Goal: Task Accomplishment & Management: Manage account settings

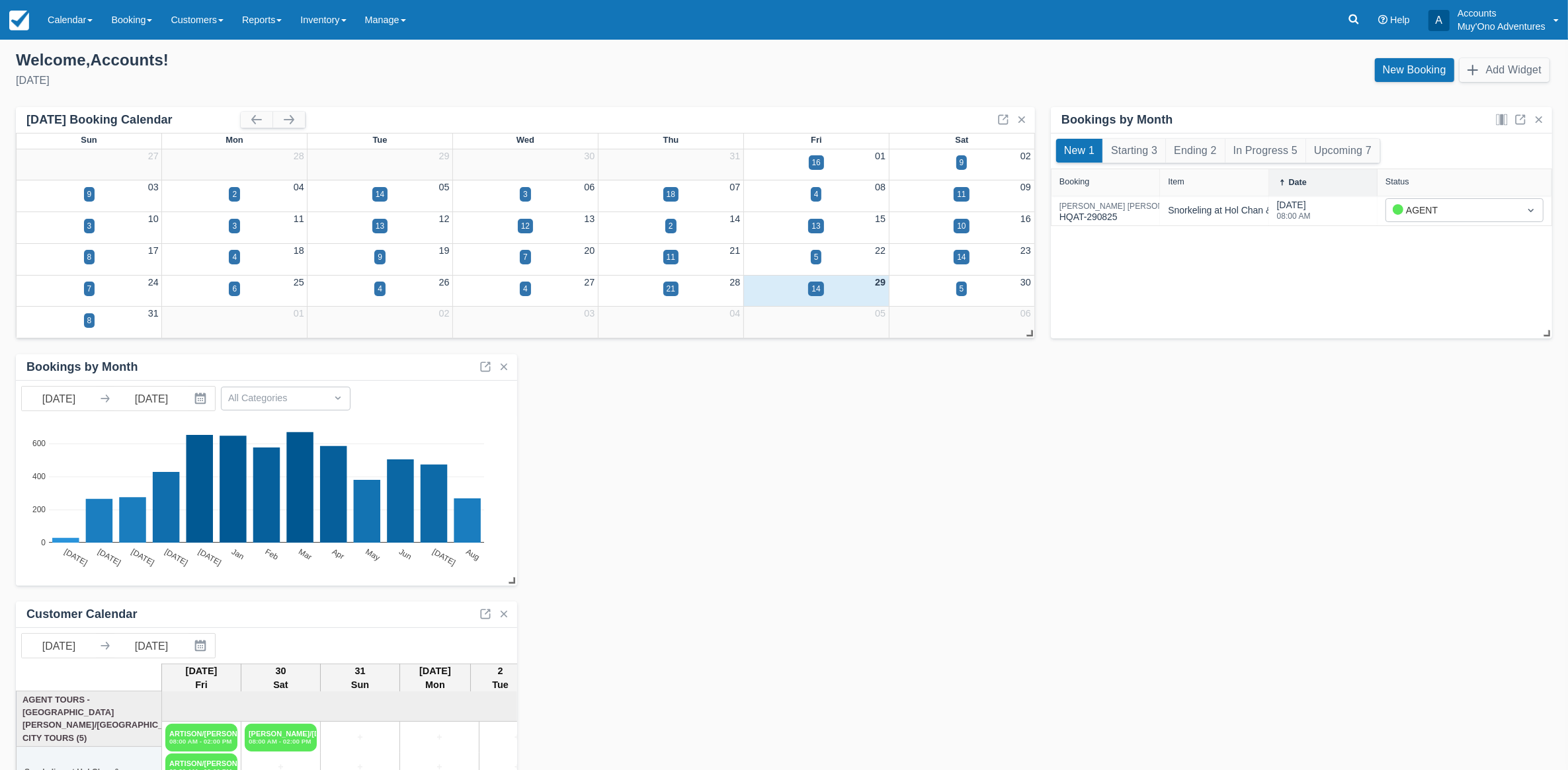
drag, startPoint x: 62, startPoint y: 11, endPoint x: 81, endPoint y: 50, distance: 43.4
click at [62, 11] on link "Calendar" at bounding box center [70, 20] width 63 height 40
click at [84, 124] on link "Month" at bounding box center [91, 125] width 104 height 28
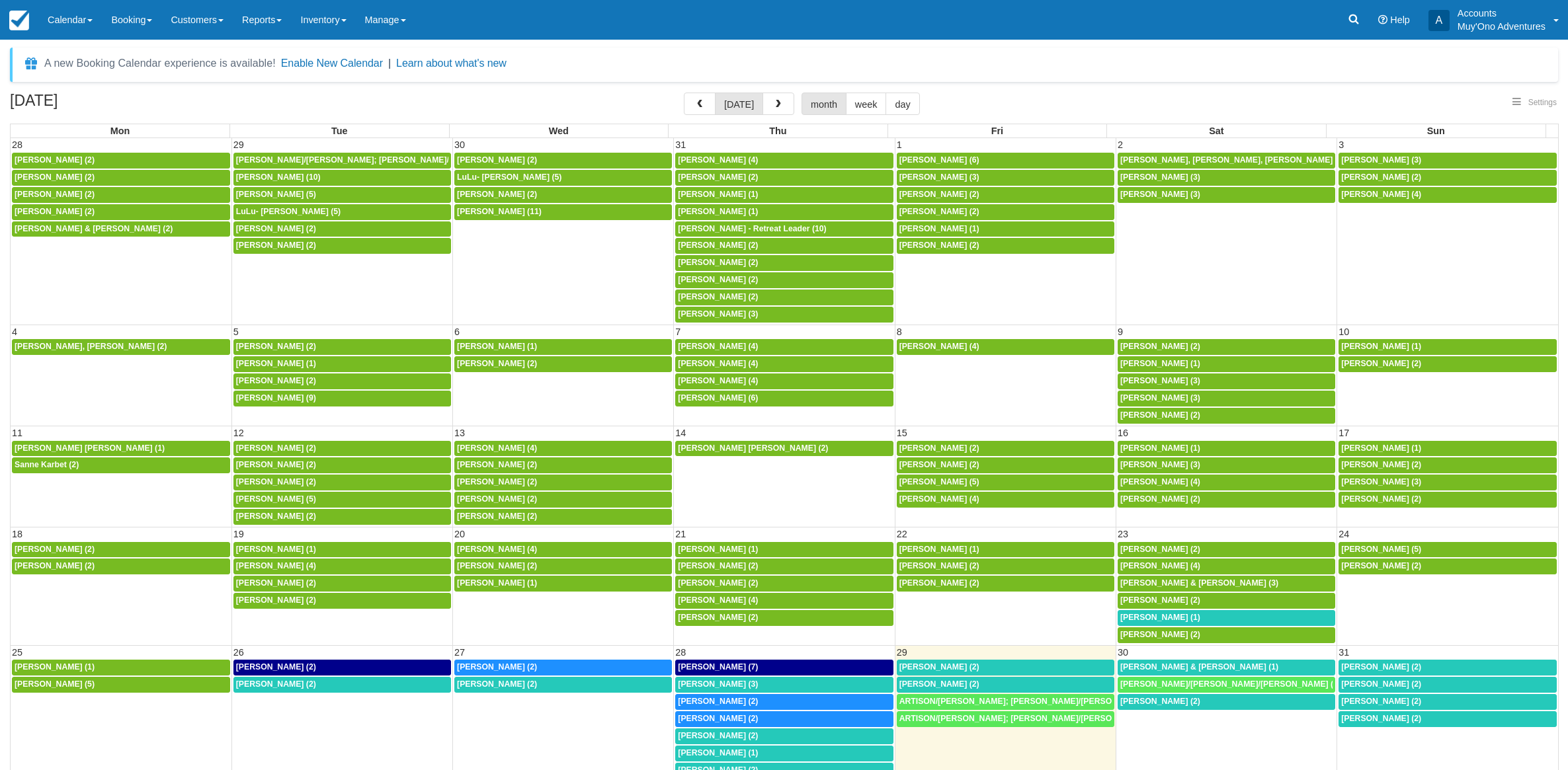
select select
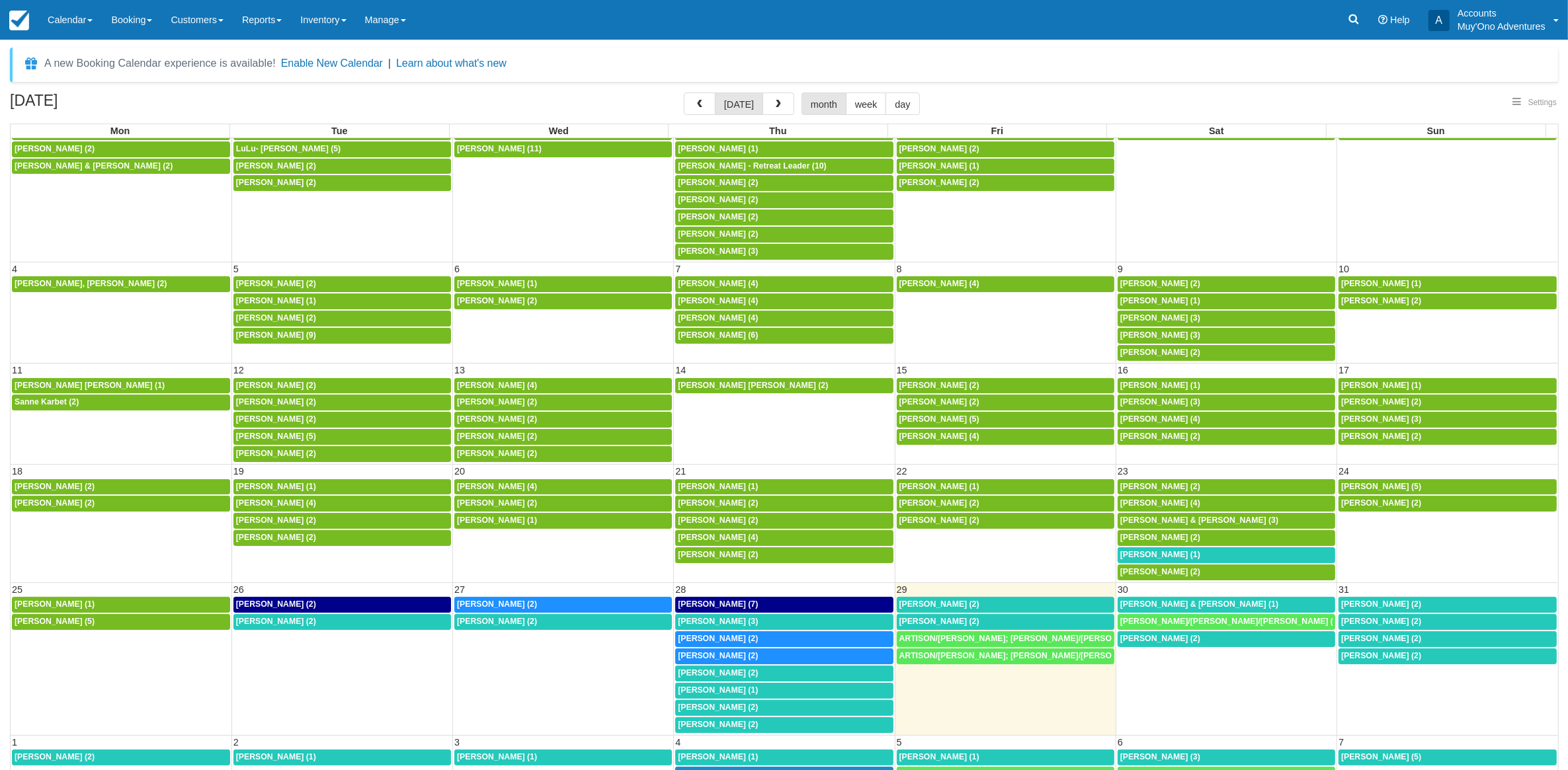
select select
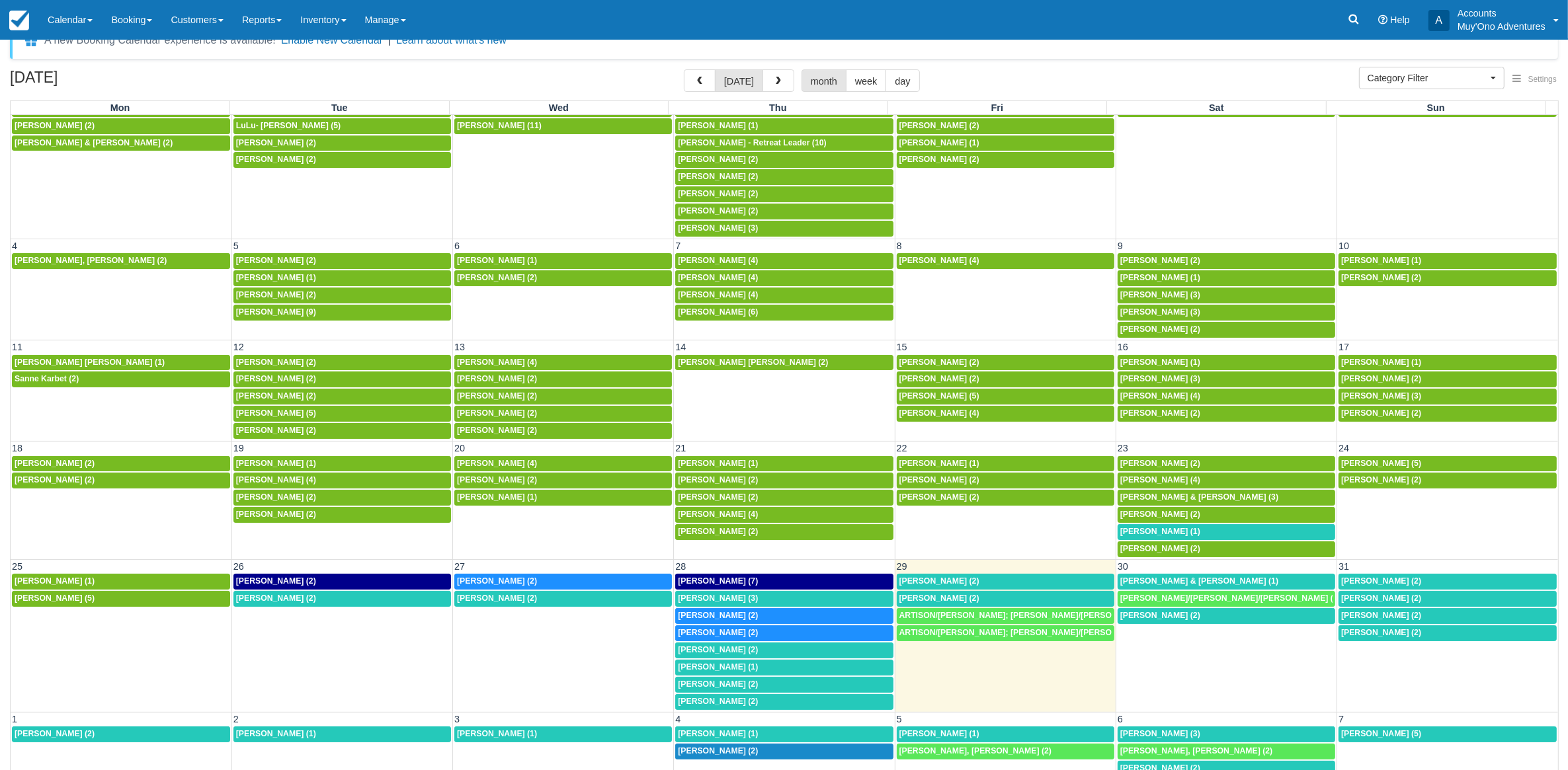
scroll to position [35, 0]
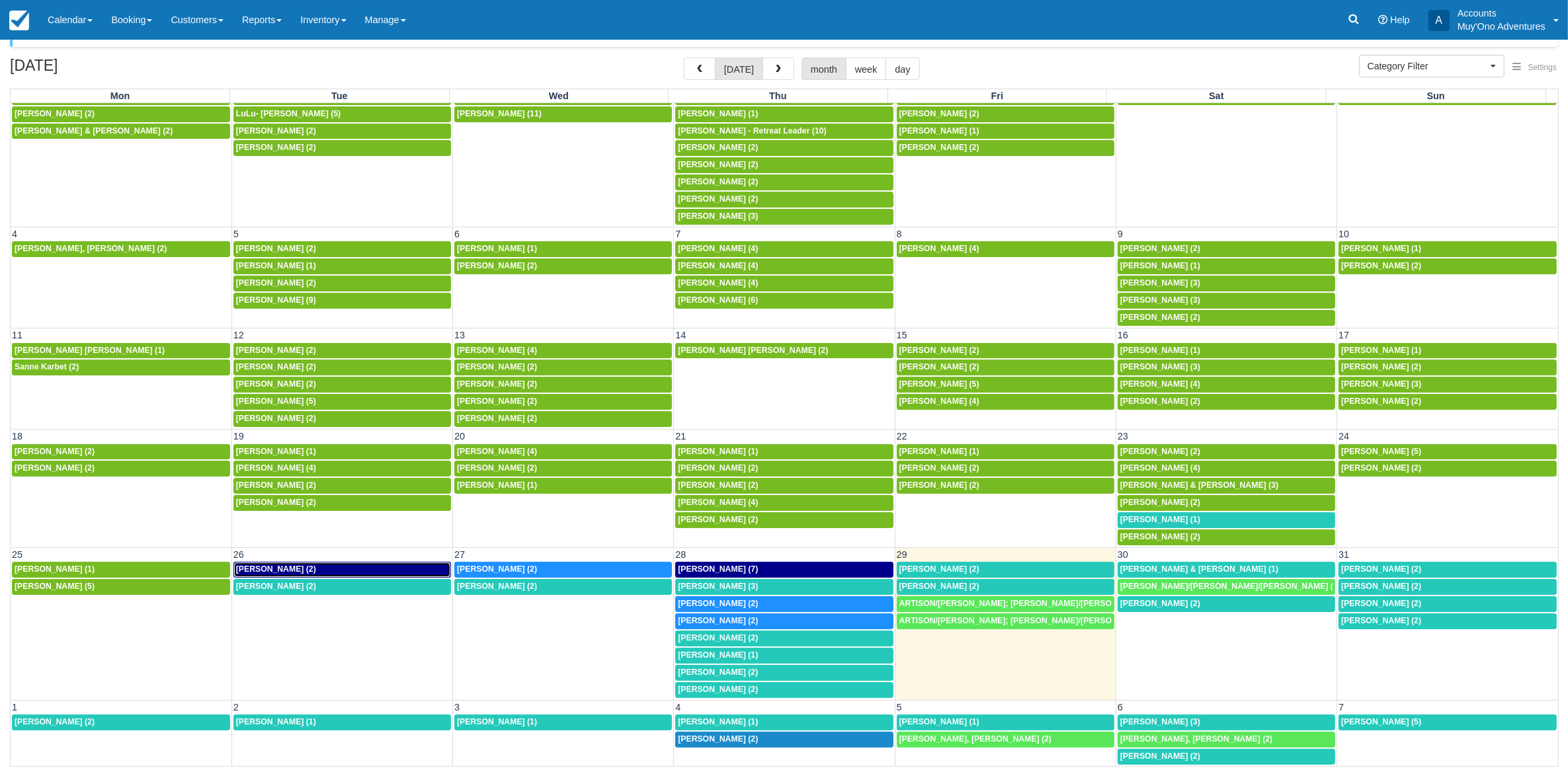
click at [275, 564] on span "April Taylor (2)" at bounding box center [275, 569] width 80 height 10
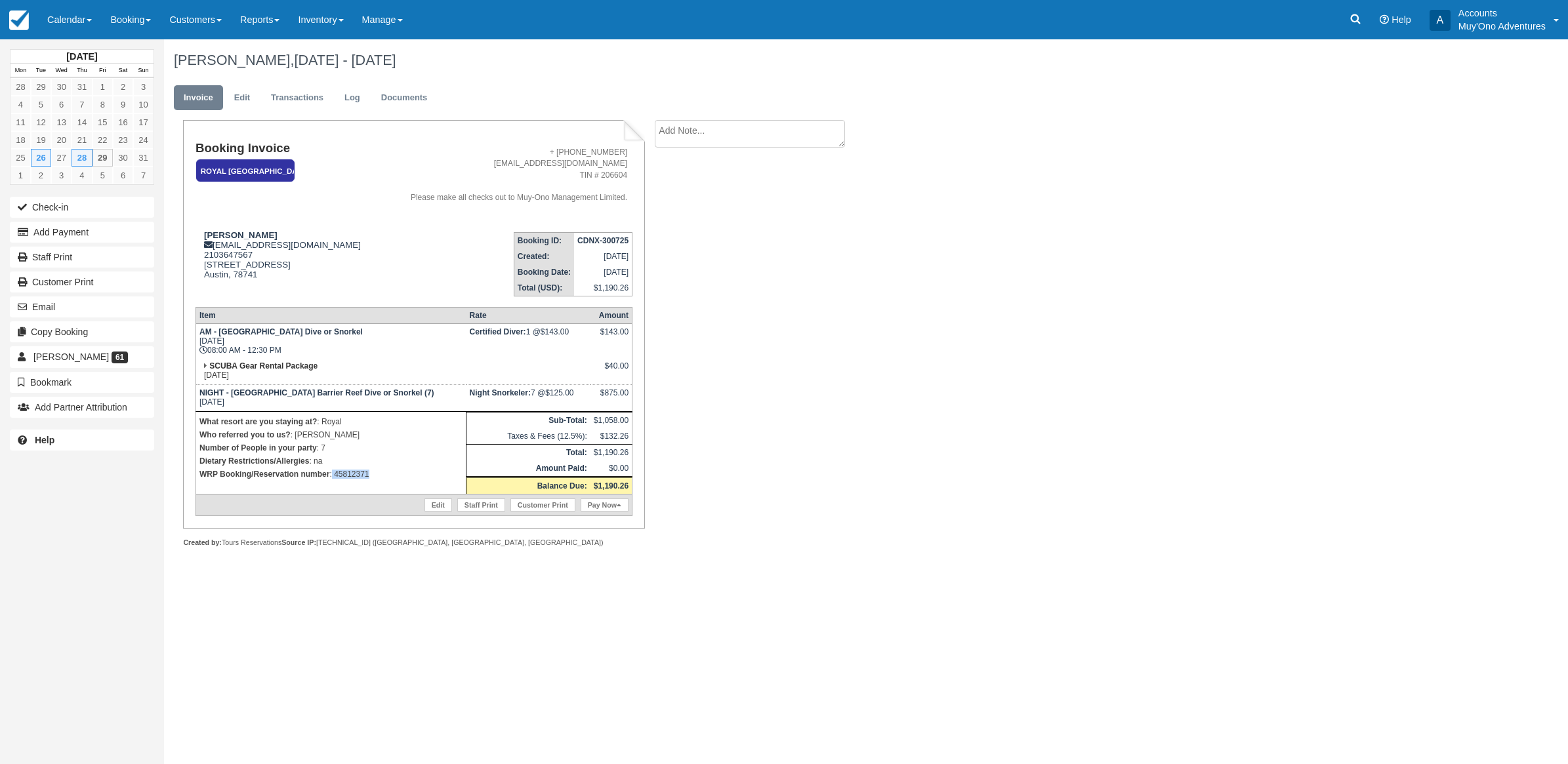
drag, startPoint x: 332, startPoint y: 469, endPoint x: 377, endPoint y: 470, distance: 45.0
click at [377, 470] on p "WRP Booking/Reservation number : 45812371" at bounding box center [331, 474] width 263 height 13
copy p "45812371"
click at [61, 228] on button "Add Payment" at bounding box center [82, 232] width 144 height 21
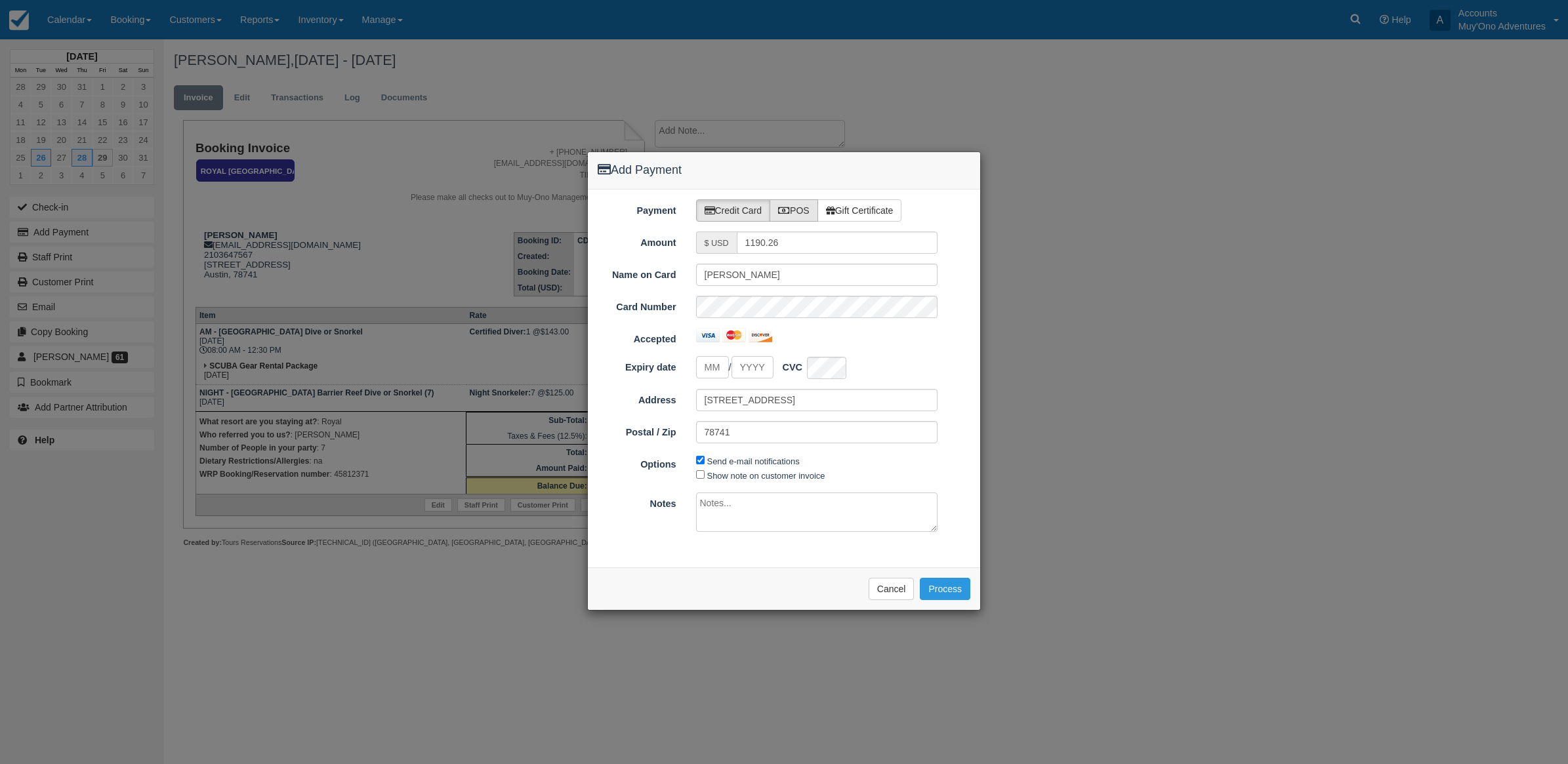
click at [793, 205] on label "POS" at bounding box center [793, 210] width 49 height 23
radio input "true"
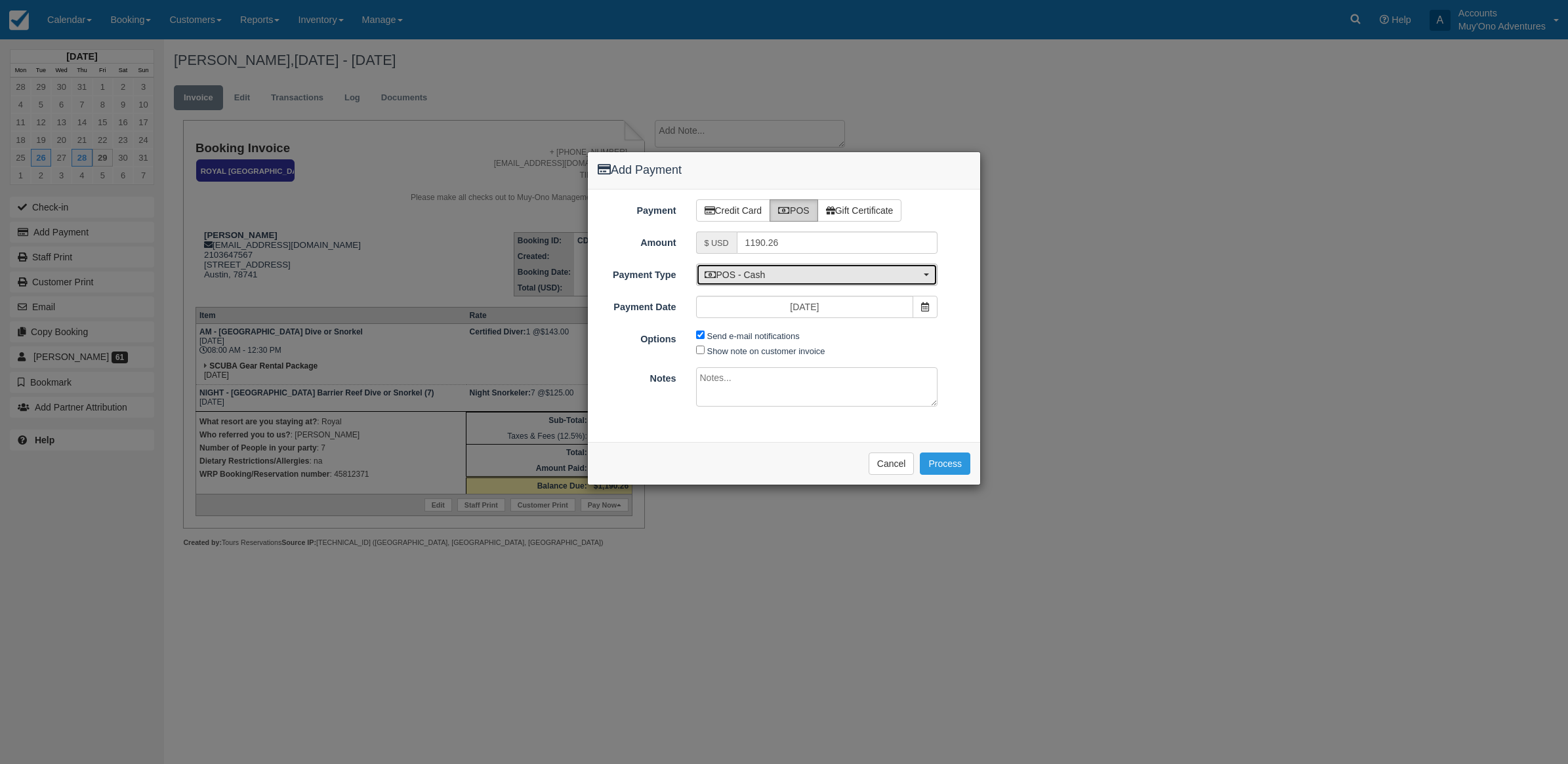
click at [777, 264] on button "POS - Cash" at bounding box center [817, 275] width 242 height 23
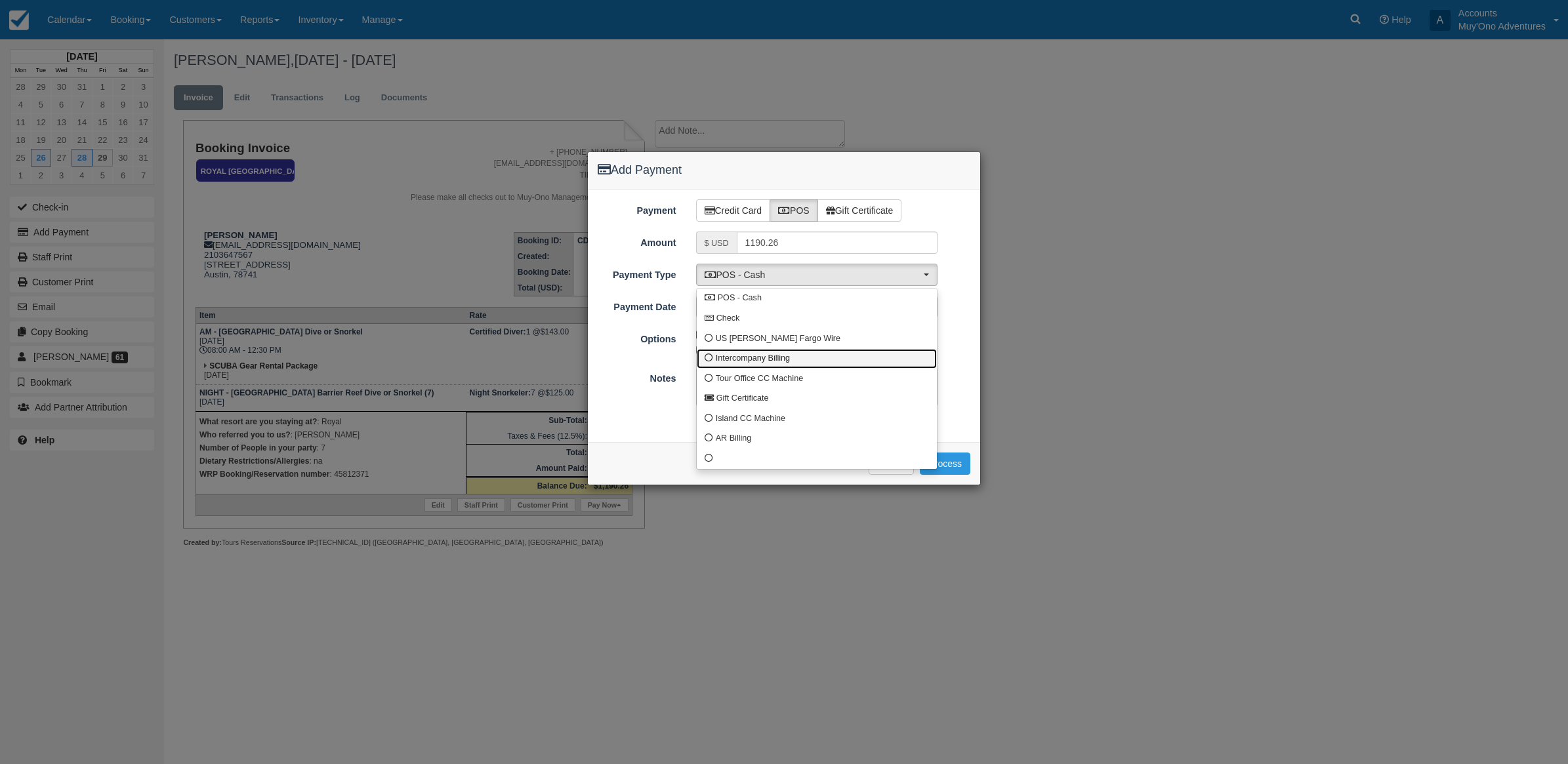
click at [767, 362] on span "Intercompany Billing" at bounding box center [753, 358] width 74 height 12
select select "custom4"
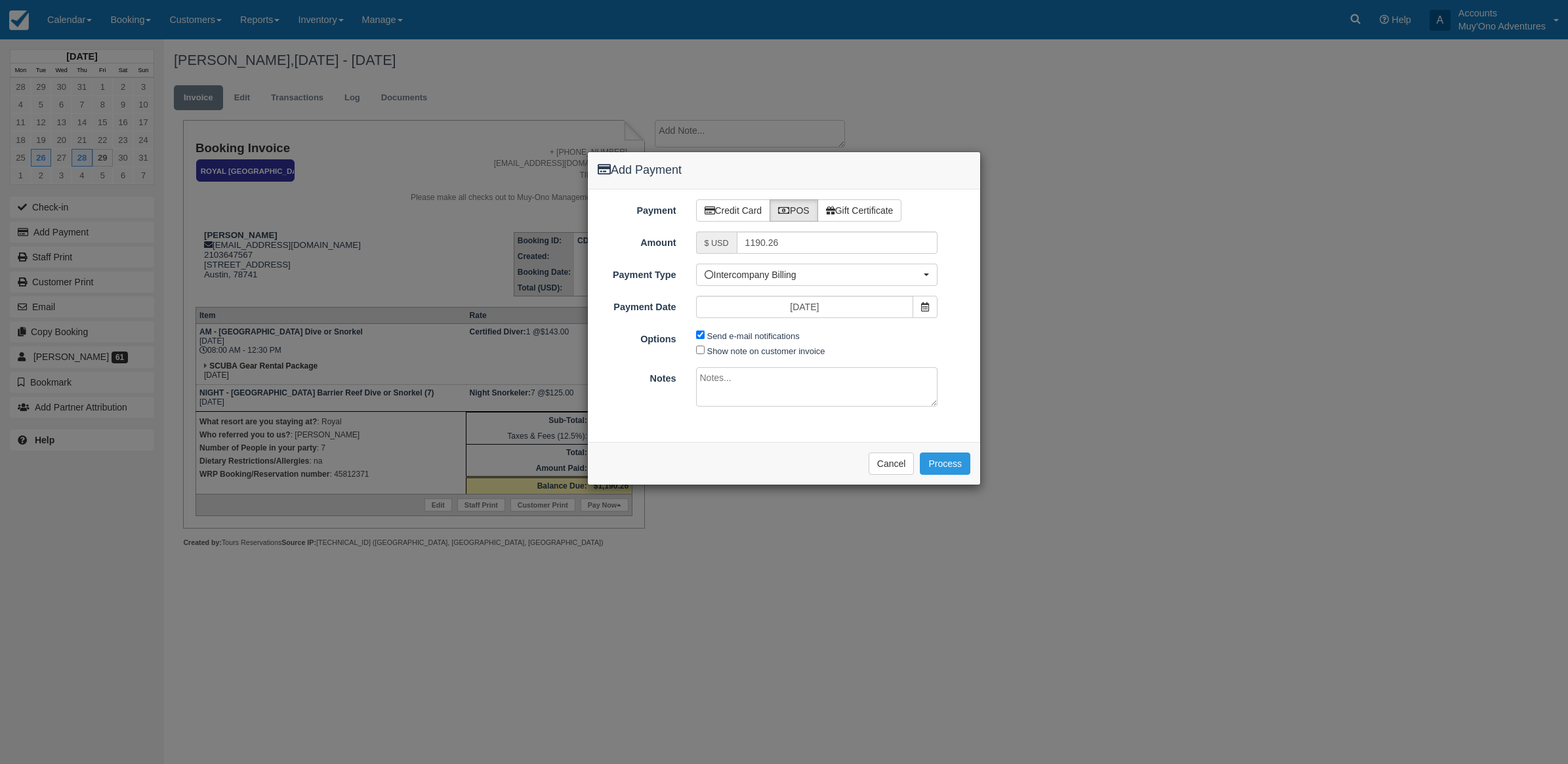
click at [702, 339] on span "Send e-mail notifications" at bounding box center [750, 335] width 110 height 15
click at [700, 336] on input "Send e-mail notifications" at bounding box center [700, 335] width 9 height 9
checkbox input "false"
click at [726, 385] on textarea at bounding box center [817, 387] width 242 height 39
type textarea "Invoiced in RB CT"
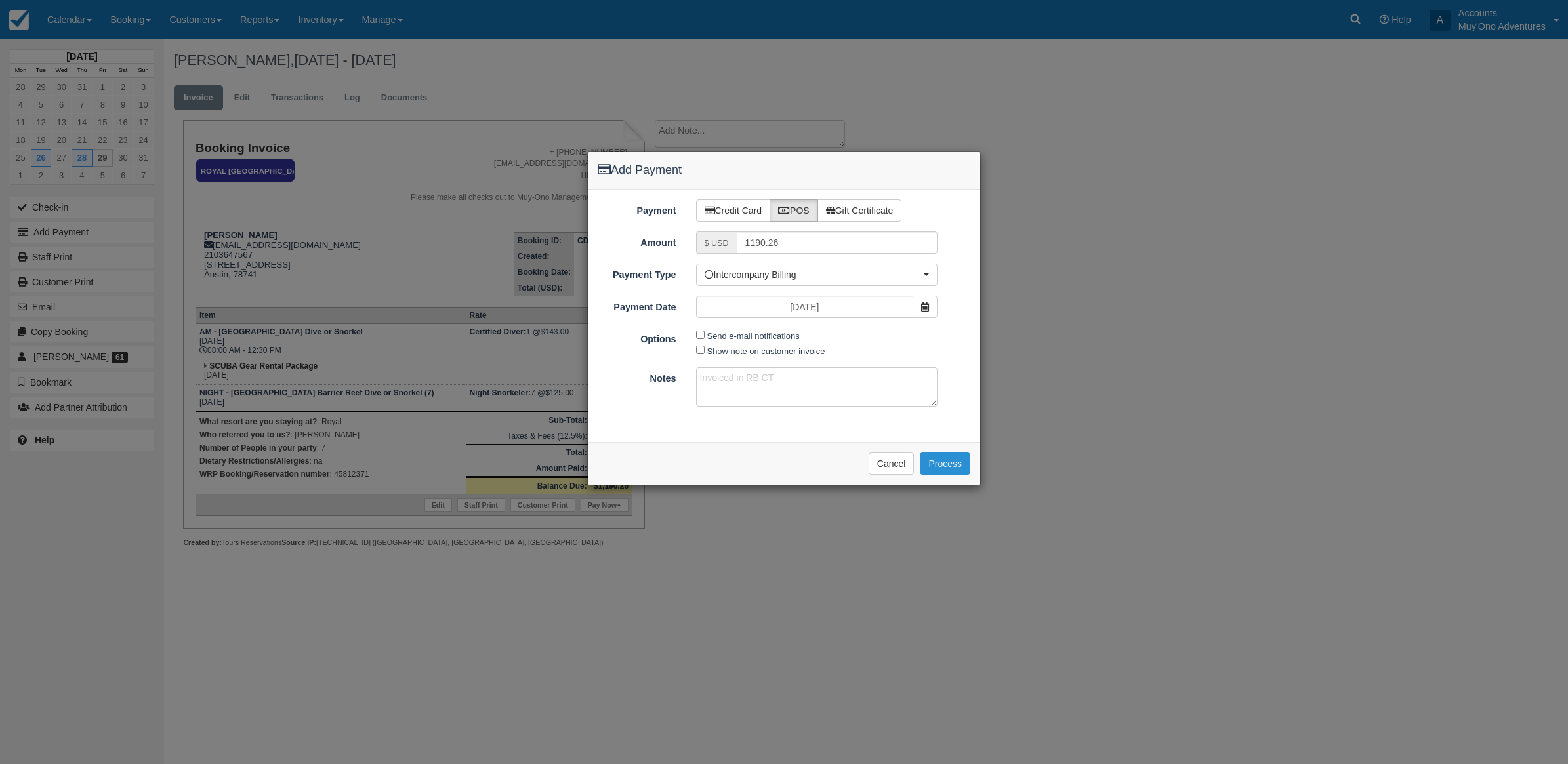
click at [953, 470] on button "Process" at bounding box center [944, 463] width 50 height 23
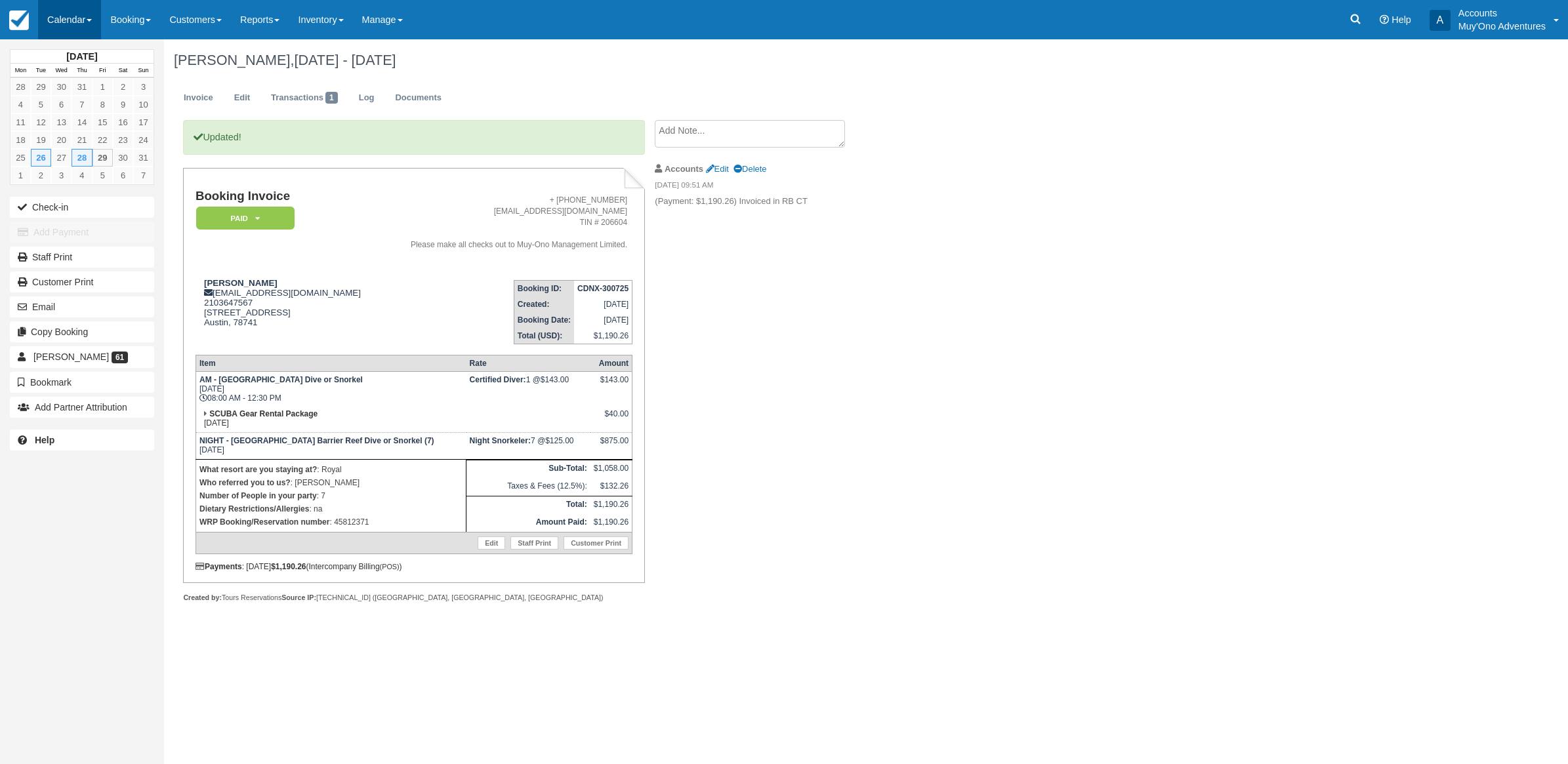
click at [63, 11] on link "Calendar" at bounding box center [69, 20] width 63 height 39
click at [63, 129] on link "Month" at bounding box center [90, 124] width 103 height 28
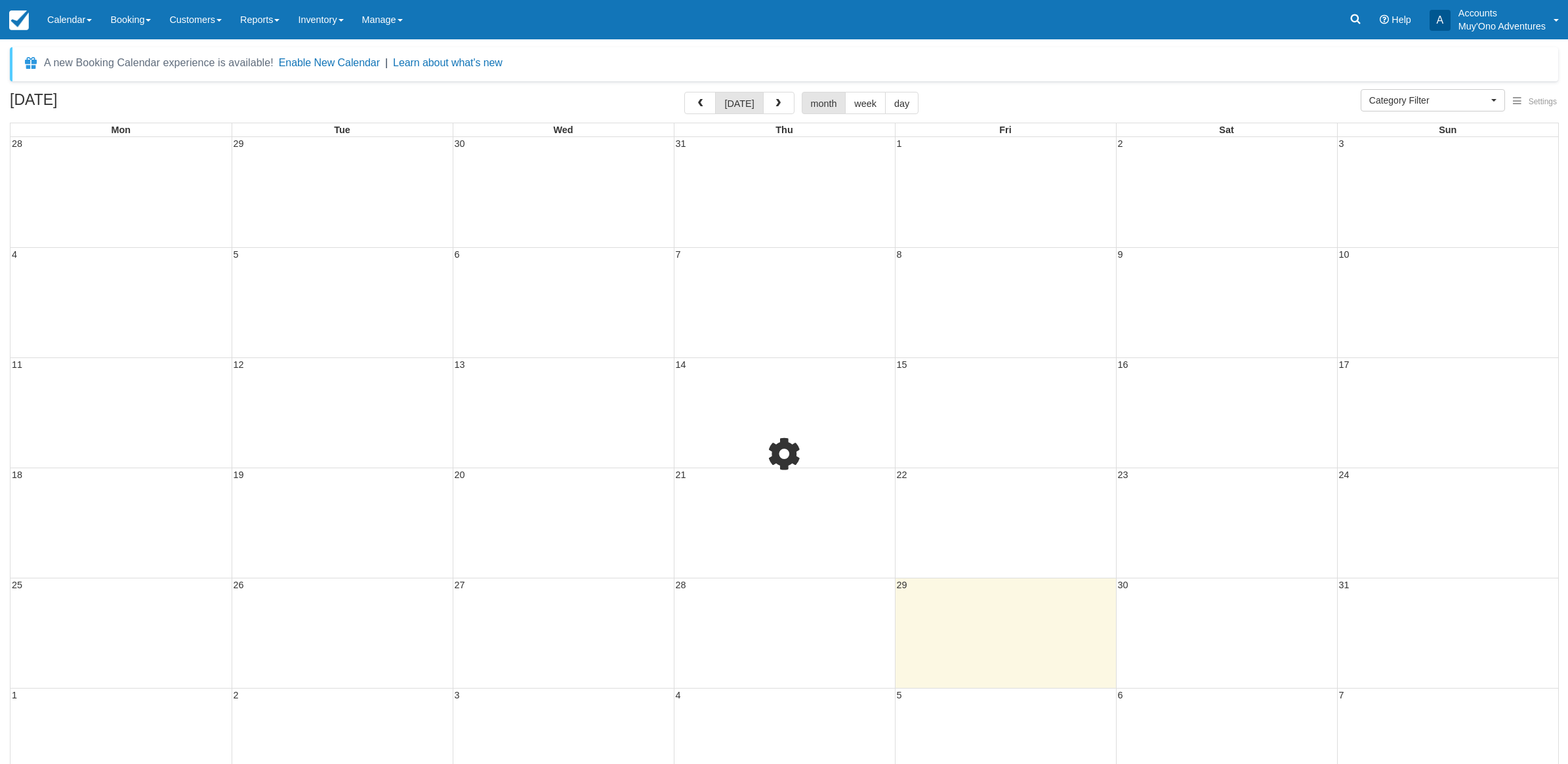
select select
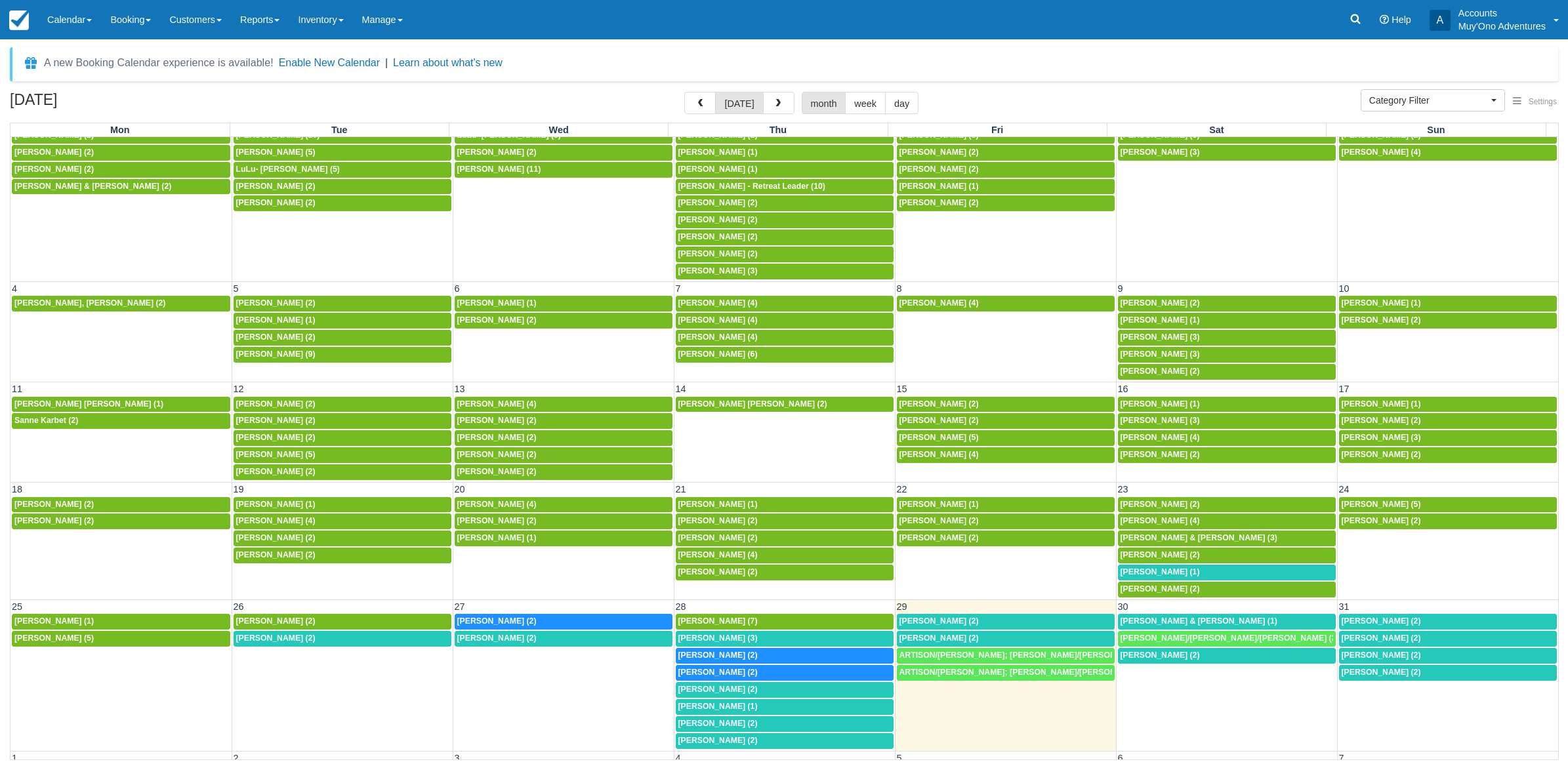
scroll to position [110, 0]
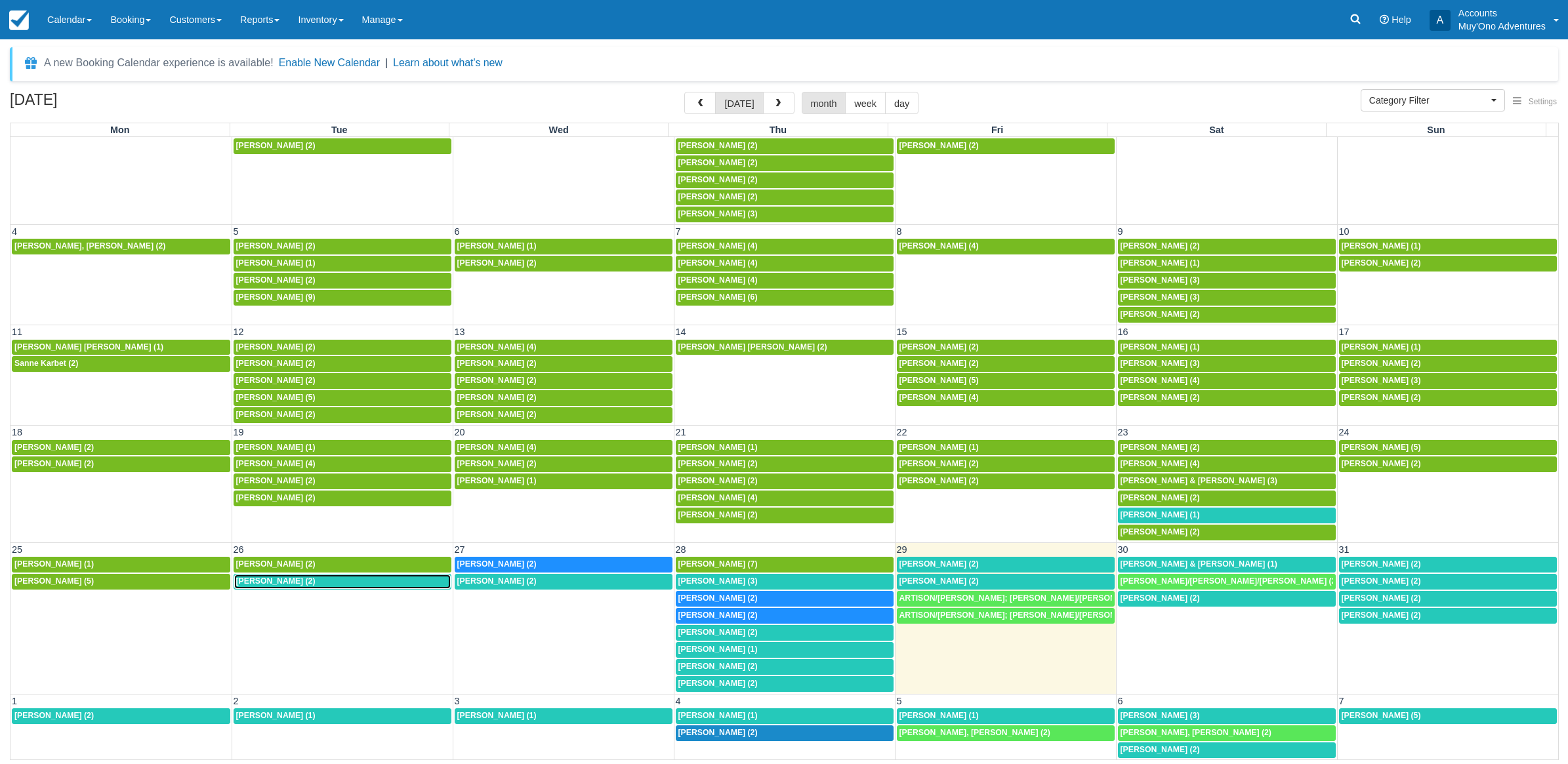
click at [284, 576] on span "David Ruble (2)" at bounding box center [275, 580] width 79 height 9
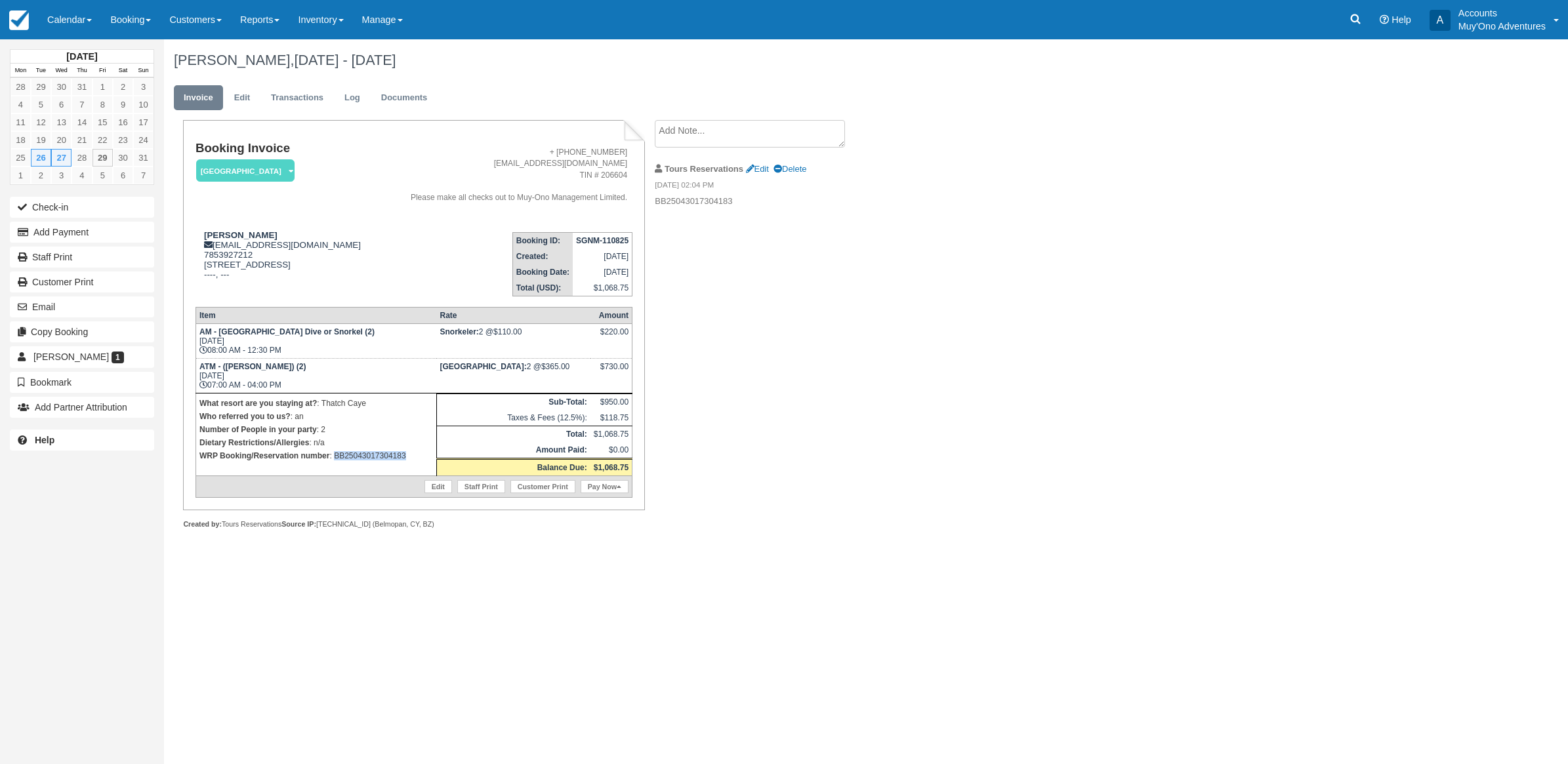
drag, startPoint x: 421, startPoint y: 470, endPoint x: 335, endPoint y: 473, distance: 86.1
click at [335, 462] on p "WRP Booking/Reservation number : BB25043017304183" at bounding box center [316, 456] width 234 height 13
copy p "BB25043017304183"
click at [77, 225] on button "Add Payment" at bounding box center [82, 232] width 144 height 21
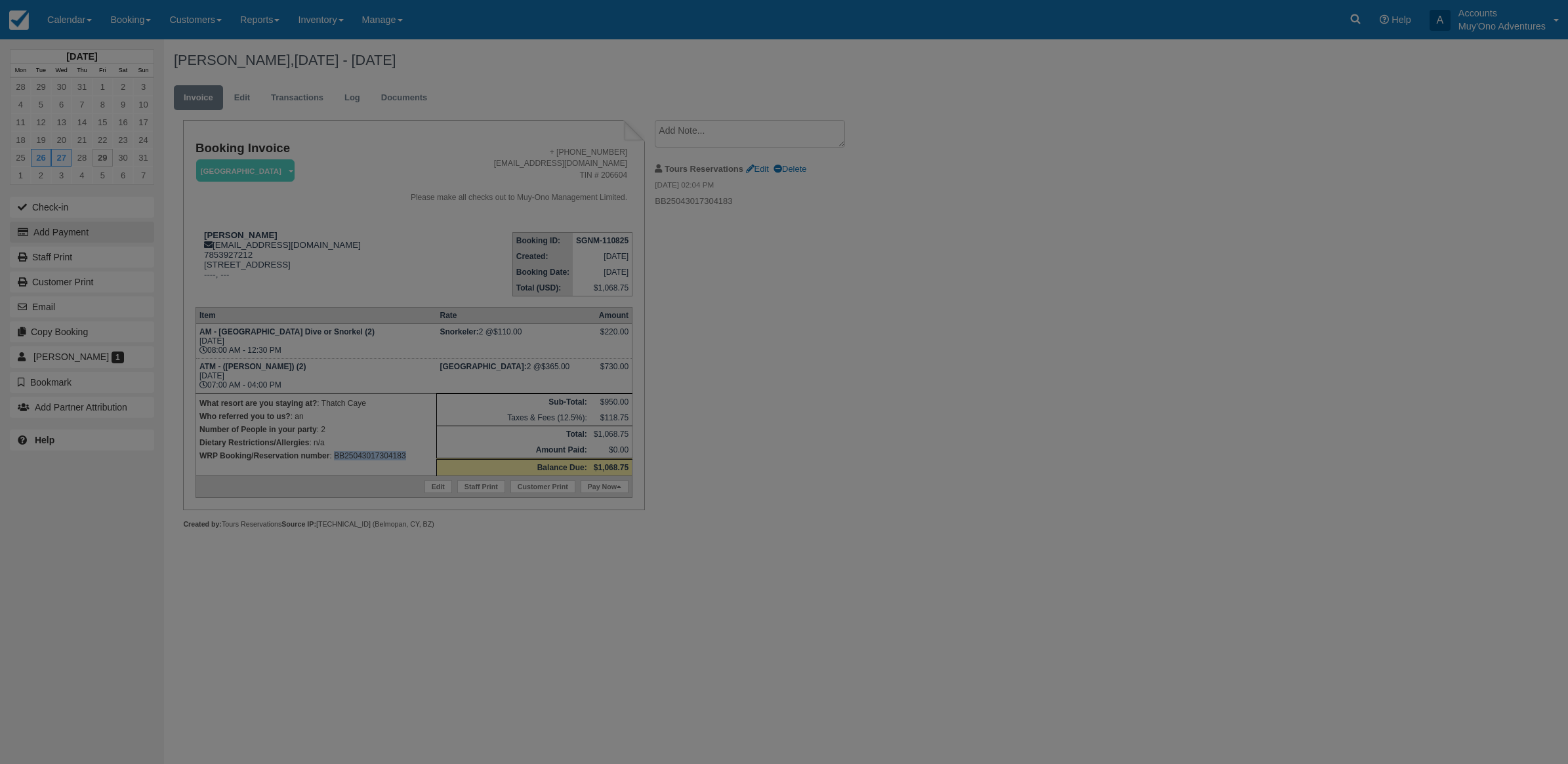
type input "08/29/25"
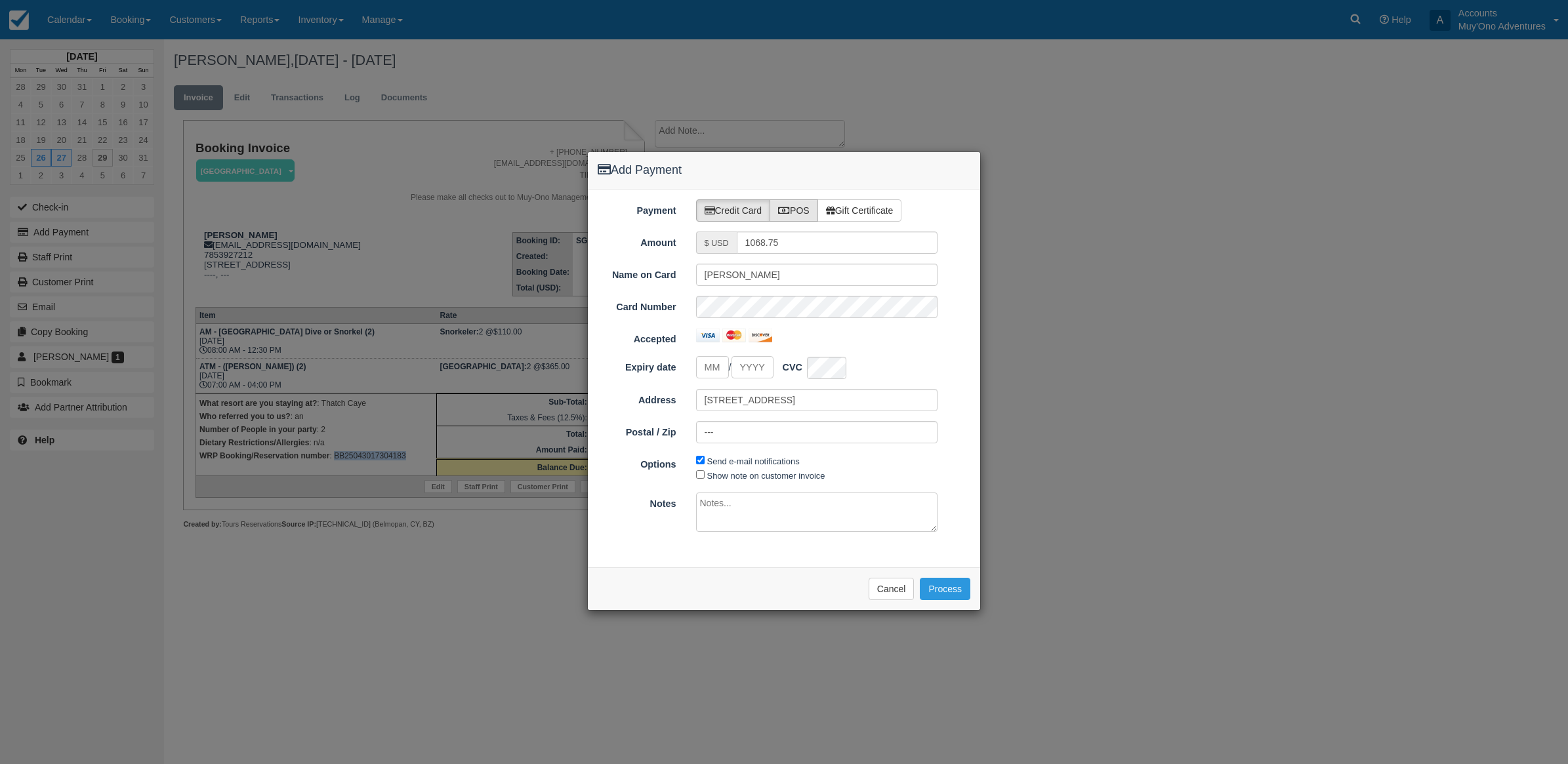
click at [807, 200] on label "POS" at bounding box center [793, 210] width 49 height 23
radio input "true"
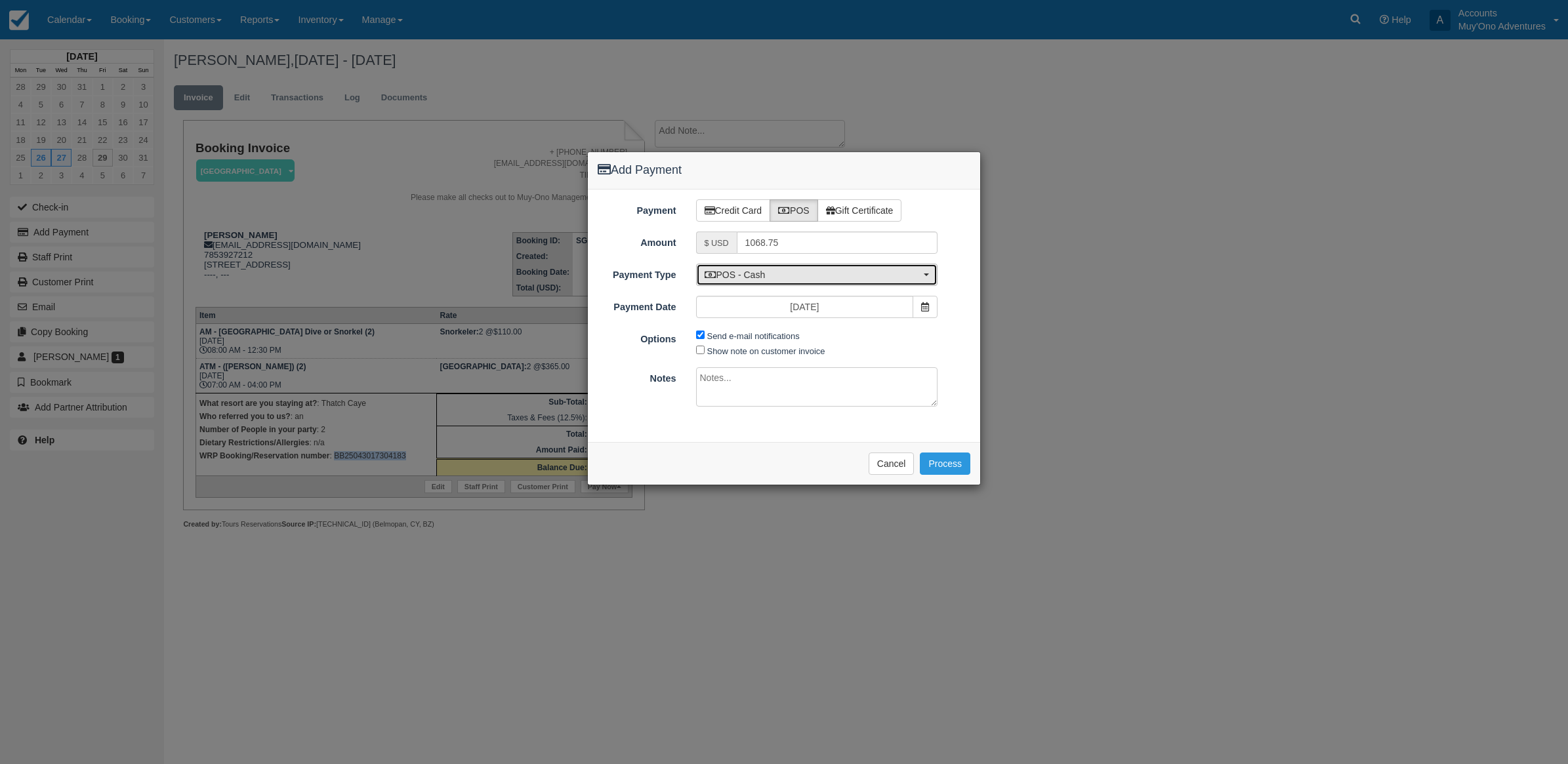
click at [756, 276] on span "POS - Cash" at bounding box center [812, 275] width 216 height 13
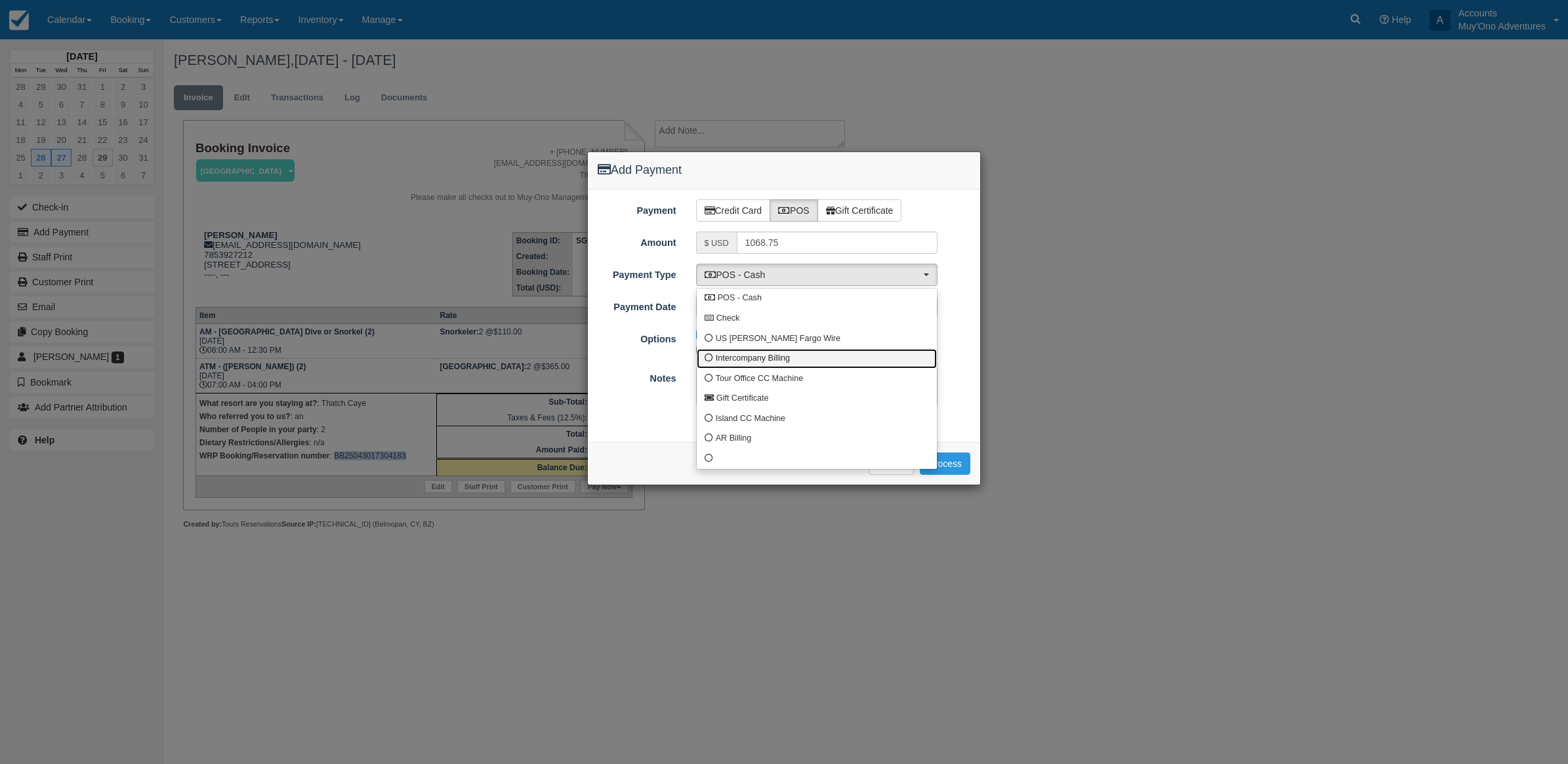
click at [724, 366] on link "Intercompany Billing" at bounding box center [817, 359] width 240 height 20
select select "custom4"
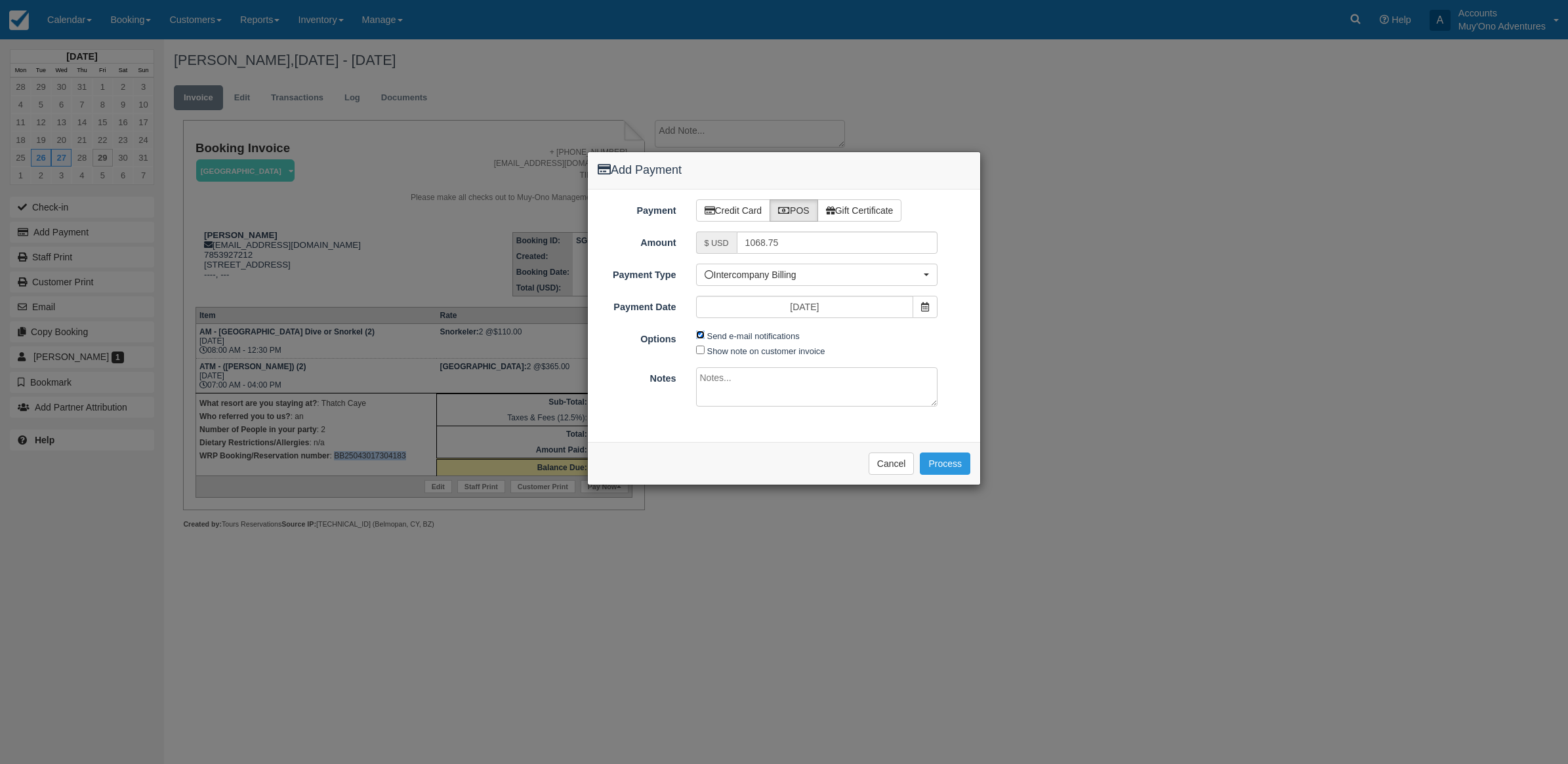
click at [699, 332] on input "Send e-mail notifications" at bounding box center [700, 335] width 9 height 9
checkbox input "false"
click at [700, 379] on textarea at bounding box center [817, 387] width 242 height 39
type textarea "Invoiced in TC CT"
click at [946, 467] on button "Process" at bounding box center [944, 463] width 50 height 23
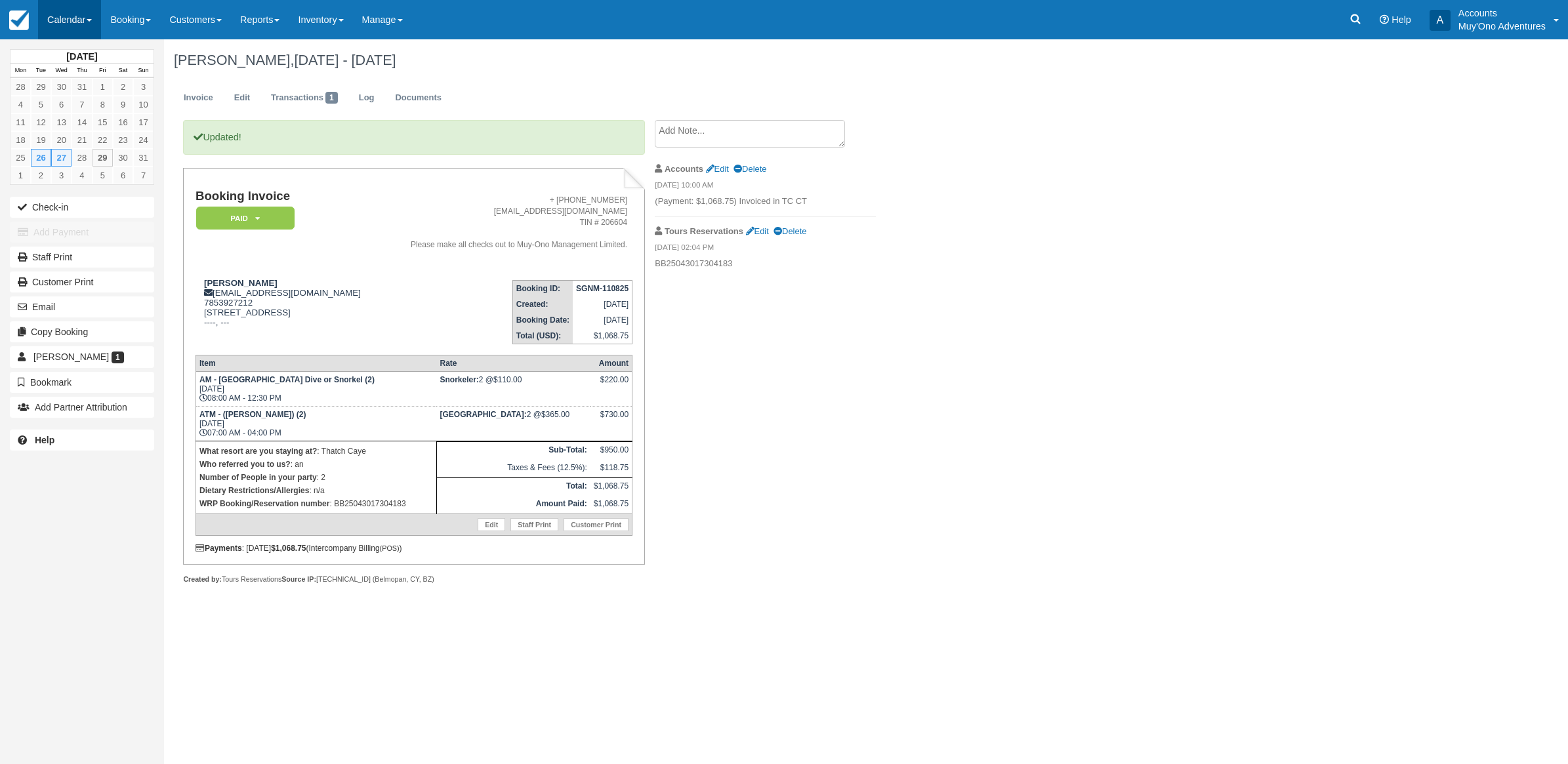
drag, startPoint x: 79, startPoint y: 21, endPoint x: 79, endPoint y: 36, distance: 15.0
click at [79, 21] on link "Calendar" at bounding box center [69, 20] width 63 height 39
click at [69, 122] on link "Month" at bounding box center [90, 124] width 103 height 28
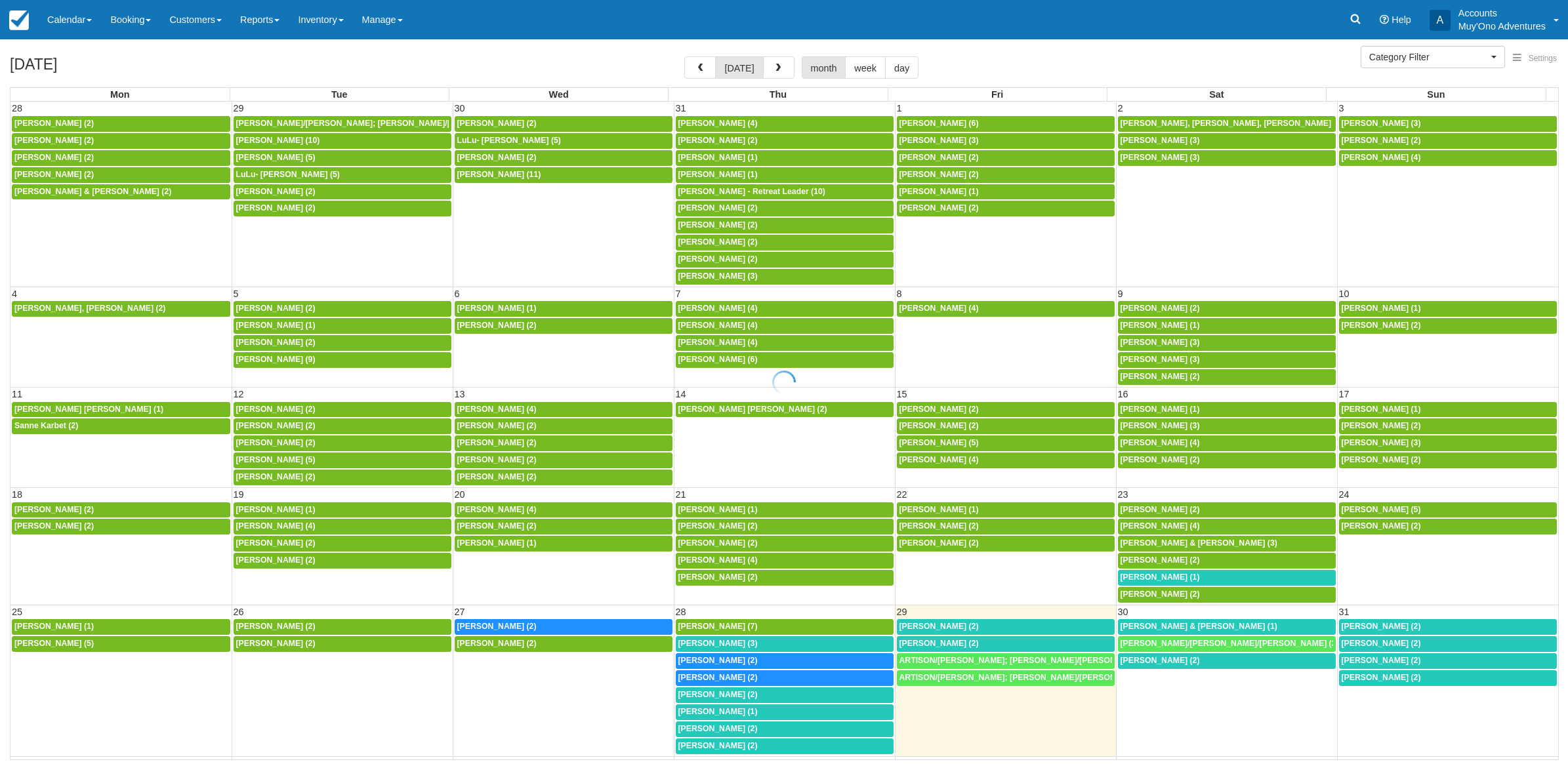
select select
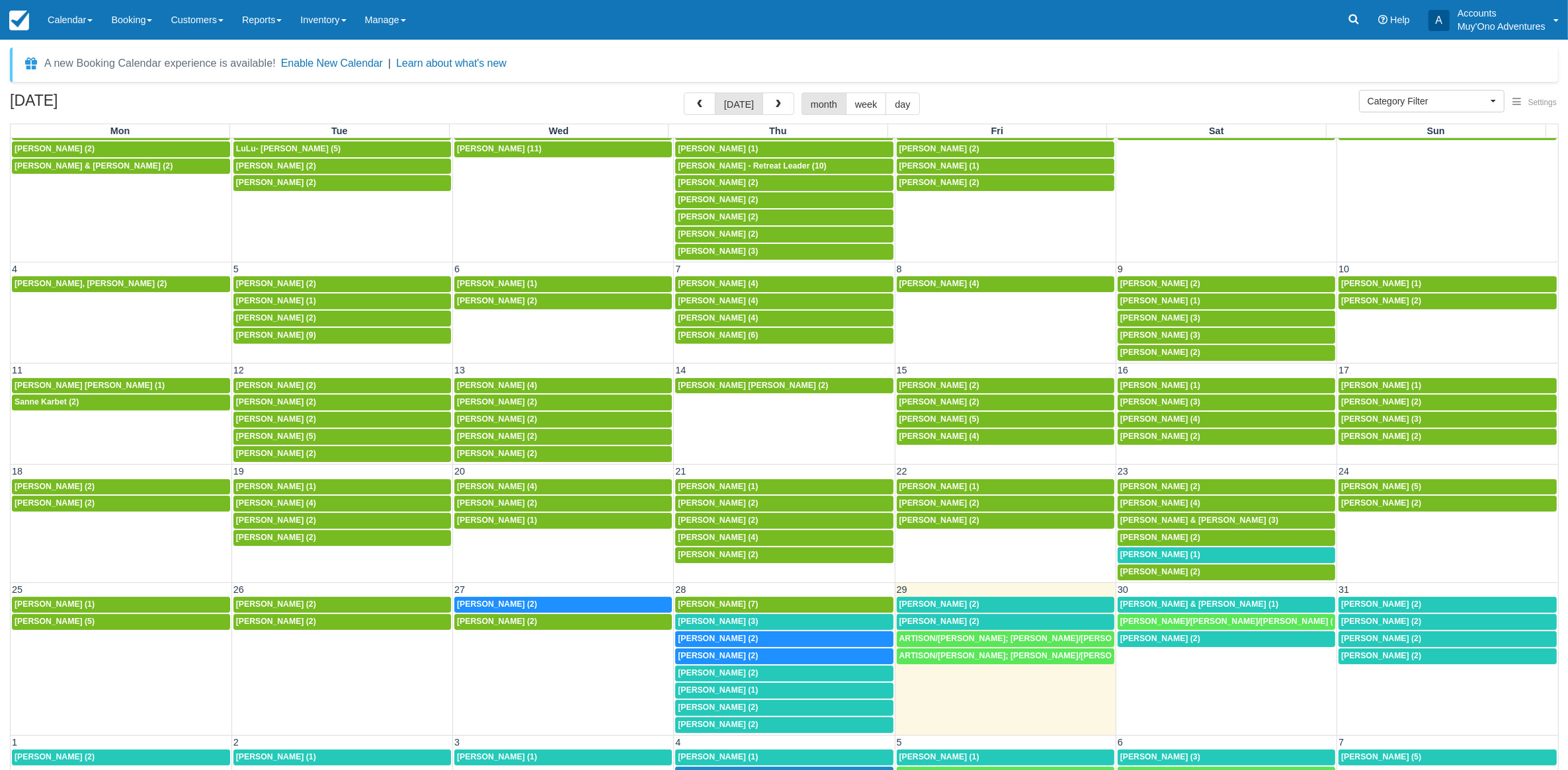
scroll to position [35, 0]
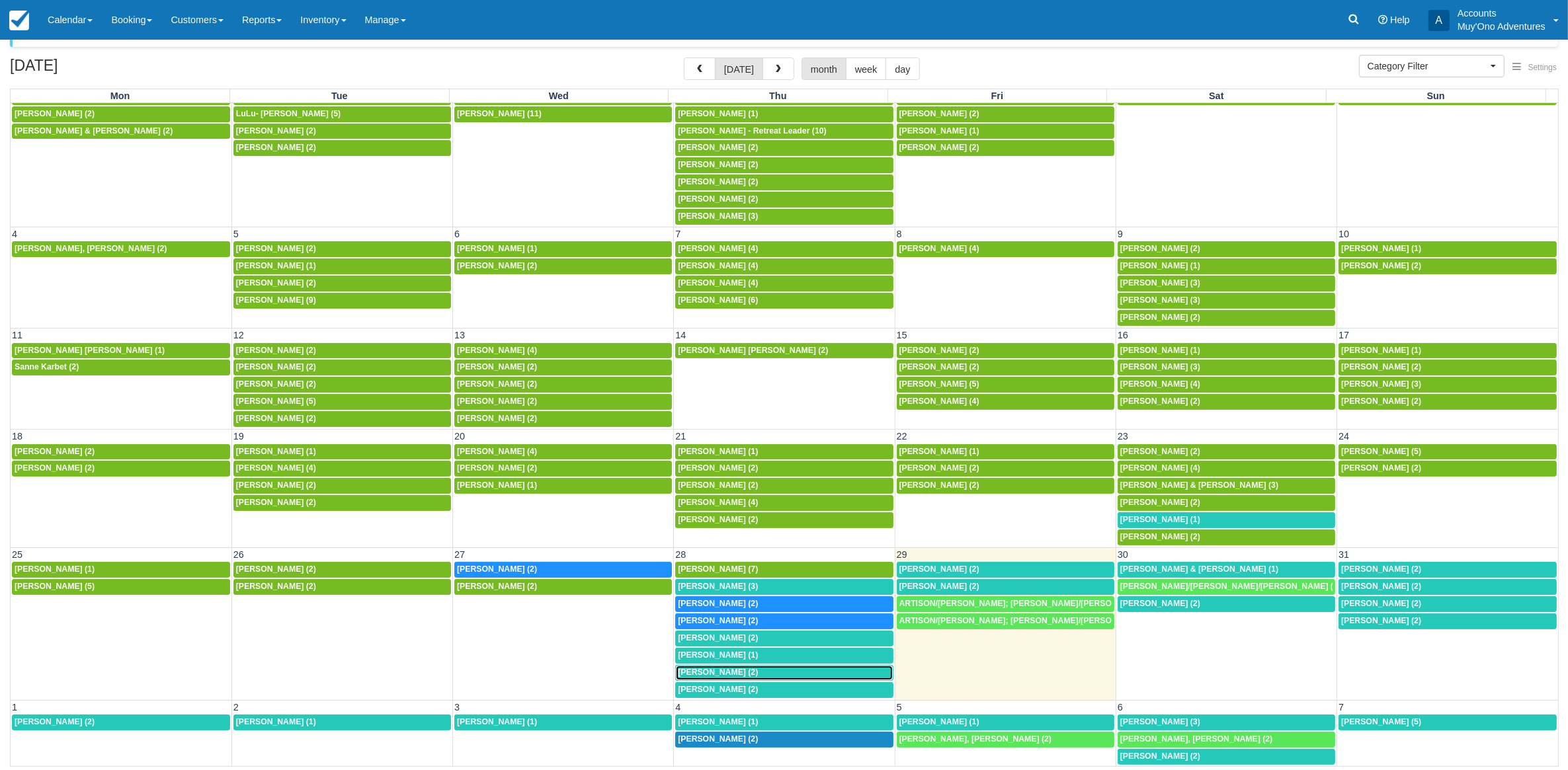
click at [711, 671] on span "Carson Smith (2)" at bounding box center [718, 672] width 80 height 10
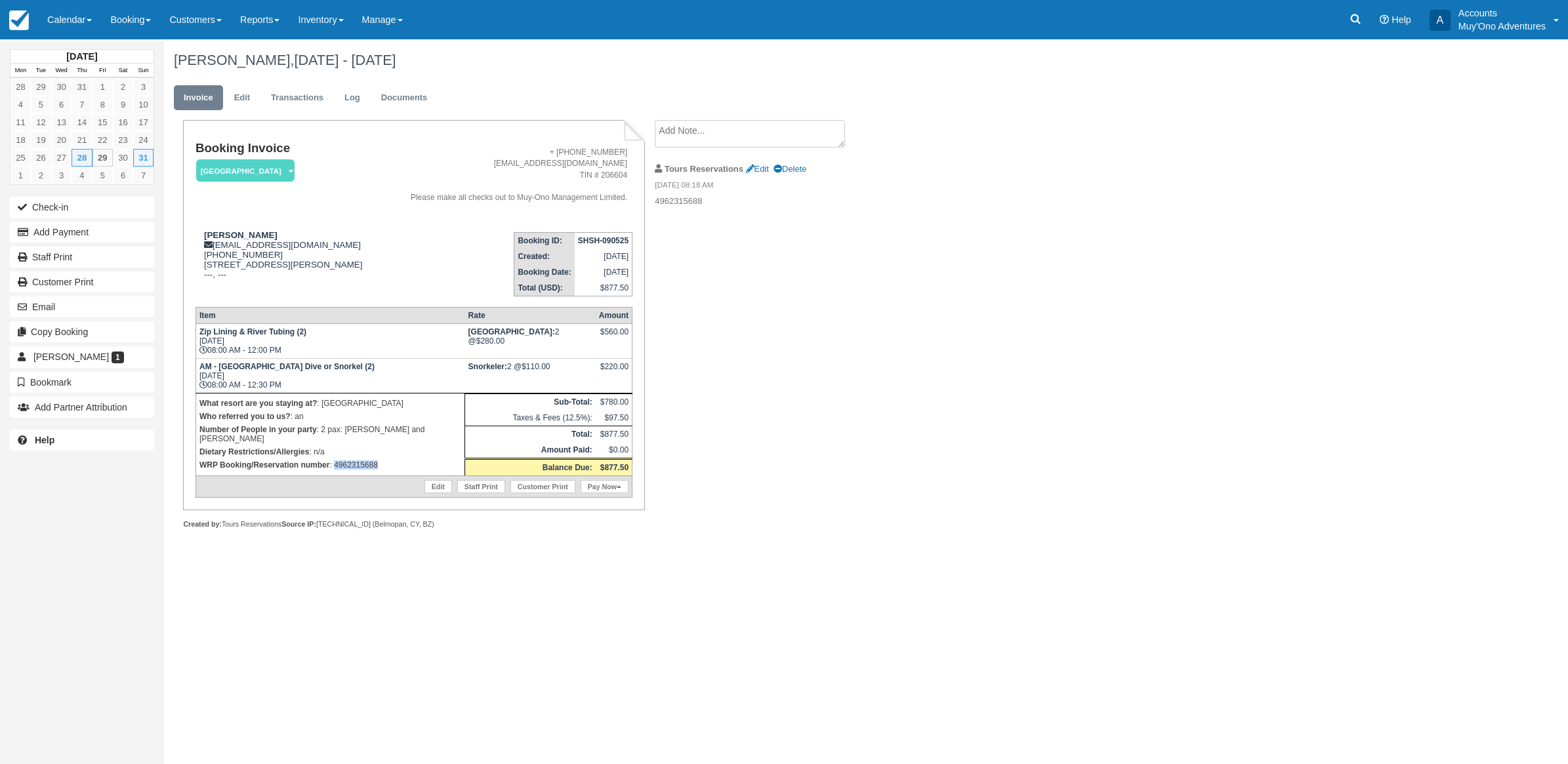
drag, startPoint x: 383, startPoint y: 485, endPoint x: 333, endPoint y: 487, distance: 50.0
click at [333, 476] on td "What resort are you staying at? : Thatch Caye Resort Who referred you to us? : …" at bounding box center [329, 433] width 269 height 82
copy p "4962315688"
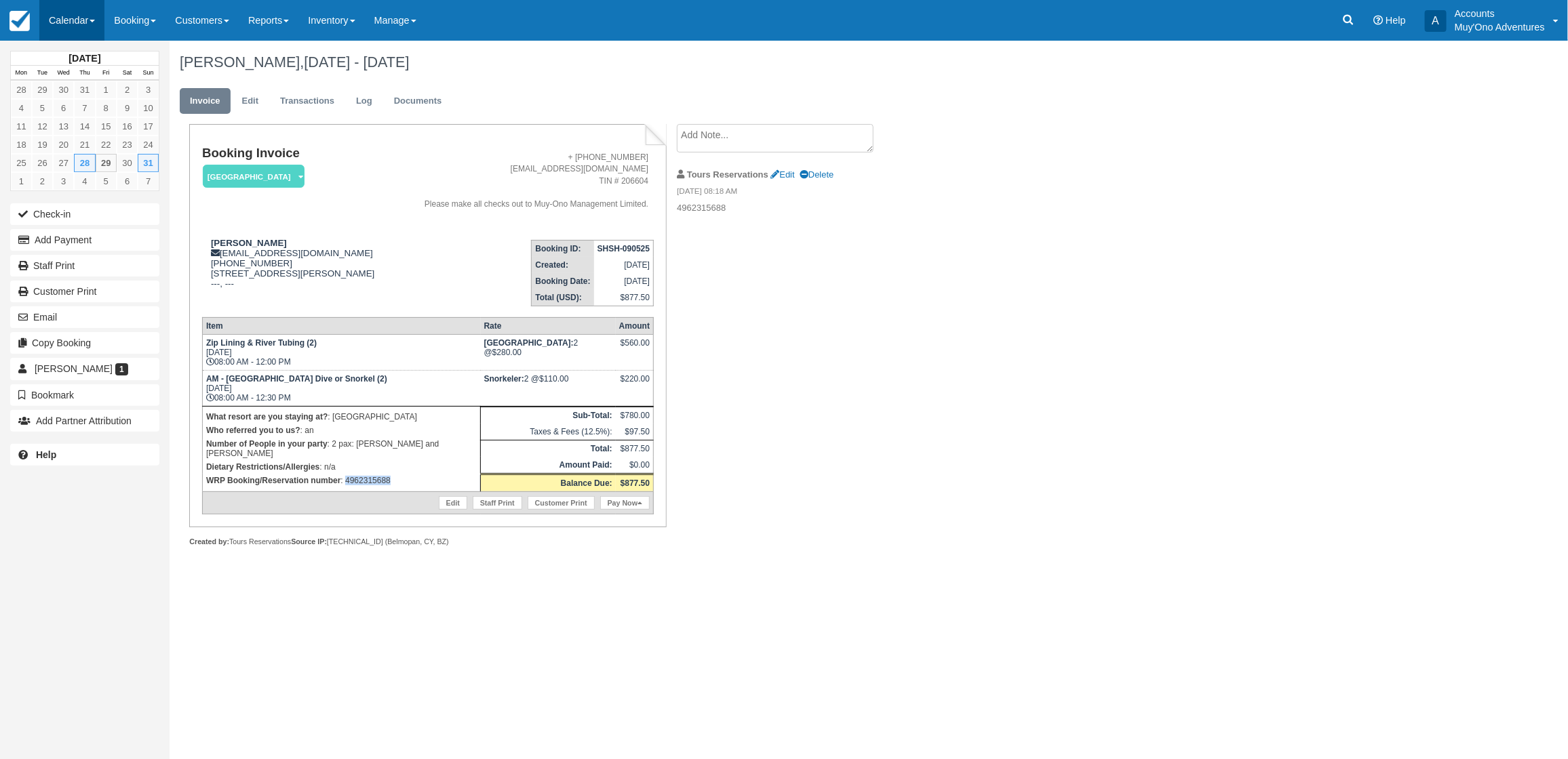
click at [54, 17] on link "Calendar" at bounding box center [72, 20] width 65 height 41
click at [66, 119] on link "Month" at bounding box center [93, 128] width 107 height 29
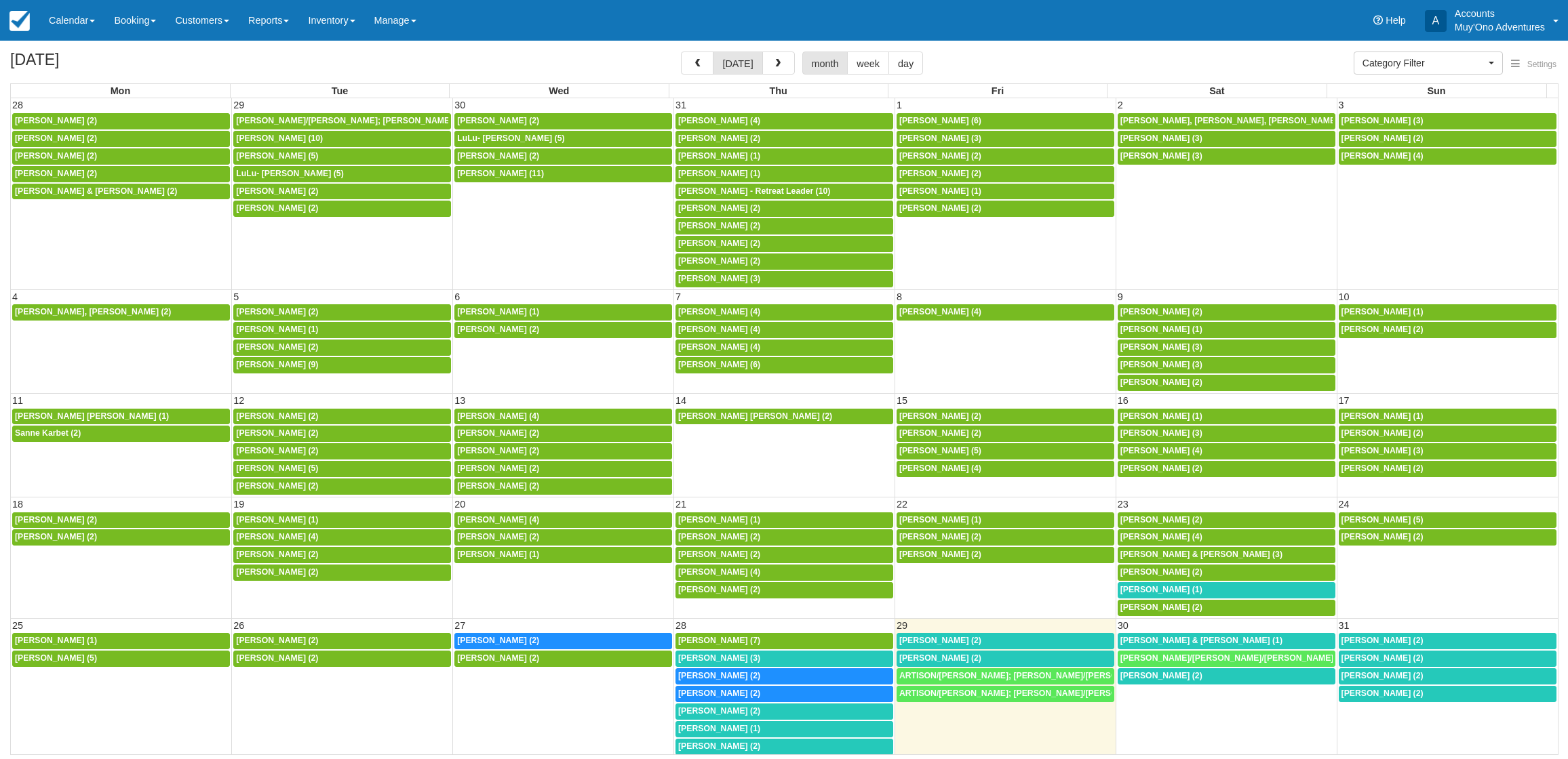
select select
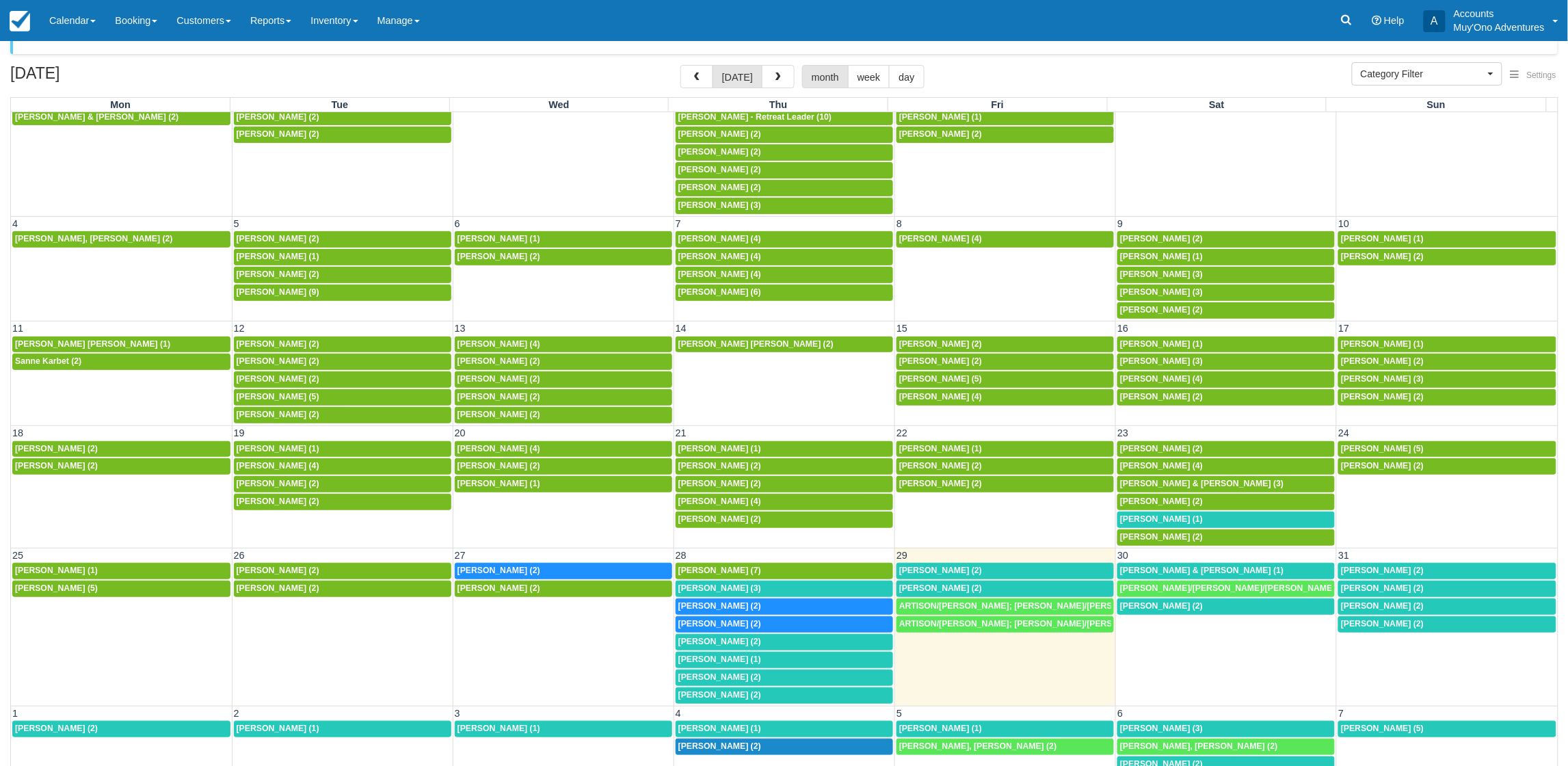
scroll to position [43, 0]
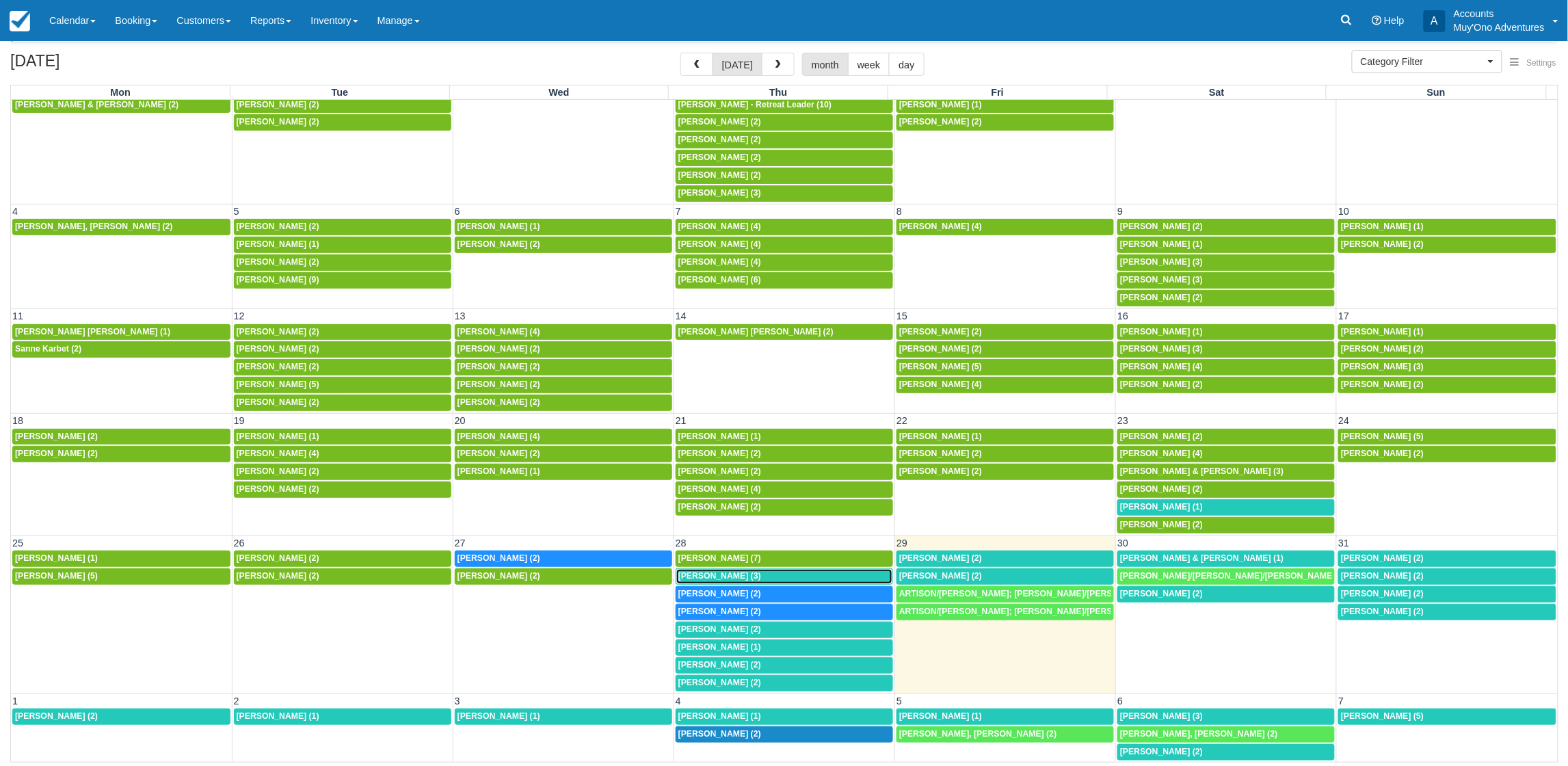
drag, startPoint x: 726, startPoint y: 572, endPoint x: 711, endPoint y: 561, distance: 18.6
click at [726, 571] on span "[PERSON_NAME] (3)" at bounding box center [719, 576] width 83 height 10
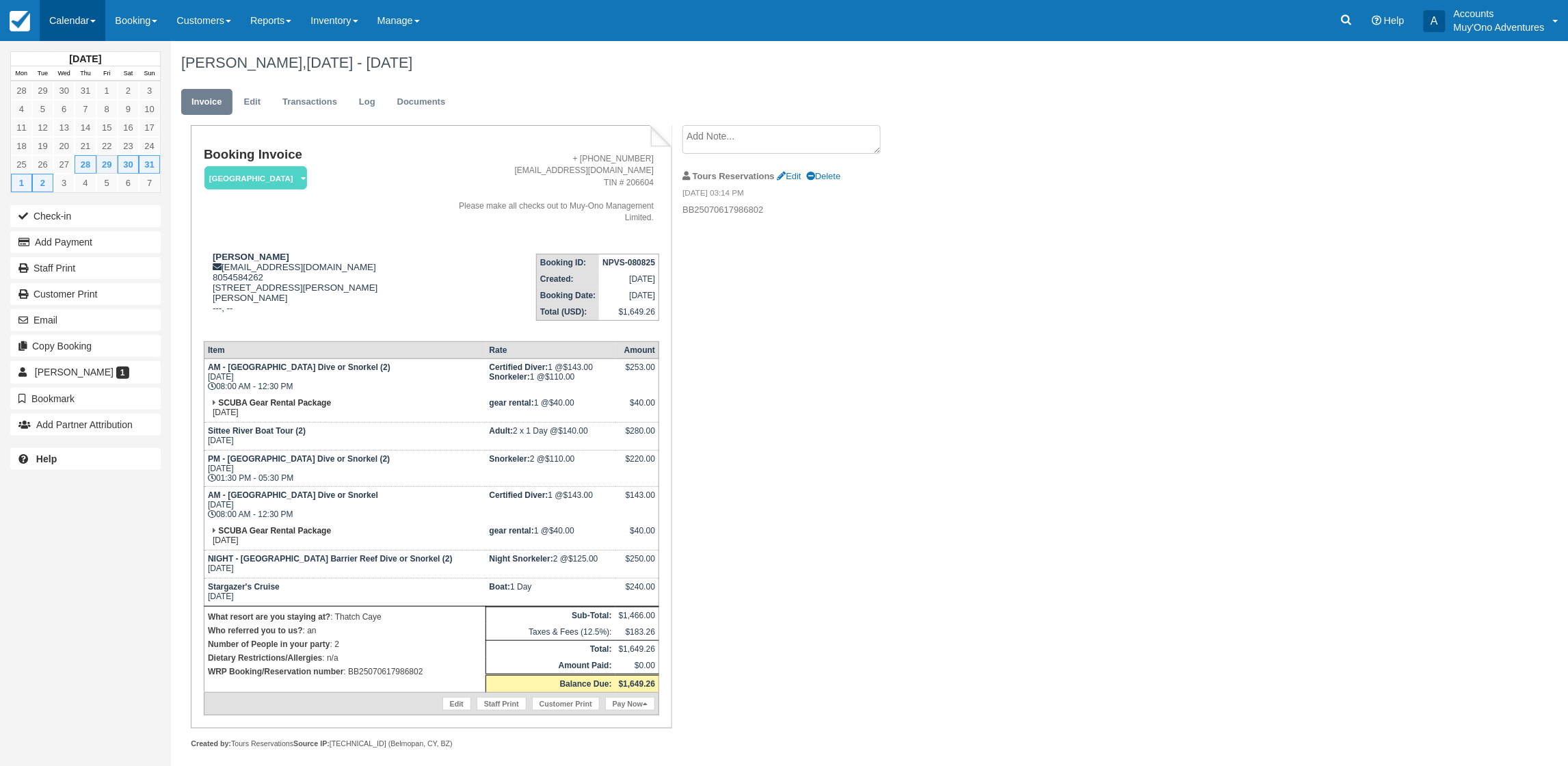
click at [77, 28] on link "Calendar" at bounding box center [72, 21] width 65 height 41
click at [76, 120] on link "Month" at bounding box center [94, 129] width 108 height 29
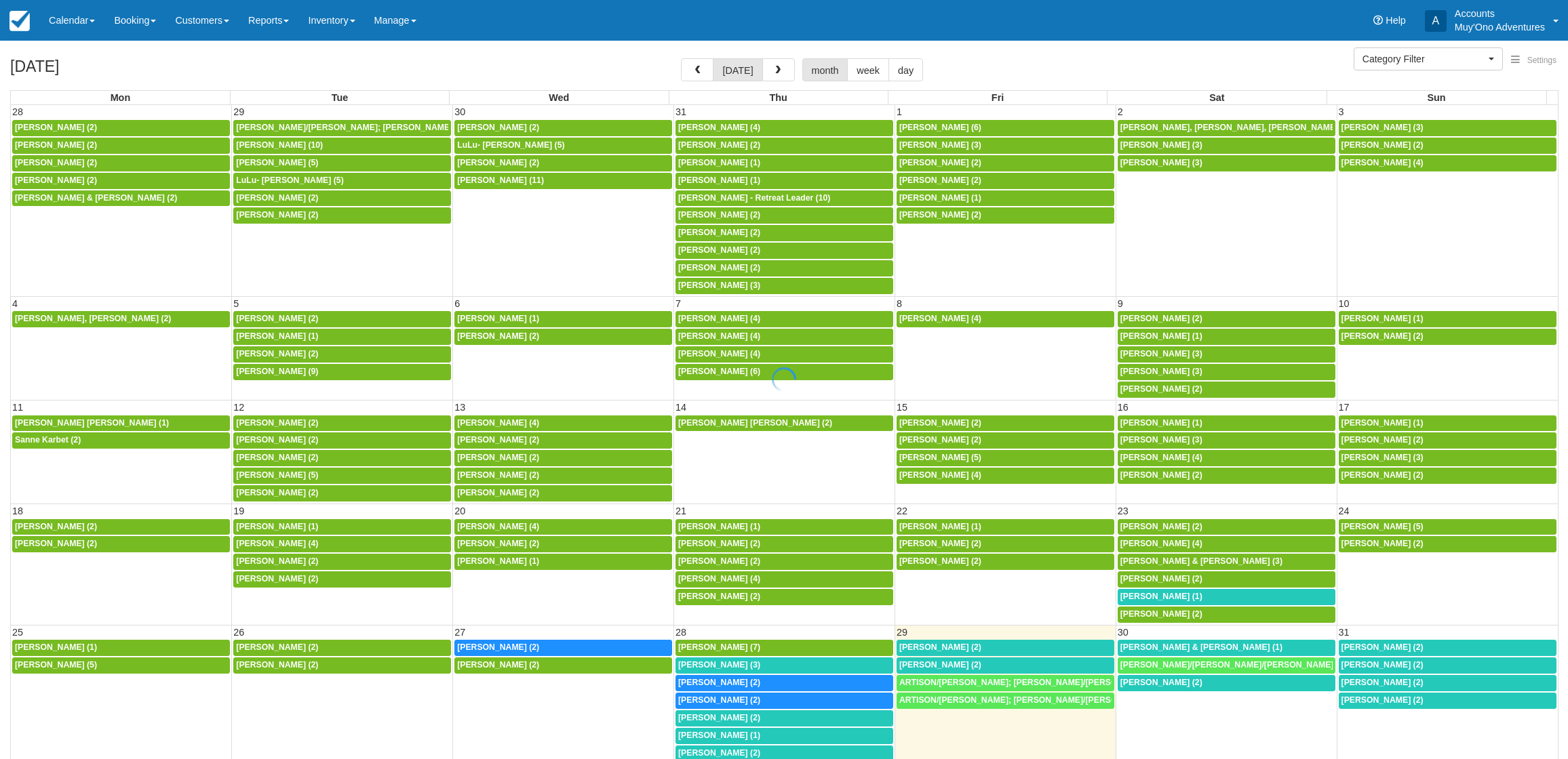
select select
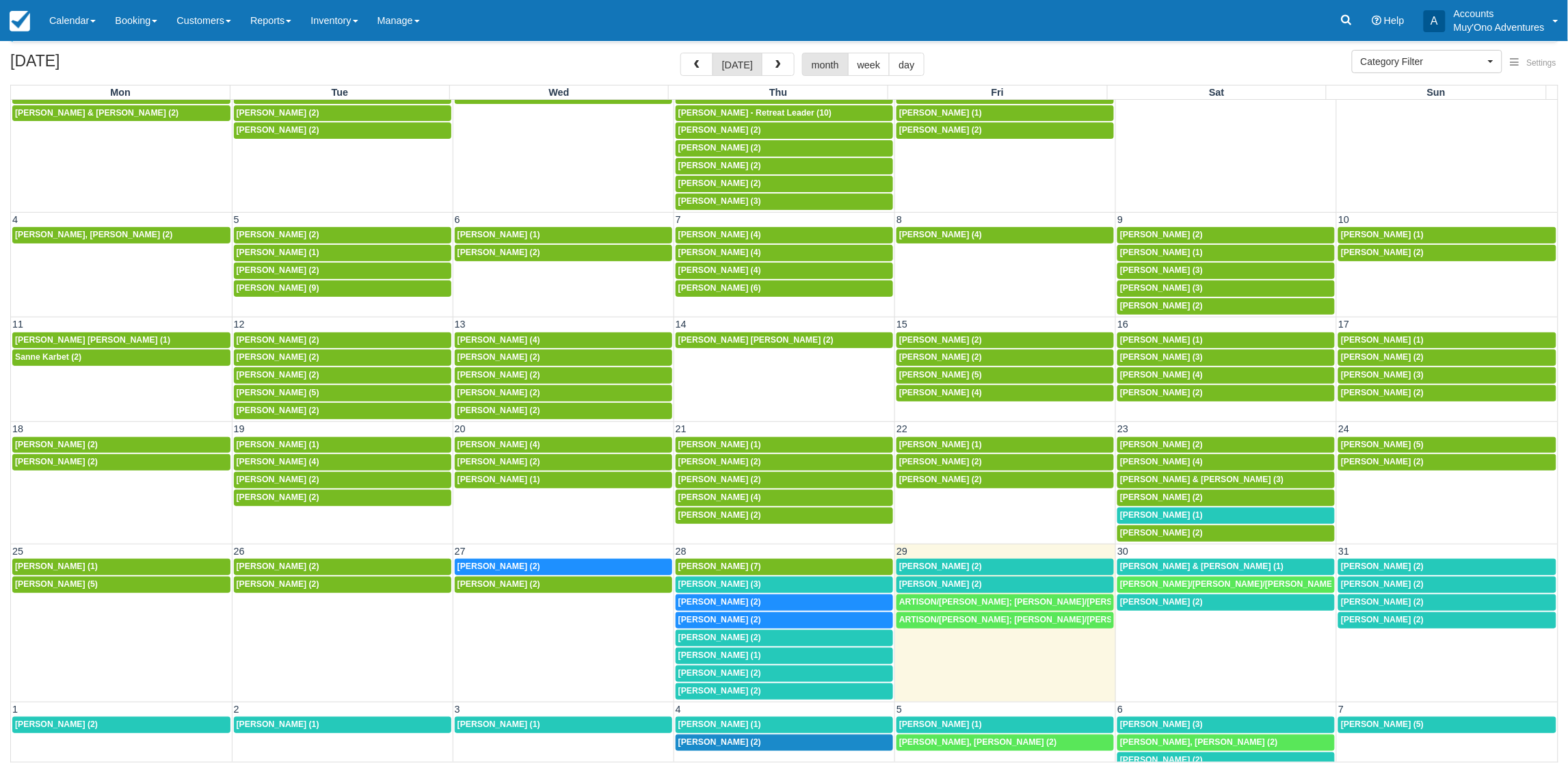
scroll to position [103, 0]
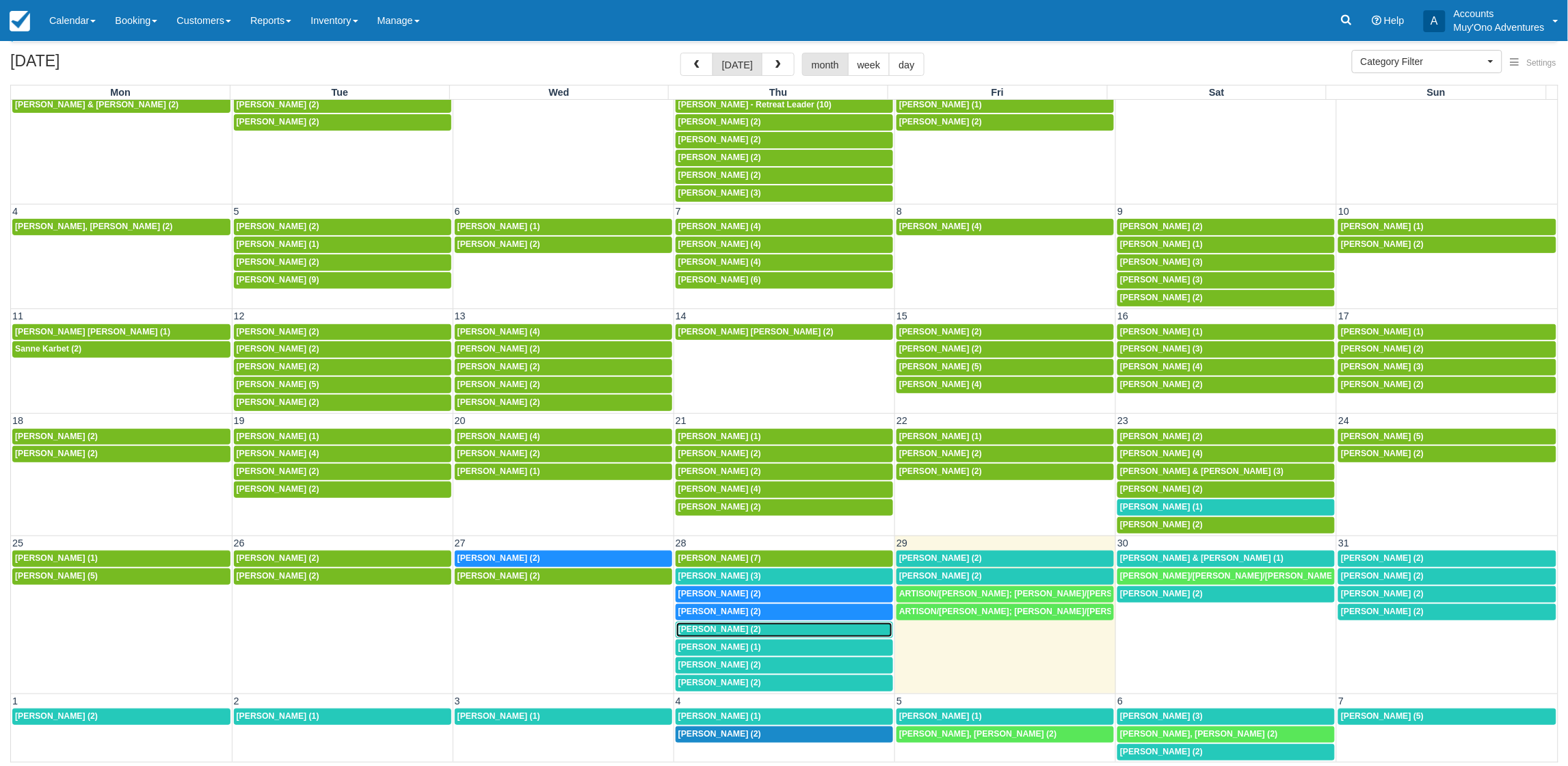
click at [729, 631] on div "8a Katelyn Salvato (2)" at bounding box center [784, 630] width 212 height 11
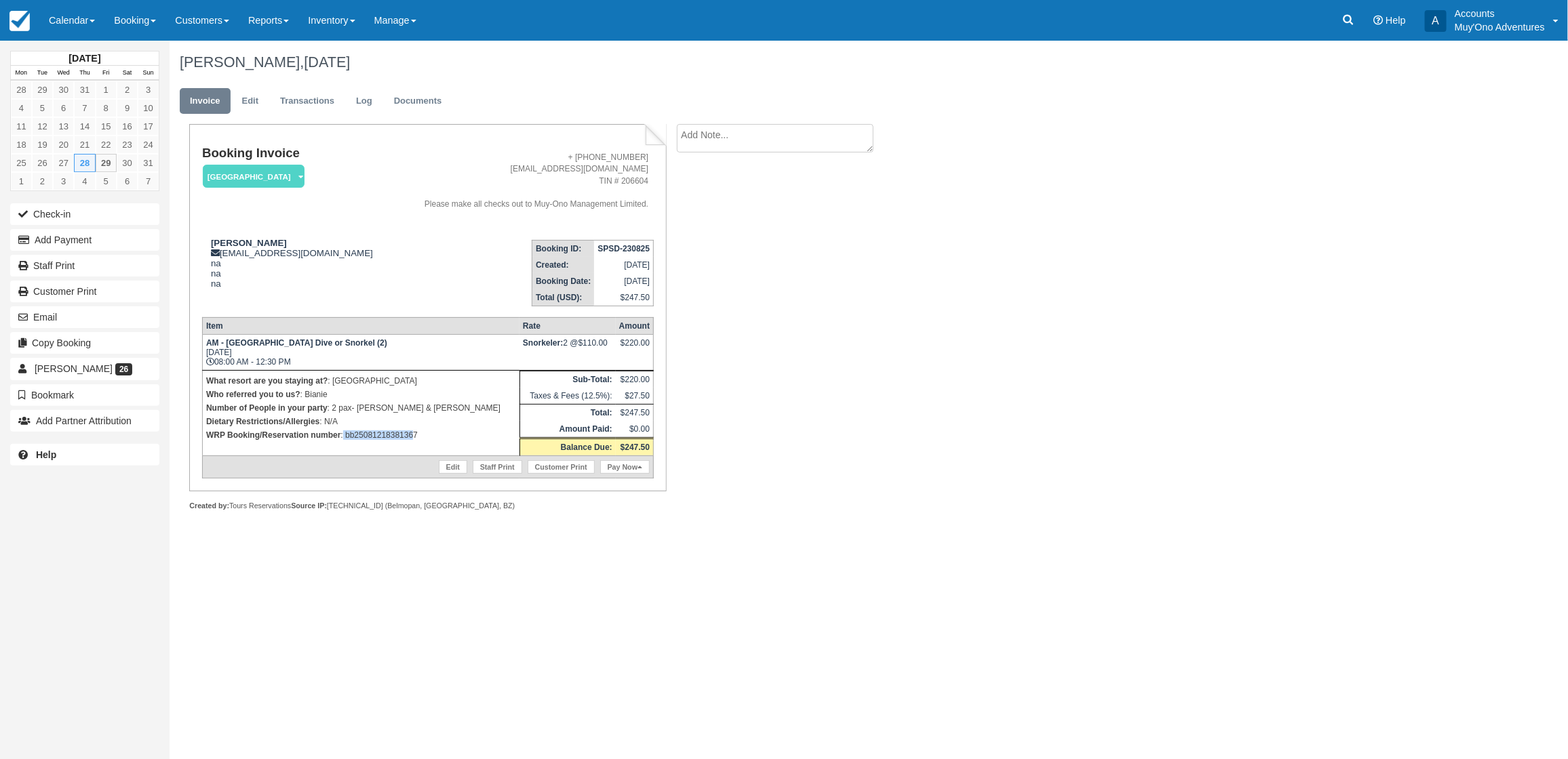
drag, startPoint x: 414, startPoint y: 436, endPoint x: 343, endPoint y: 440, distance: 71.1
click at [343, 440] on td "What resort are you staying at? : Thatch Caye Resort Who referred you to us? : …" at bounding box center [360, 413] width 317 height 85
copy p "bb2508121838136"
click at [453, 442] on td "What resort are you staying at? : Thatch Caye Resort Who referred you to us? : …" at bounding box center [360, 413] width 317 height 85
drag, startPoint x: 432, startPoint y: 442, endPoint x: 347, endPoint y: 439, distance: 85.1
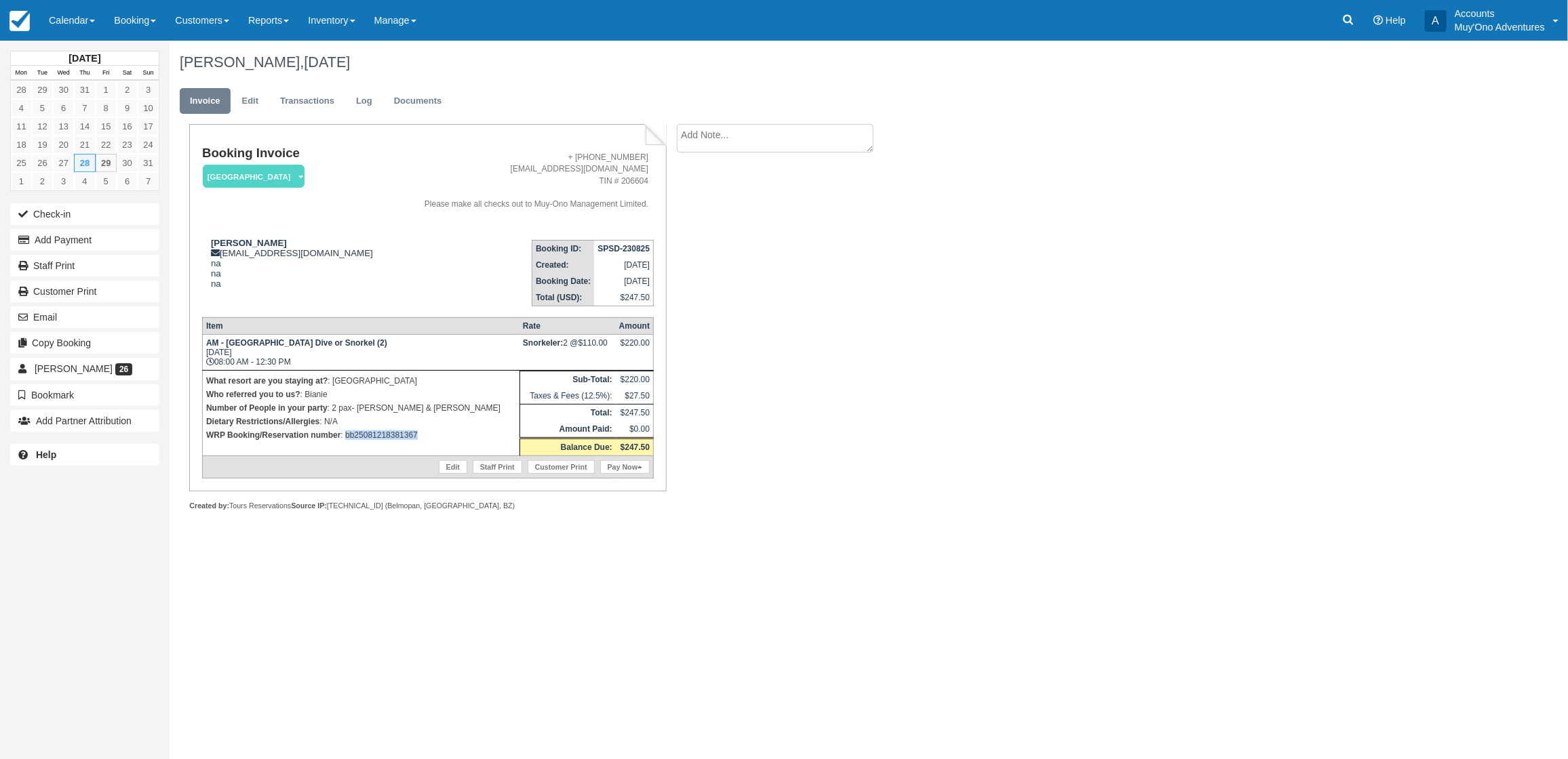
click at [347, 439] on td "What resort are you staying at? : Thatch Caye Resort Who referred you to us? : …" at bounding box center [360, 413] width 317 height 85
copy p "bb25081218381367"
click at [69, 239] on button "Add Payment" at bounding box center [85, 239] width 149 height 22
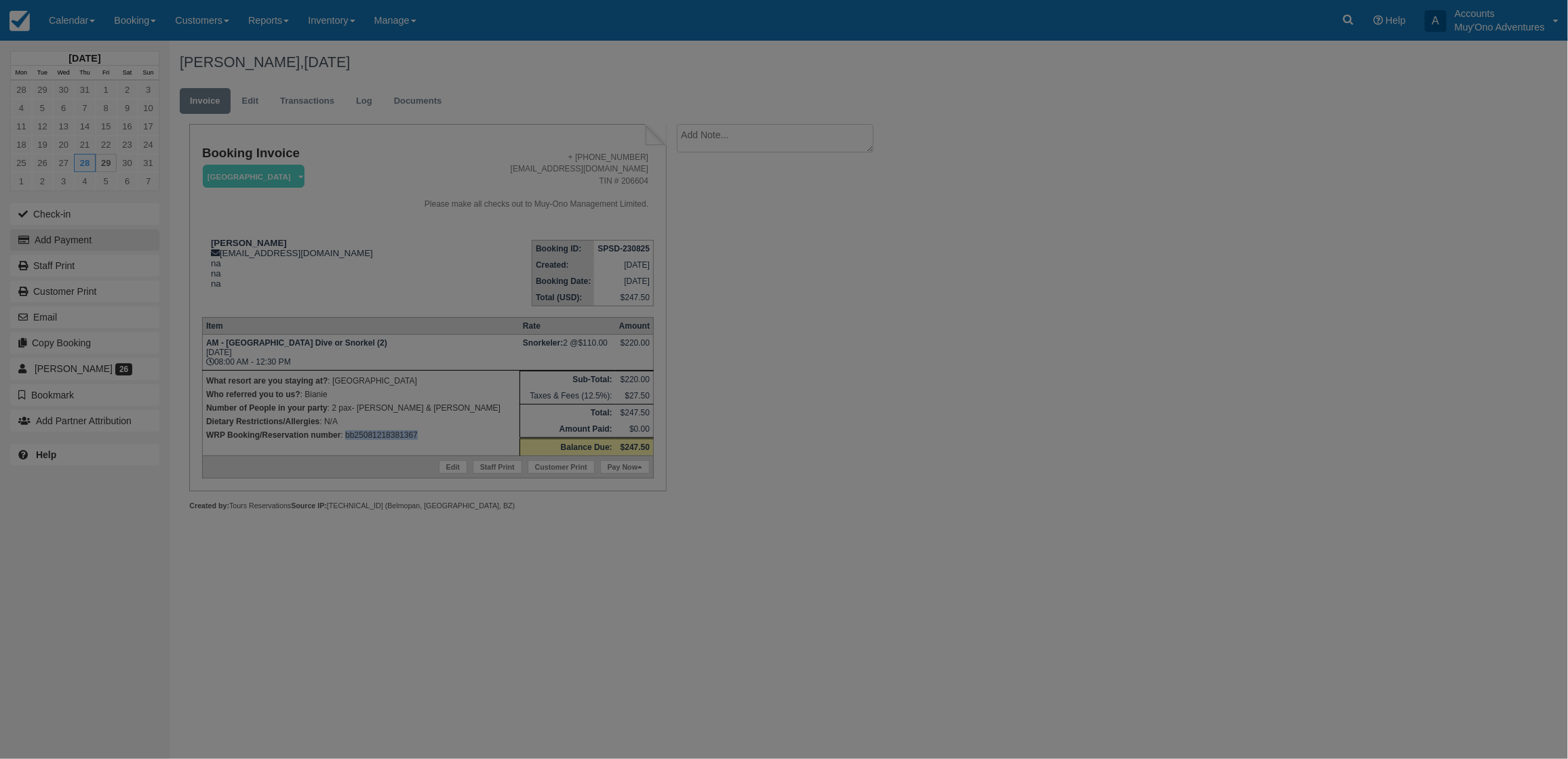
type input "[DATE]"
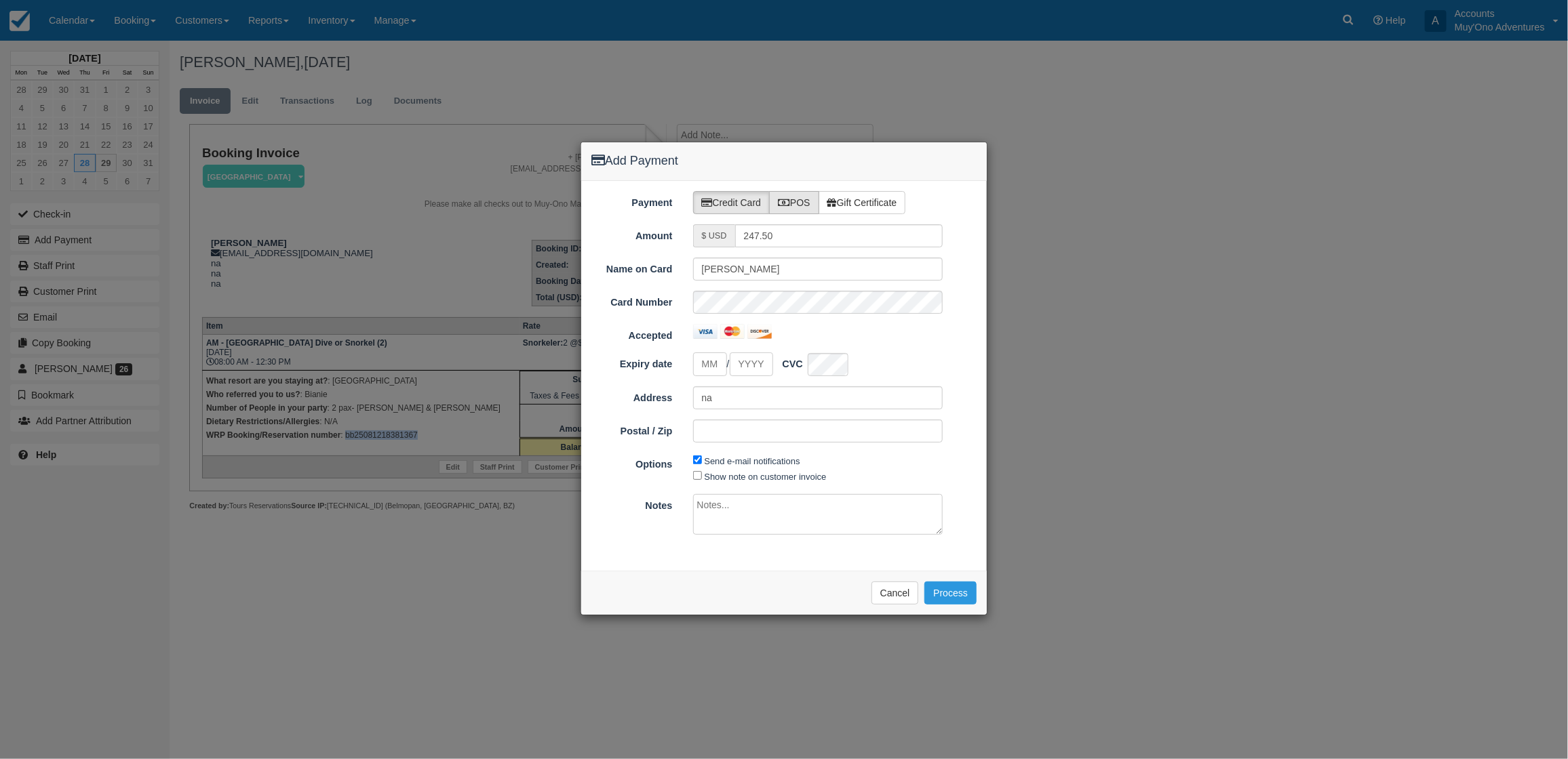
click at [794, 203] on label "POS" at bounding box center [794, 203] width 50 height 23
radio input "true"
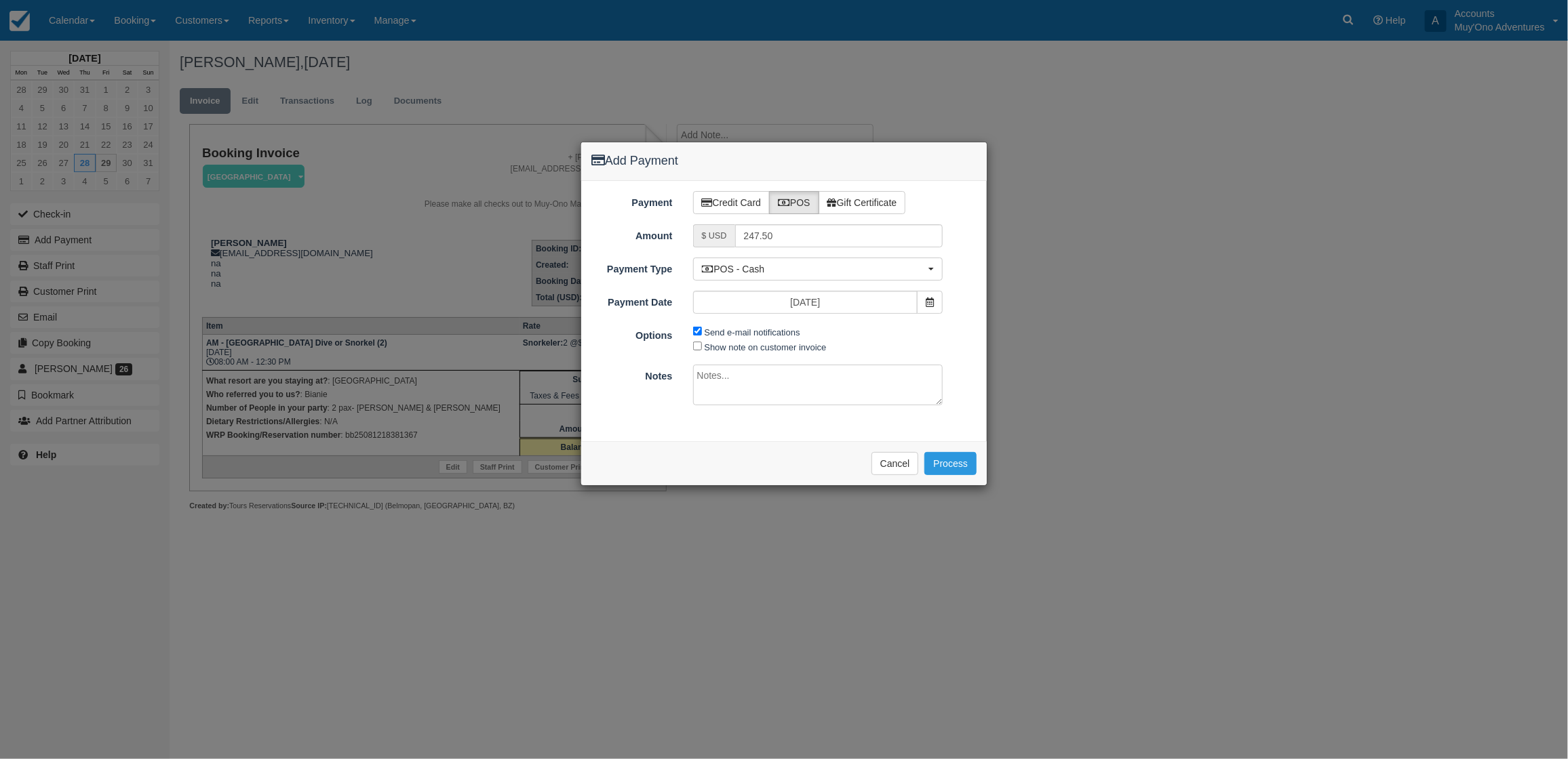
click at [774, 256] on div "Payment Credit Card POS Gift Certificate Amount $ USD 247.50 Name on Card Katel…" at bounding box center [784, 311] width 405 height 261
drag, startPoint x: 772, startPoint y: 267, endPoint x: 707, endPoint y: 374, distance: 125.2
click at [771, 272] on span "POS - Cash" at bounding box center [813, 269] width 224 height 14
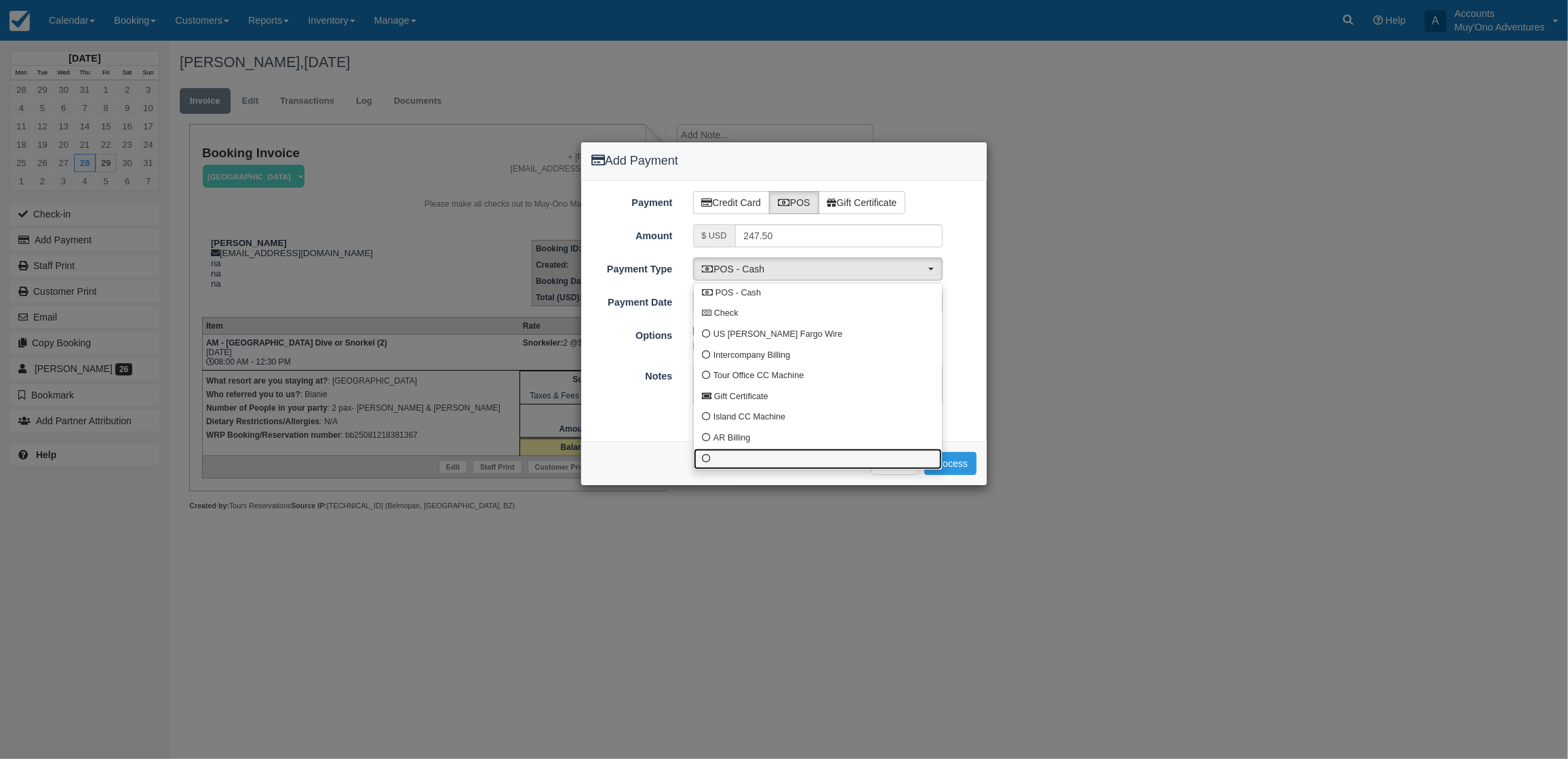
click at [706, 455] on span at bounding box center [706, 459] width 9 height 9
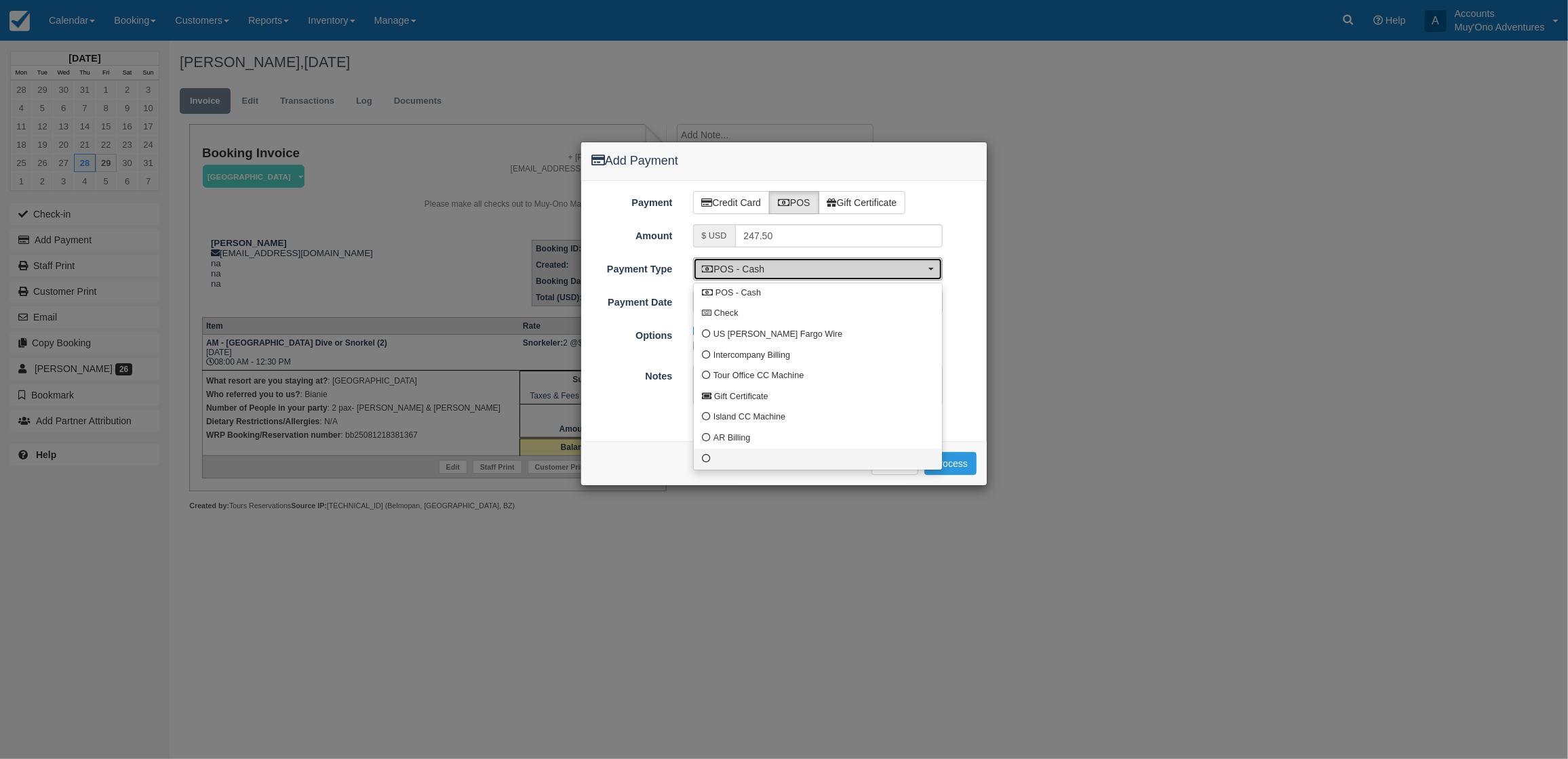
select select "custom10"
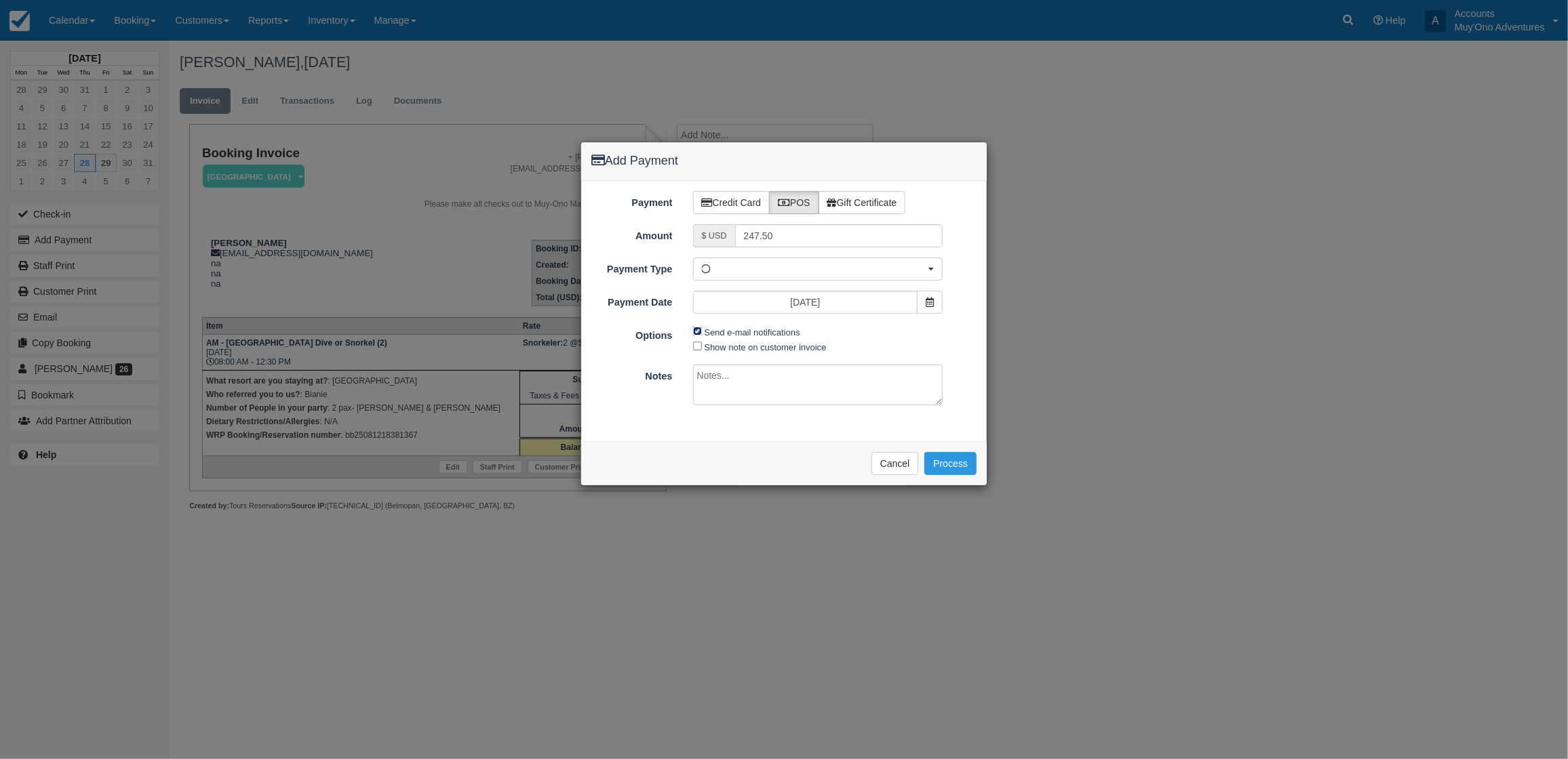
click at [696, 330] on input "Send e-mail notifications" at bounding box center [697, 331] width 9 height 9
checkbox input "false"
click at [707, 381] on textarea at bounding box center [818, 385] width 250 height 41
type textarea "Paid in WRP CT"
click at [947, 463] on button "Process" at bounding box center [950, 464] width 52 height 23
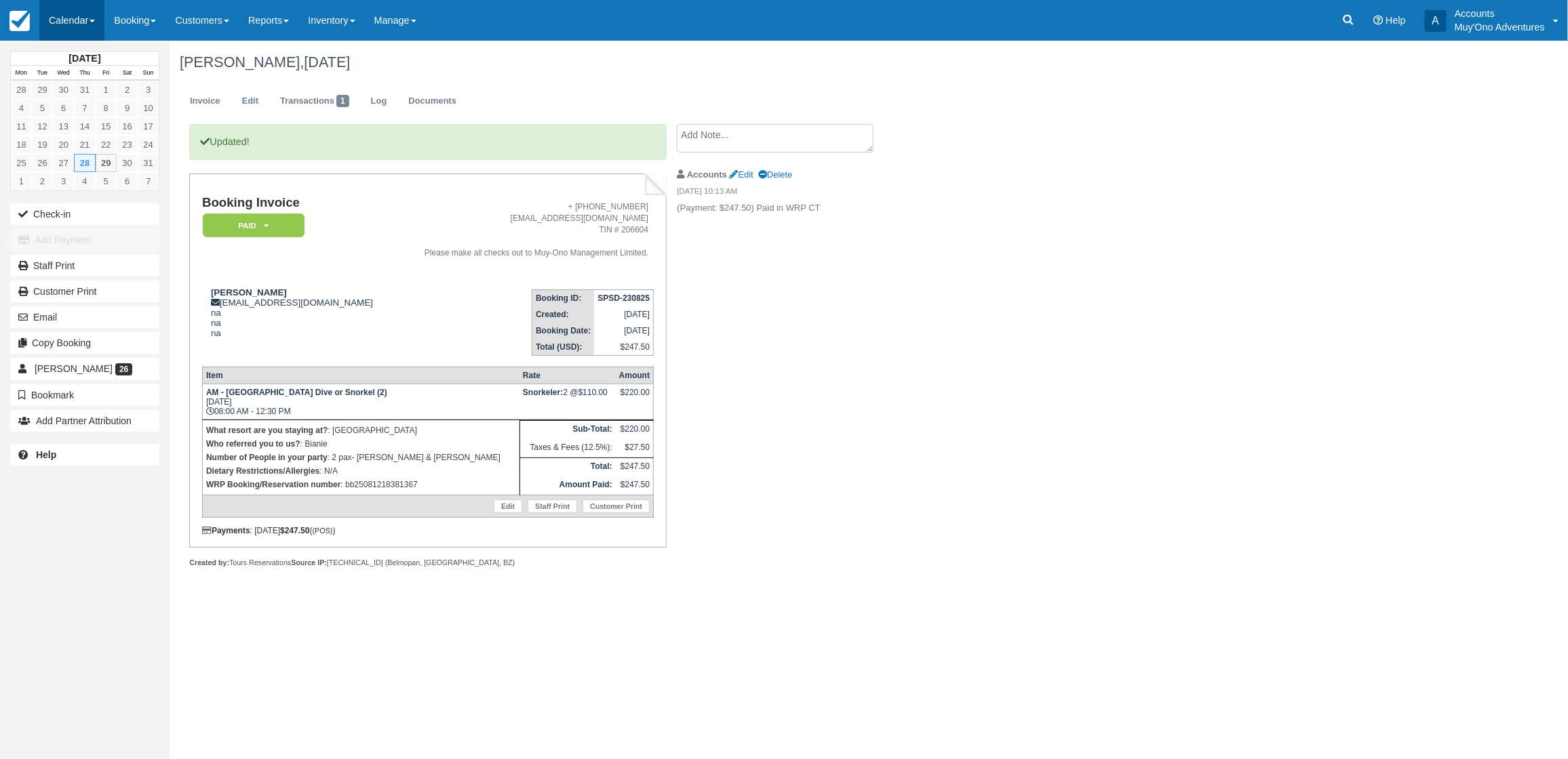
click at [54, 19] on link "Calendar" at bounding box center [72, 20] width 65 height 41
click at [82, 134] on link "Month" at bounding box center [93, 128] width 107 height 29
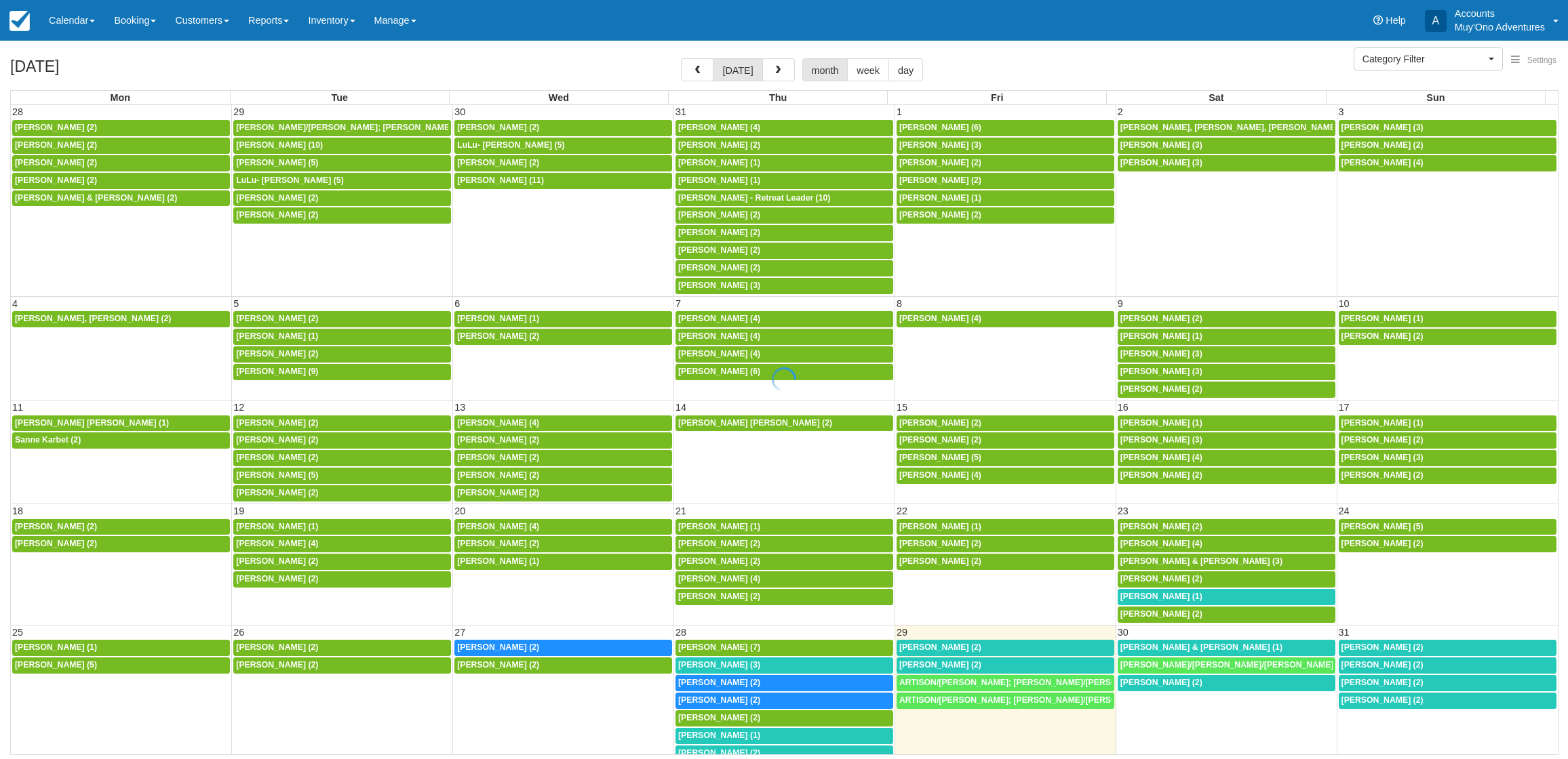
select select
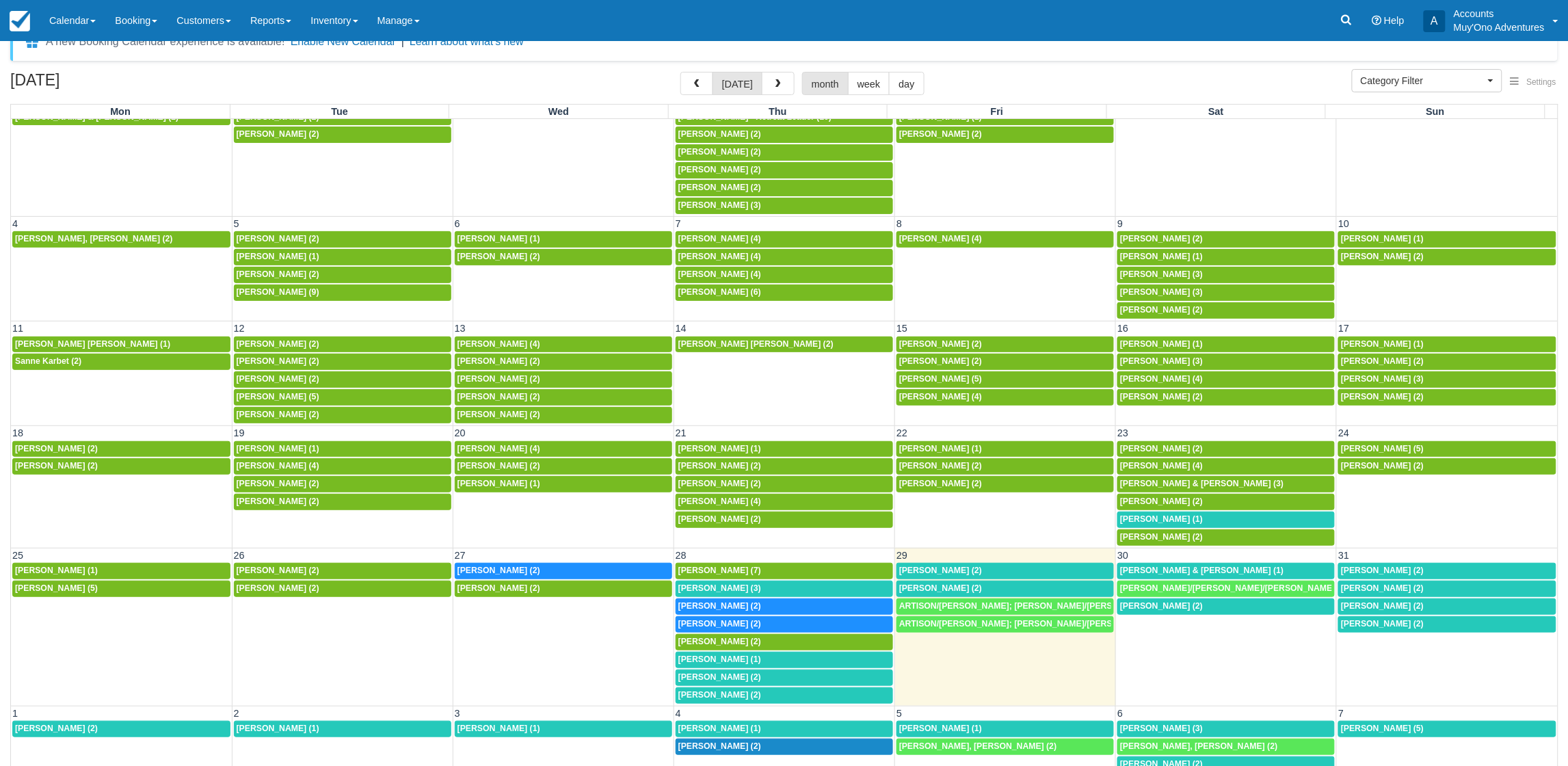
scroll to position [36, 0]
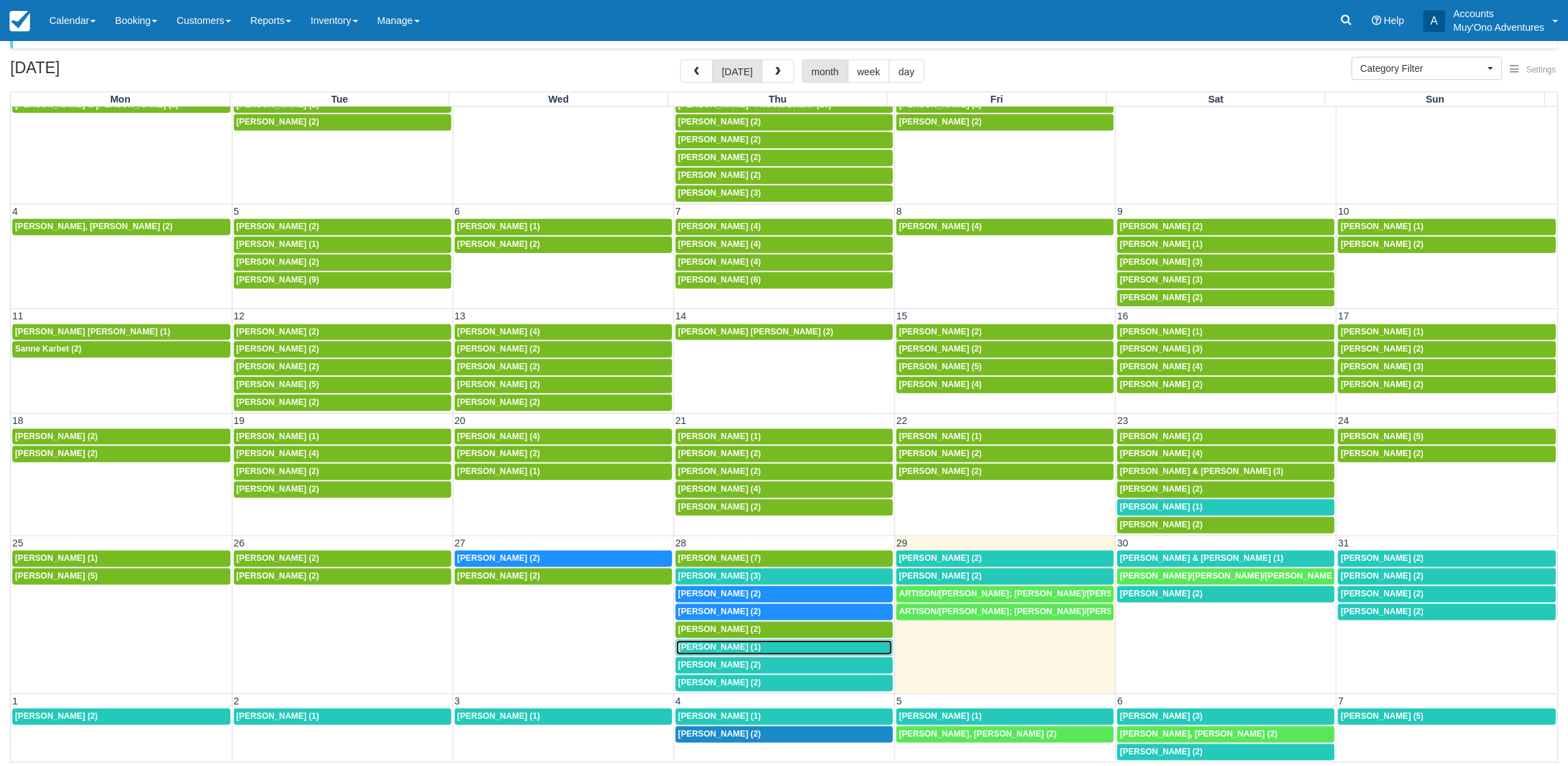
click at [750, 640] on link "8a Kornbreg, Marian (1)" at bounding box center [785, 648] width 217 height 17
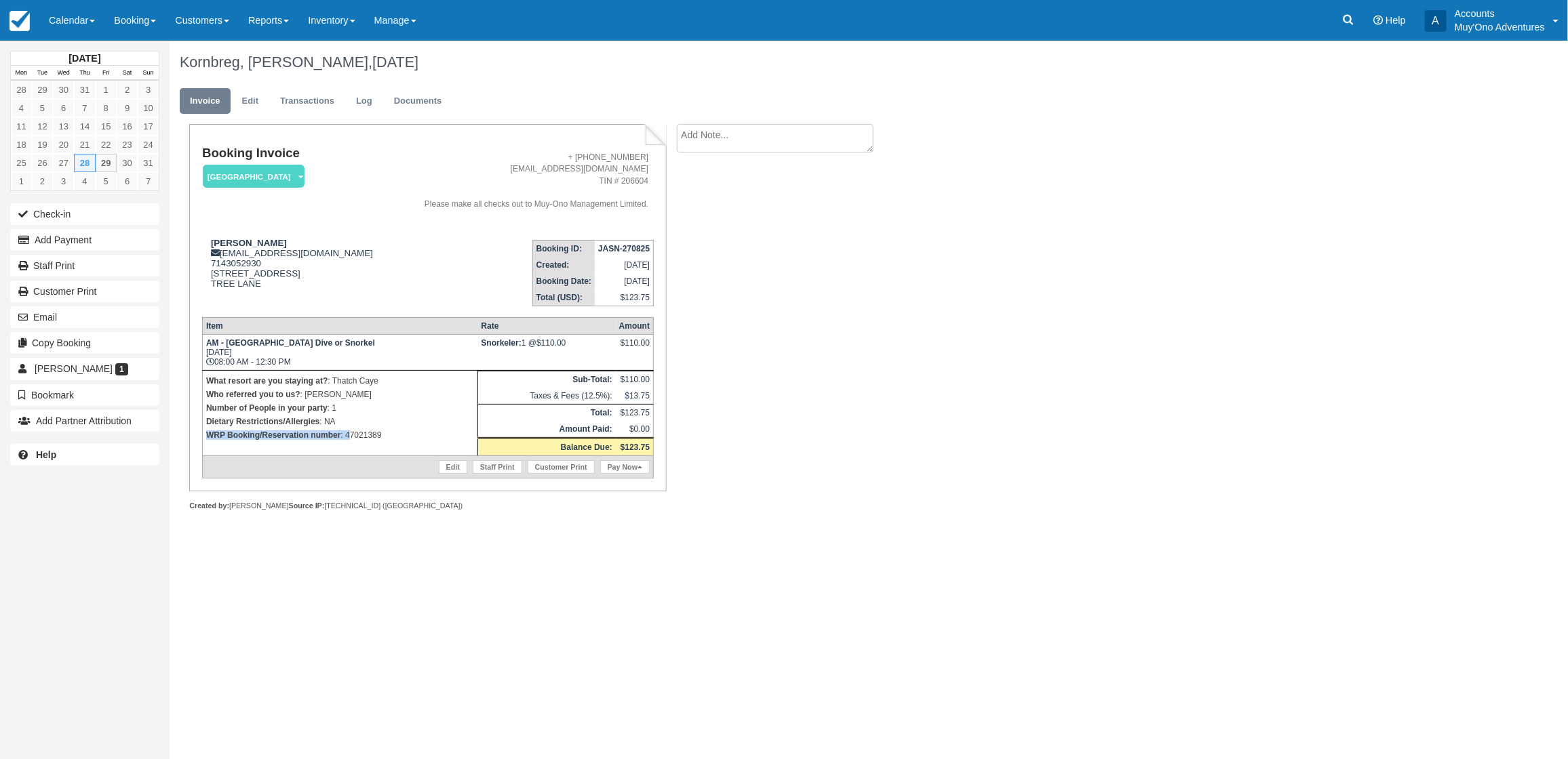
drag, startPoint x: 401, startPoint y: 425, endPoint x: 348, endPoint y: 435, distance: 53.9
click at [348, 435] on td "What resort are you staying at? : Thatch Caye Who referred you to us? : [PERSON…" at bounding box center [340, 413] width 276 height 85
drag, startPoint x: 348, startPoint y: 435, endPoint x: 411, endPoint y: 429, distance: 63.3
click at [413, 429] on p "WRP Booking/Reservation number : 47021389" at bounding box center [340, 435] width 268 height 14
drag, startPoint x: 388, startPoint y: 436, endPoint x: 347, endPoint y: 432, distance: 41.2
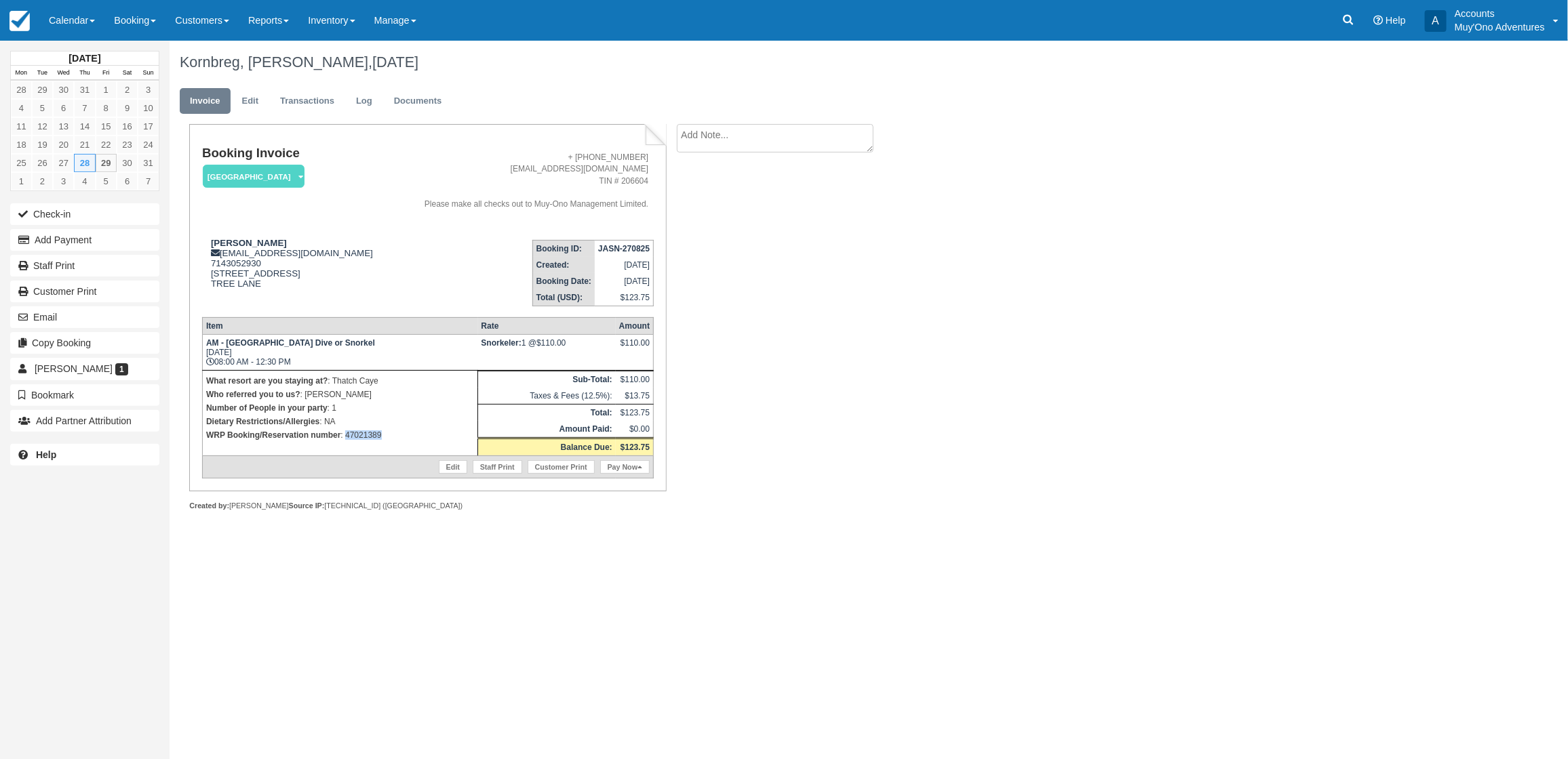
click at [347, 432] on p "WRP Booking/Reservation number : 47021389" at bounding box center [340, 435] width 268 height 14
copy p "47021389"
click at [139, 248] on button "Add Payment" at bounding box center [85, 239] width 149 height 22
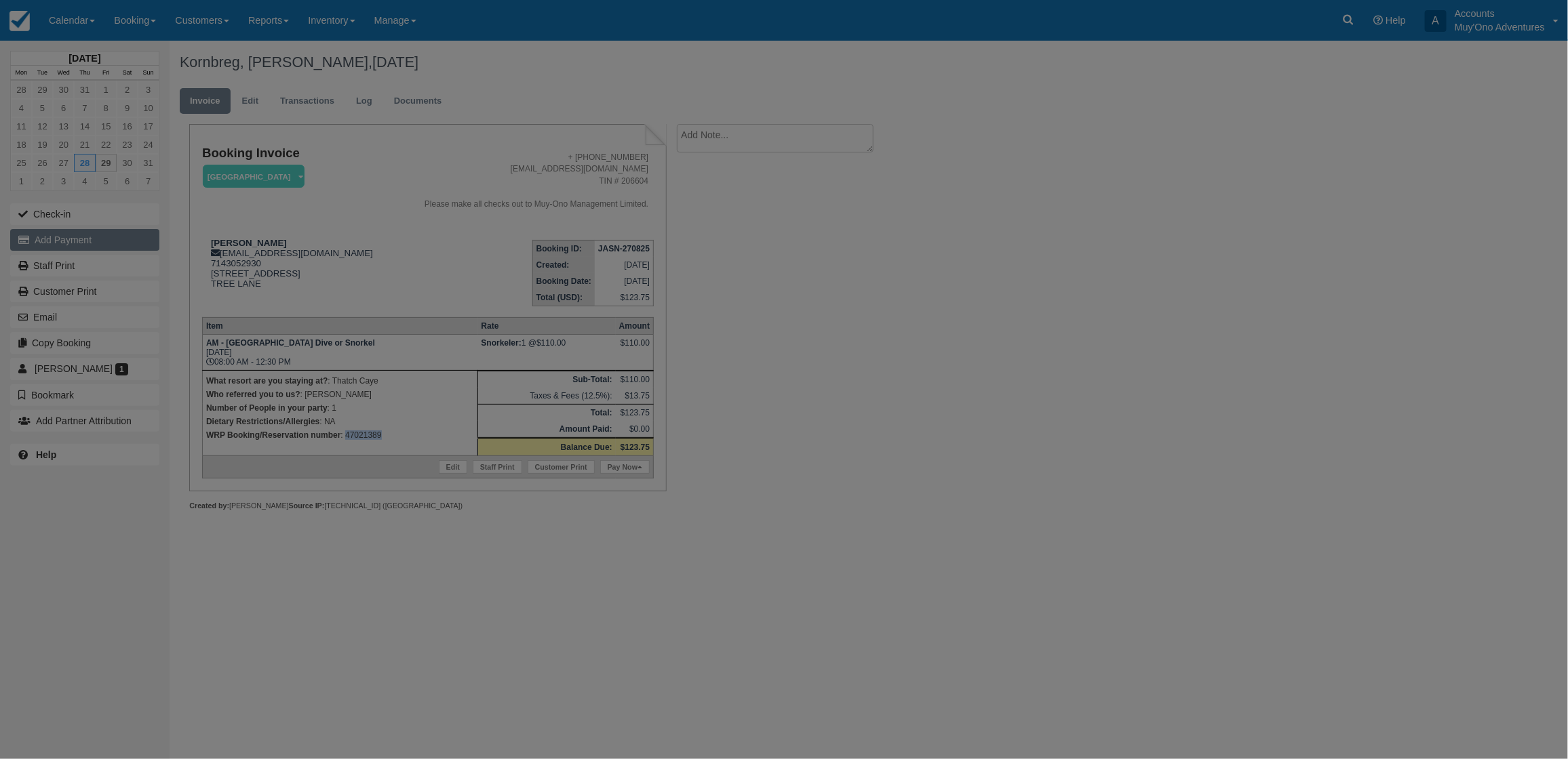
type input "08/29/25"
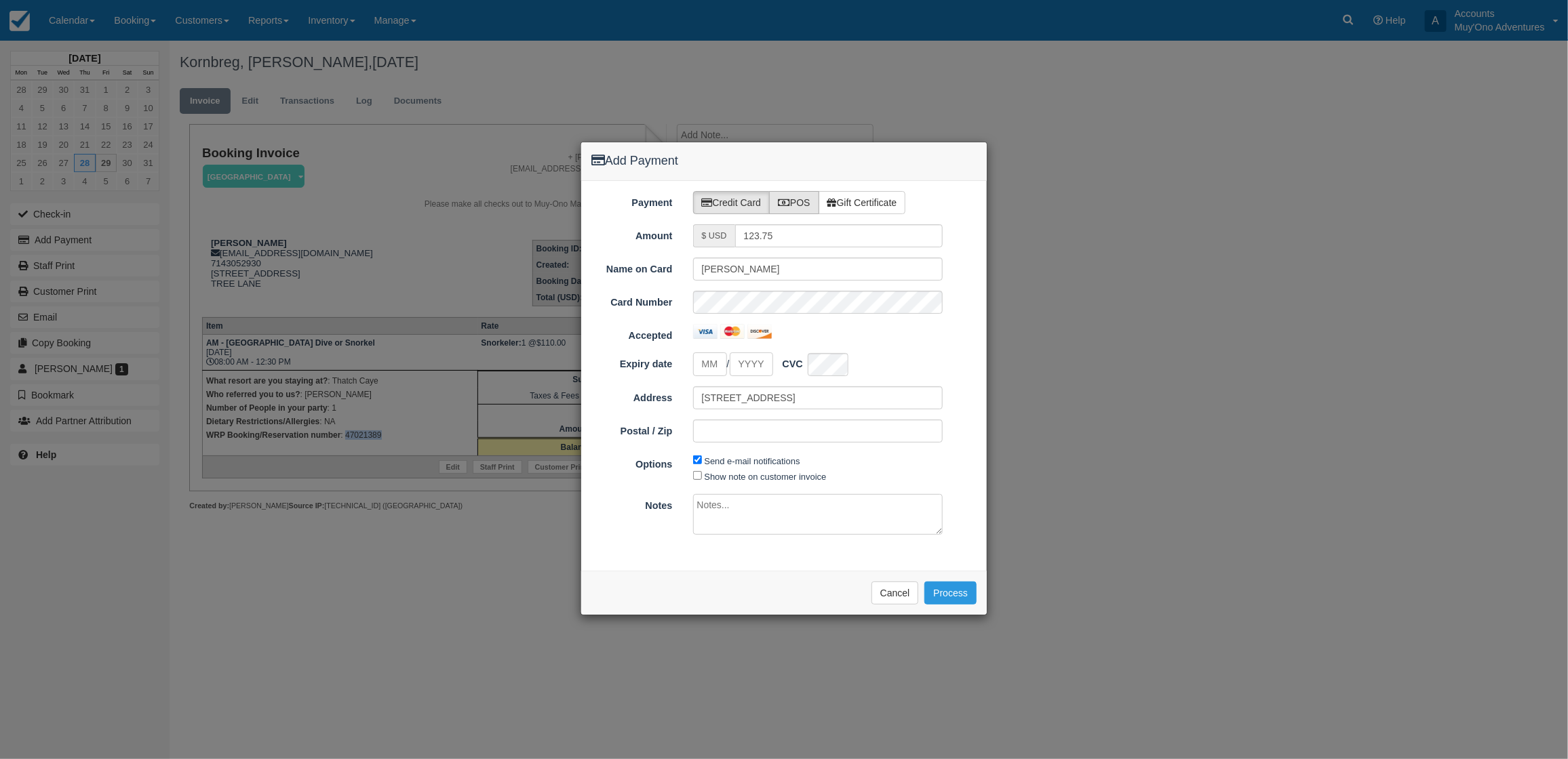
click at [793, 206] on label "POS" at bounding box center [794, 203] width 50 height 23
radio input "true"
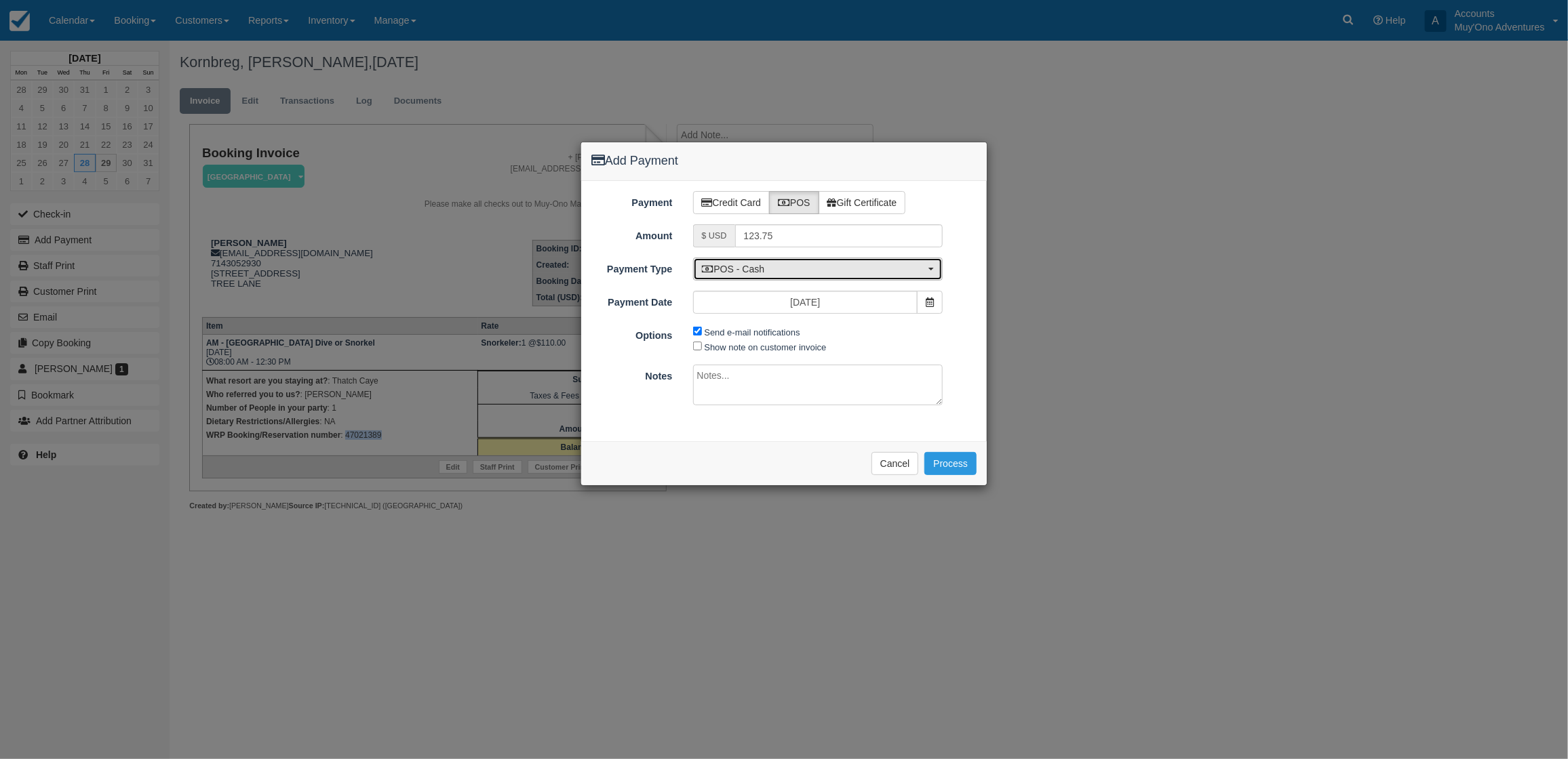
click at [786, 262] on button "POS - Cash" at bounding box center [818, 269] width 250 height 23
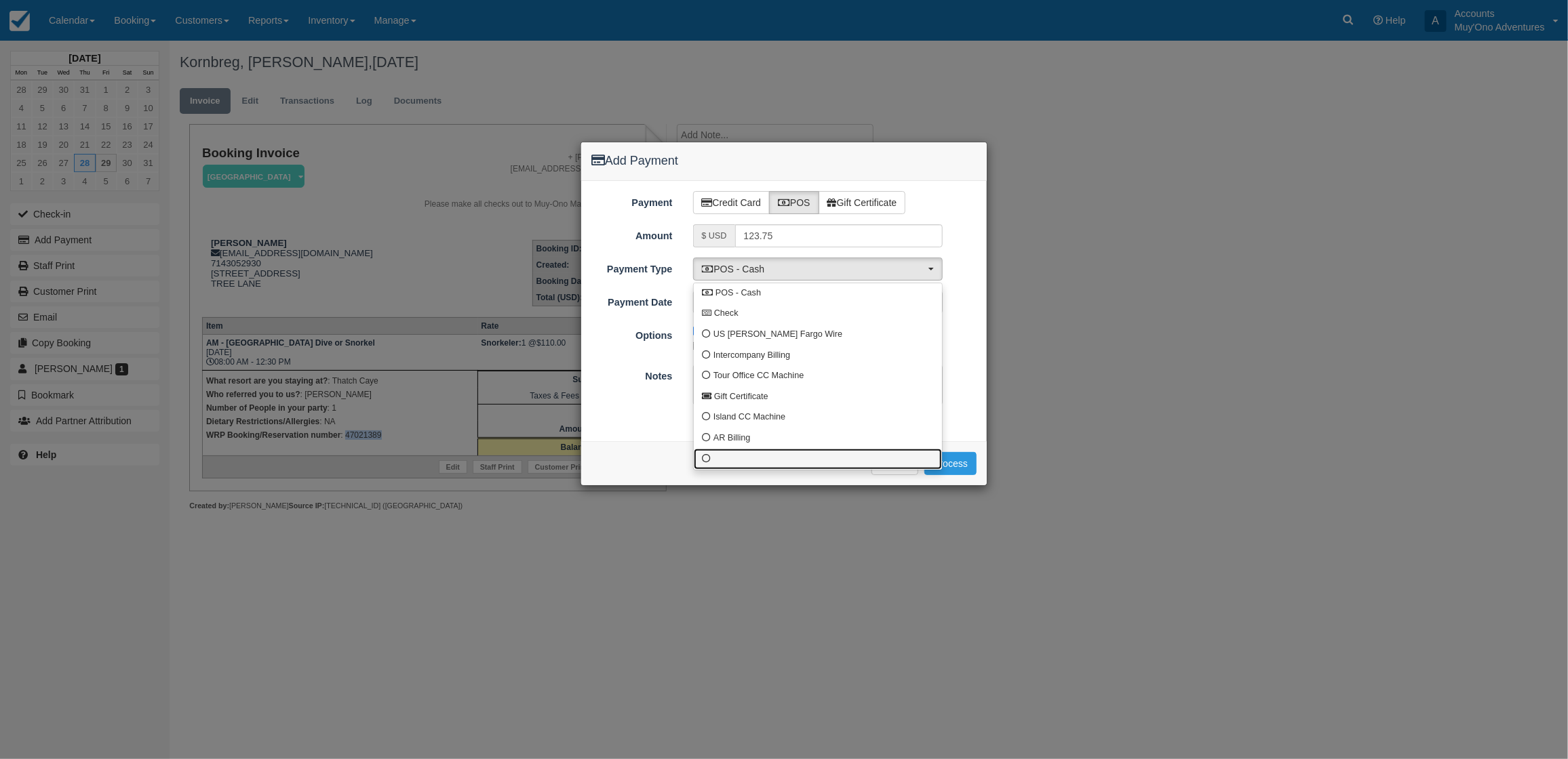
click at [737, 462] on link at bounding box center [818, 459] width 249 height 21
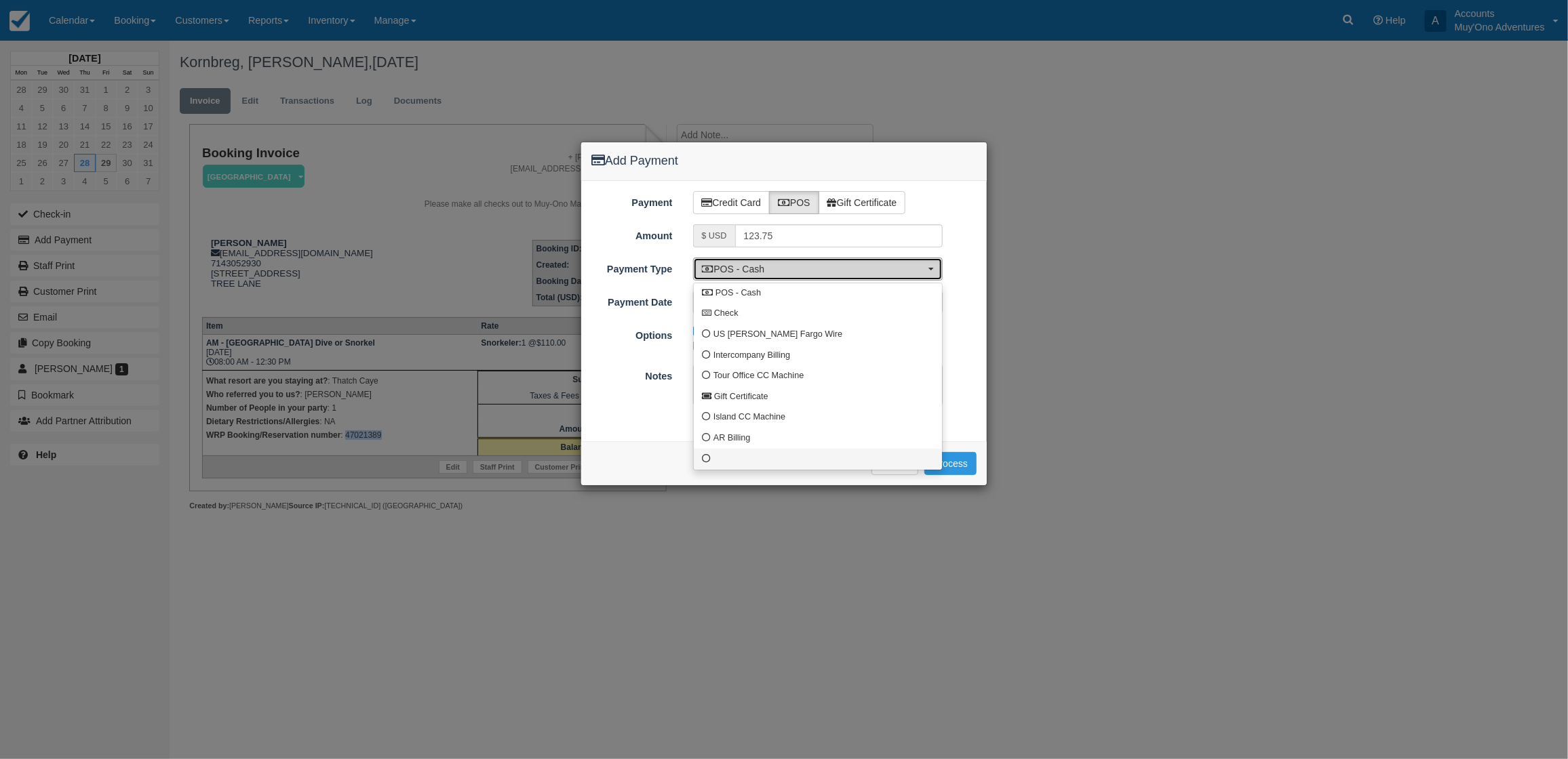
select select "custom10"
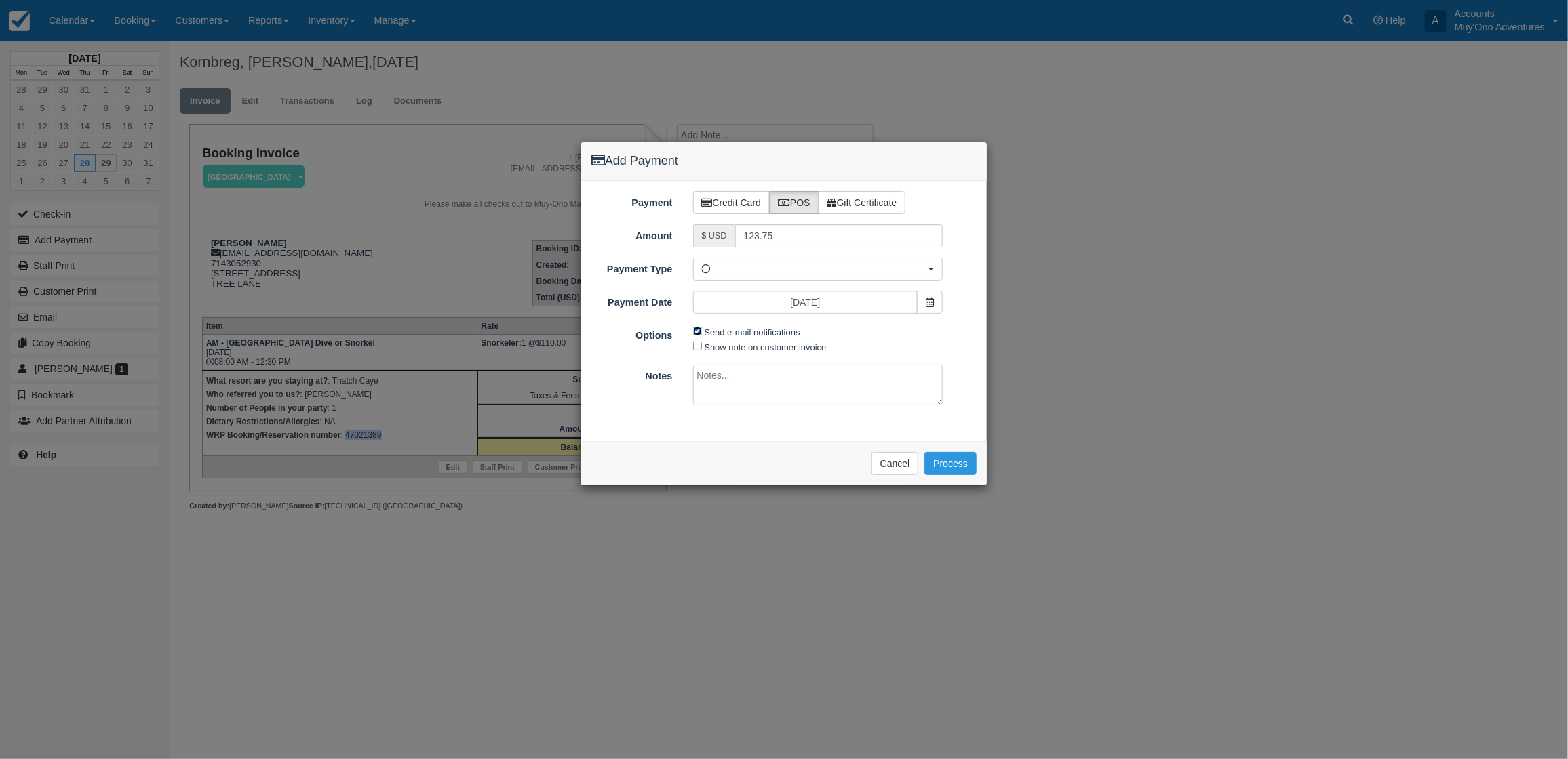
click at [698, 334] on input "Send e-mail notifications" at bounding box center [697, 331] width 9 height 9
checkbox input "false"
click at [752, 384] on textarea at bounding box center [818, 385] width 250 height 41
type textarea "Paid in WRP CT"
click at [966, 459] on button "Process" at bounding box center [950, 464] width 52 height 23
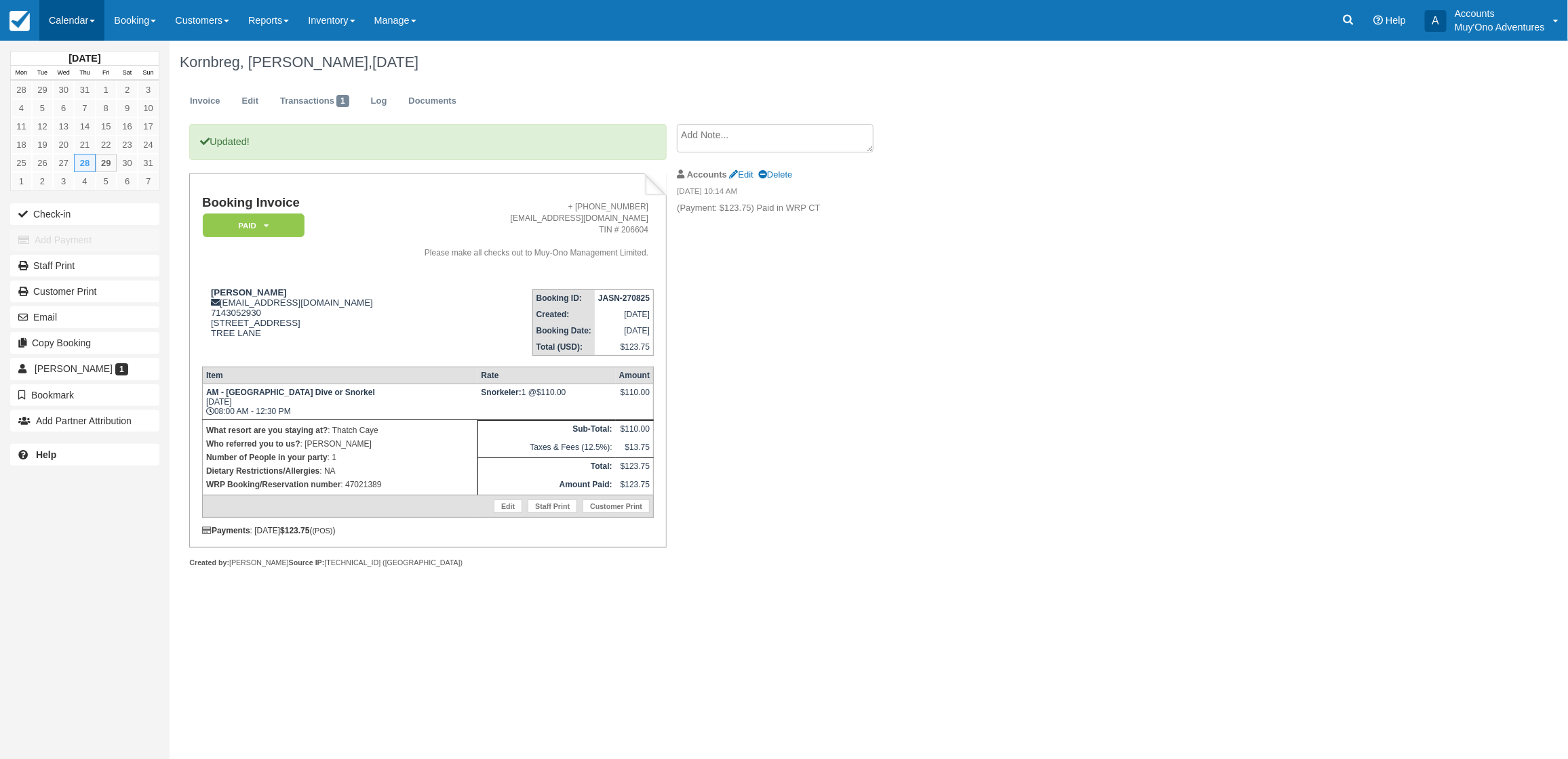
click at [53, 9] on link "Calendar" at bounding box center [72, 20] width 65 height 41
click at [66, 120] on link "Month" at bounding box center [93, 128] width 107 height 29
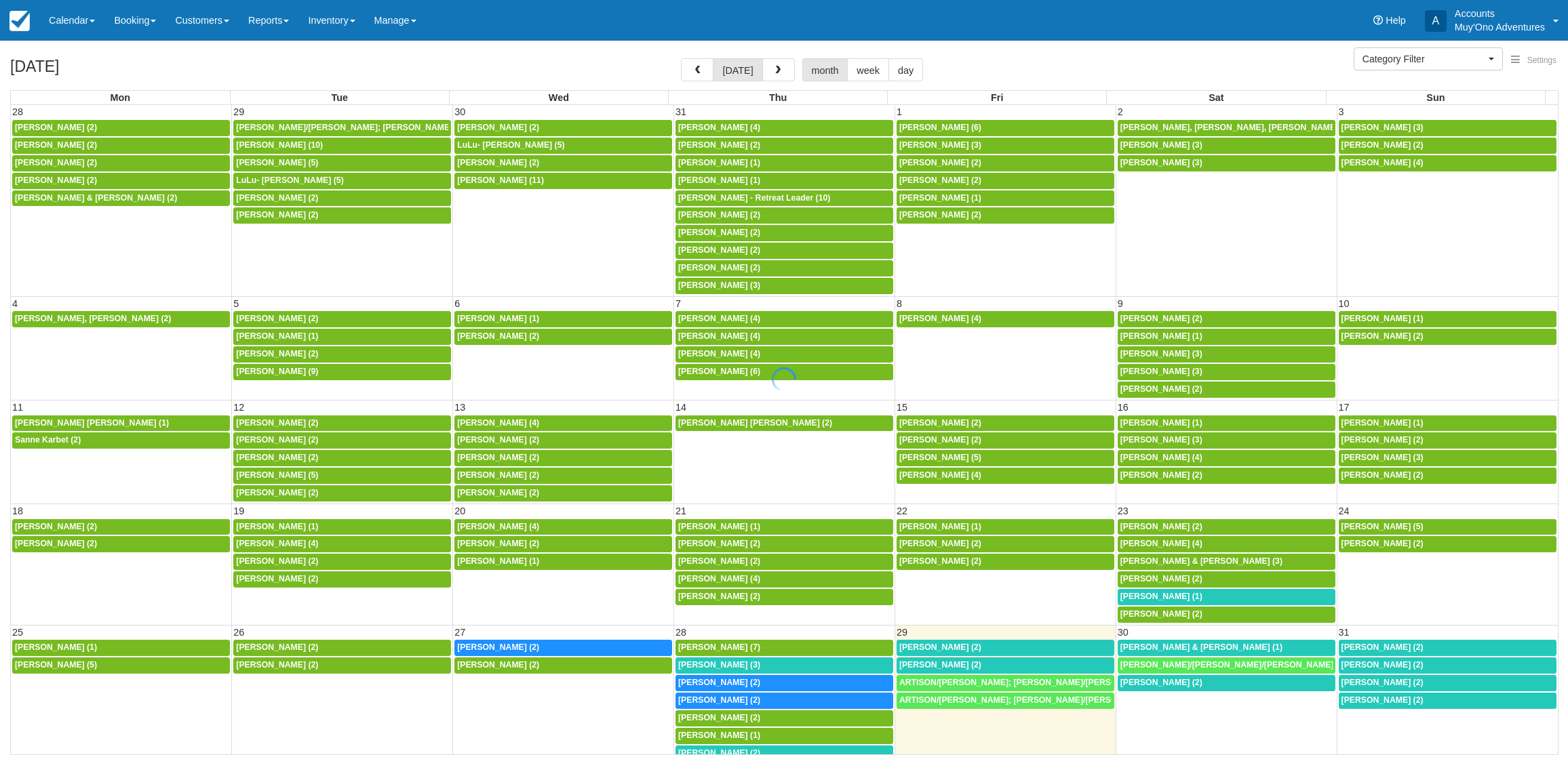
select select
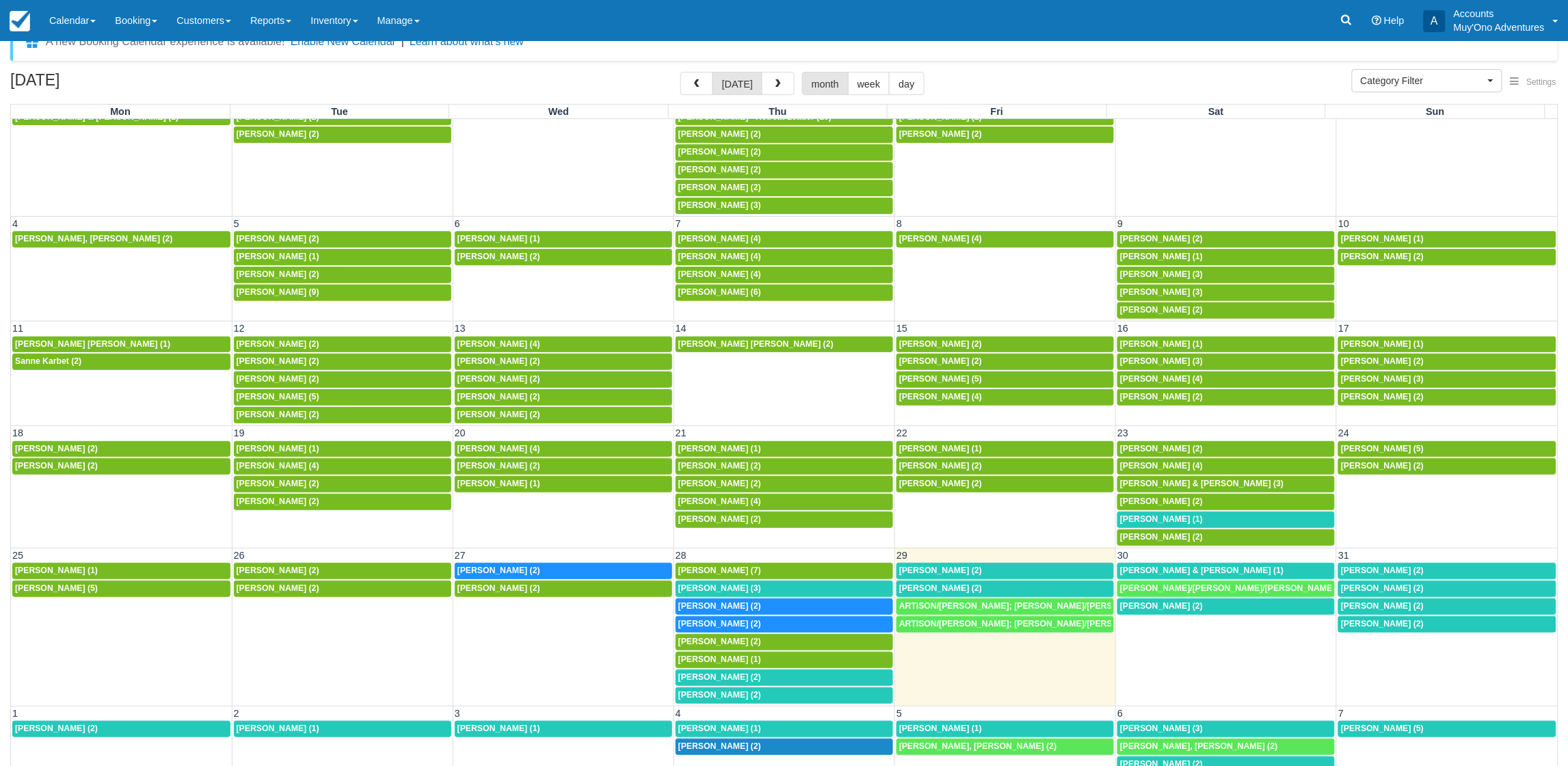
scroll to position [36, 0]
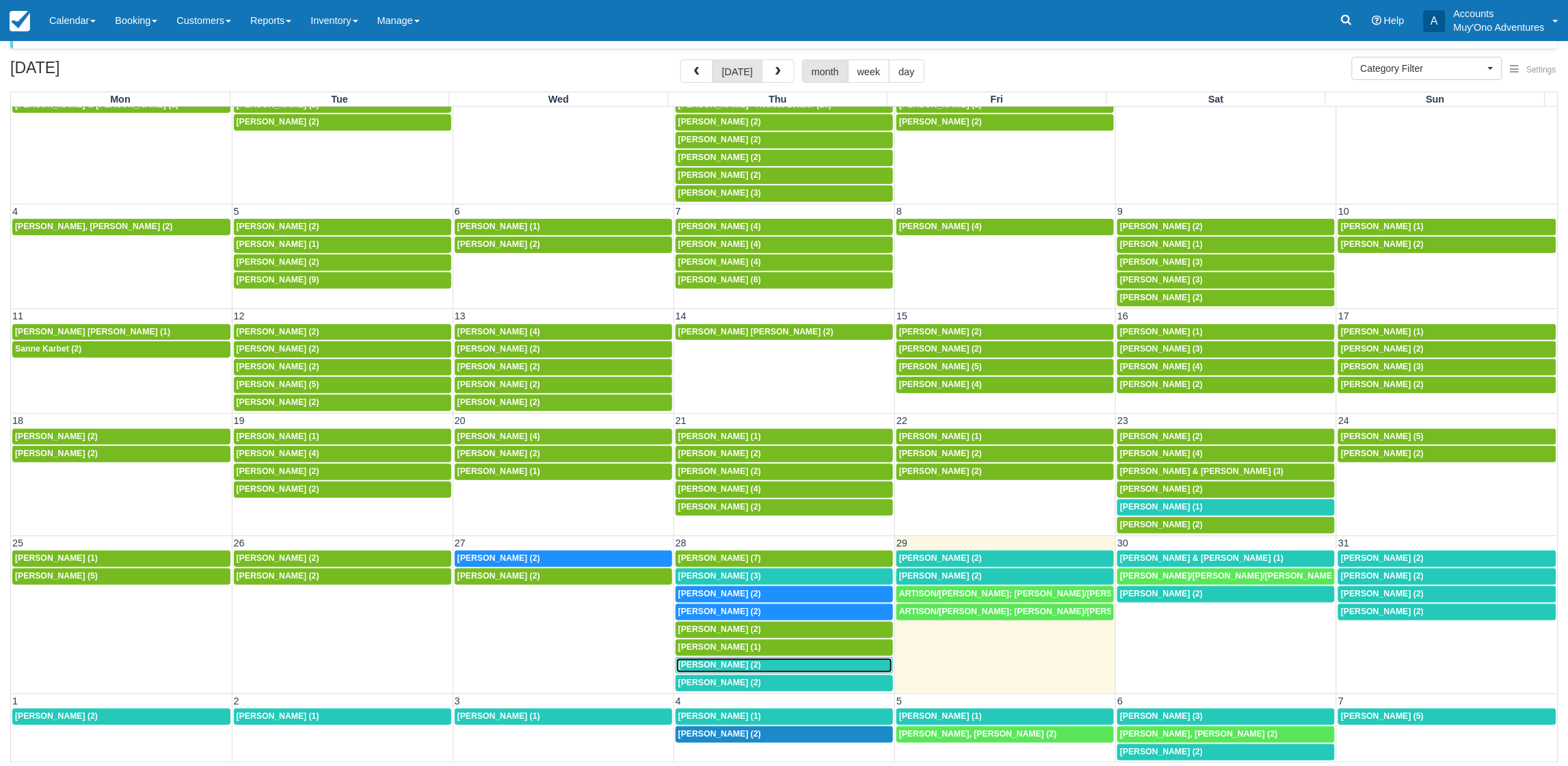
click at [719, 660] on span "Carson Smith (2)" at bounding box center [719, 665] width 83 height 10
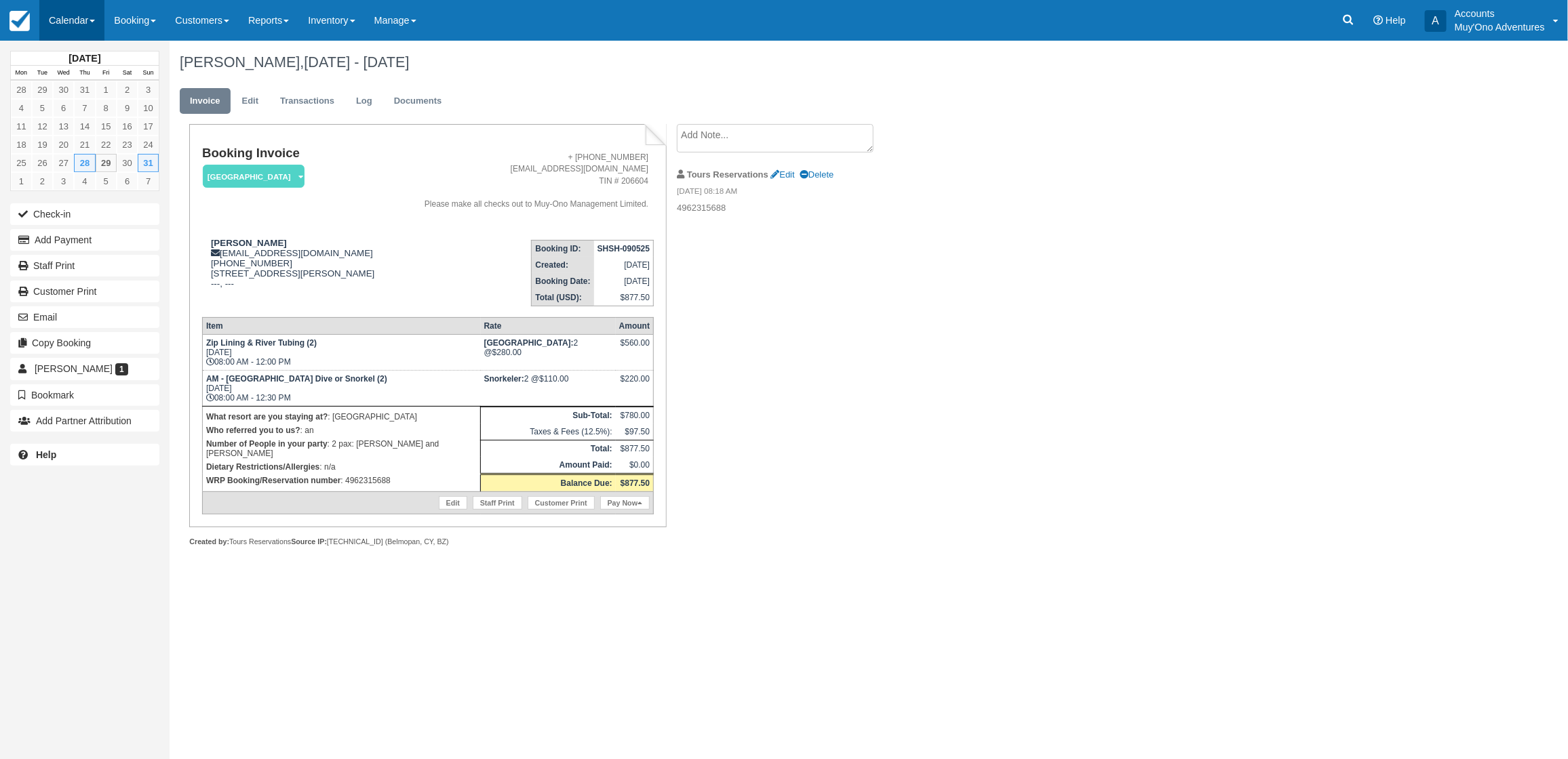
click at [83, 26] on link "Calendar" at bounding box center [72, 20] width 65 height 41
click at [102, 130] on link "Month" at bounding box center [93, 128] width 107 height 29
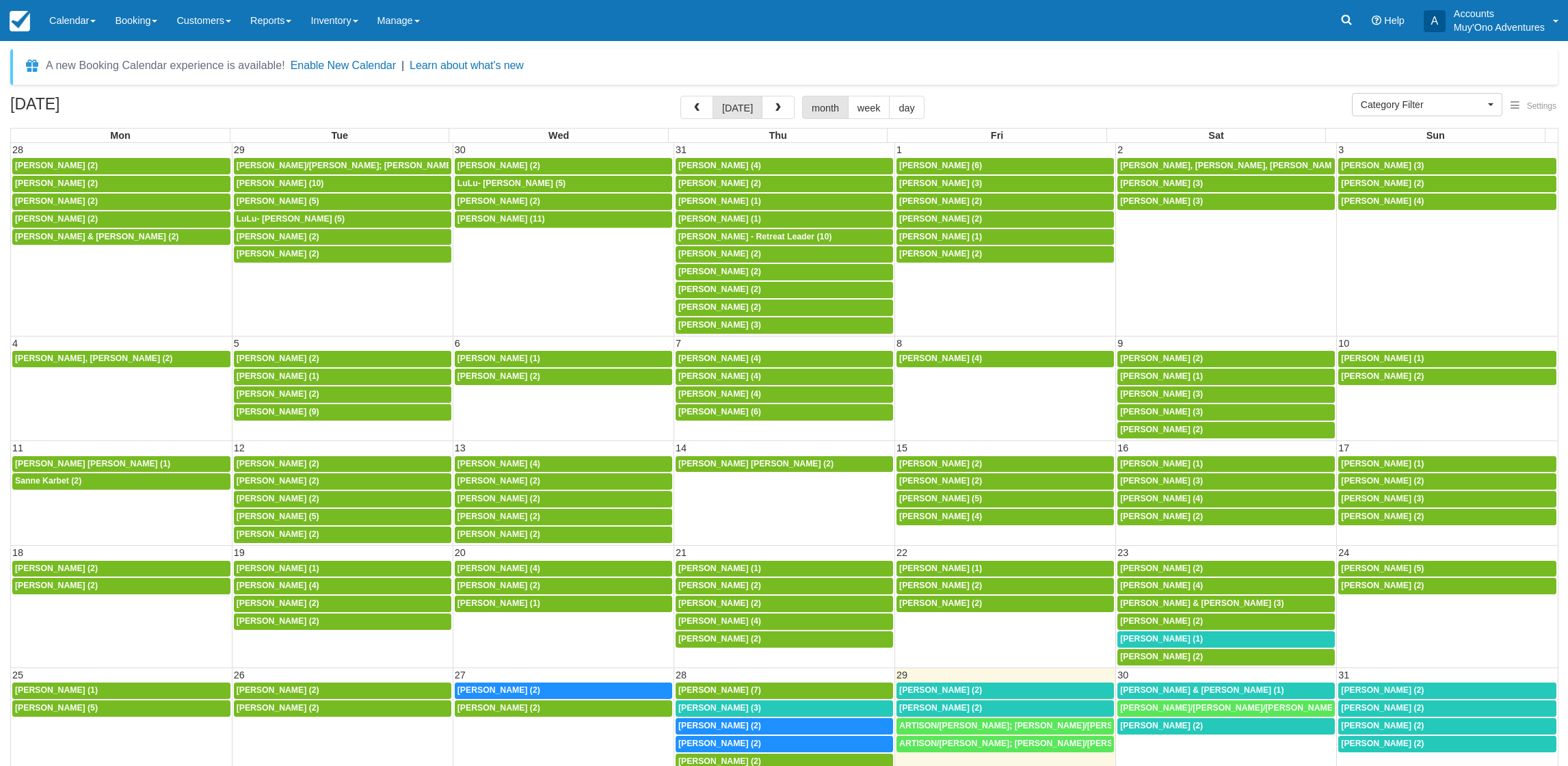
select select
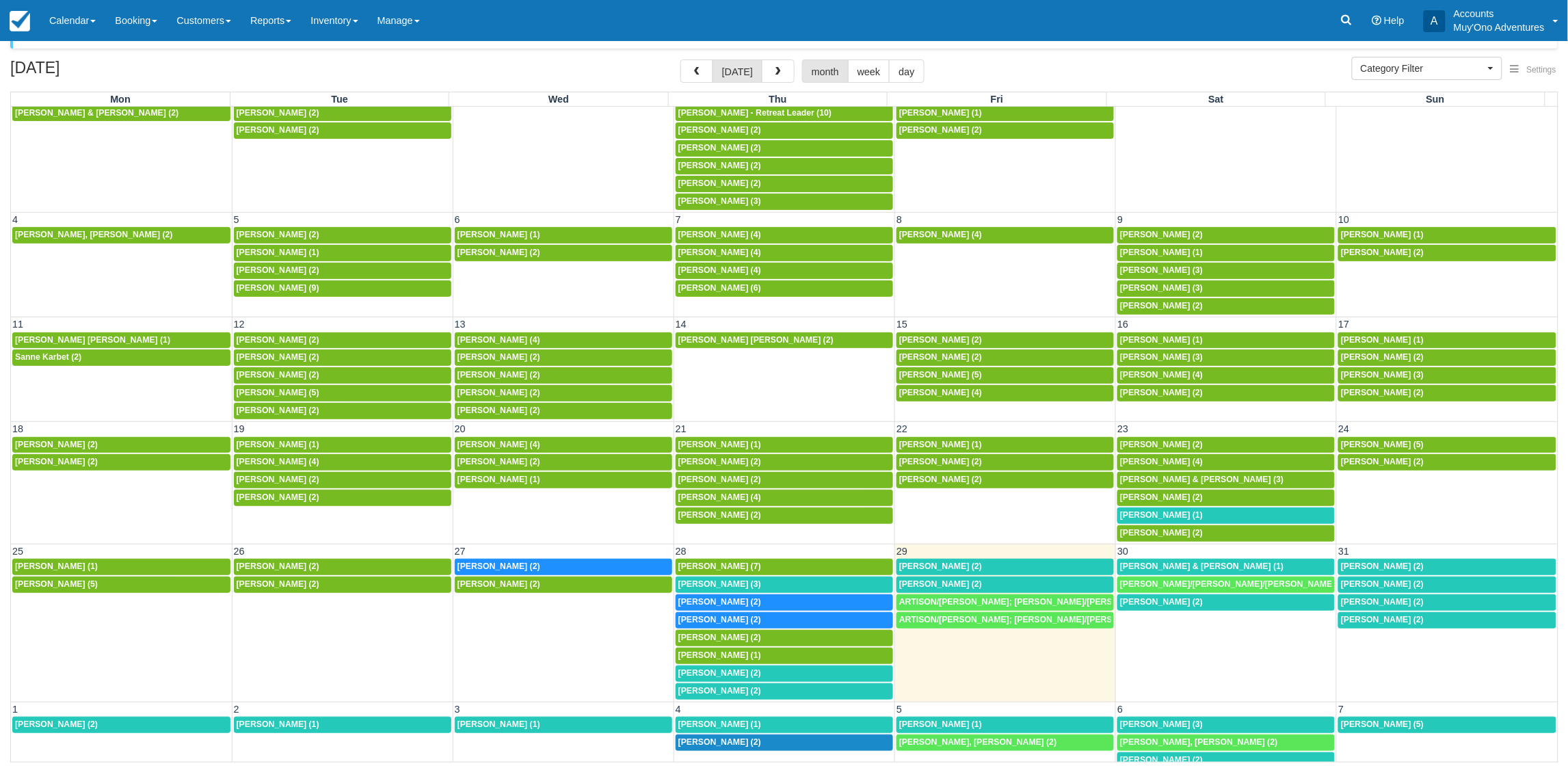
scroll to position [109, 0]
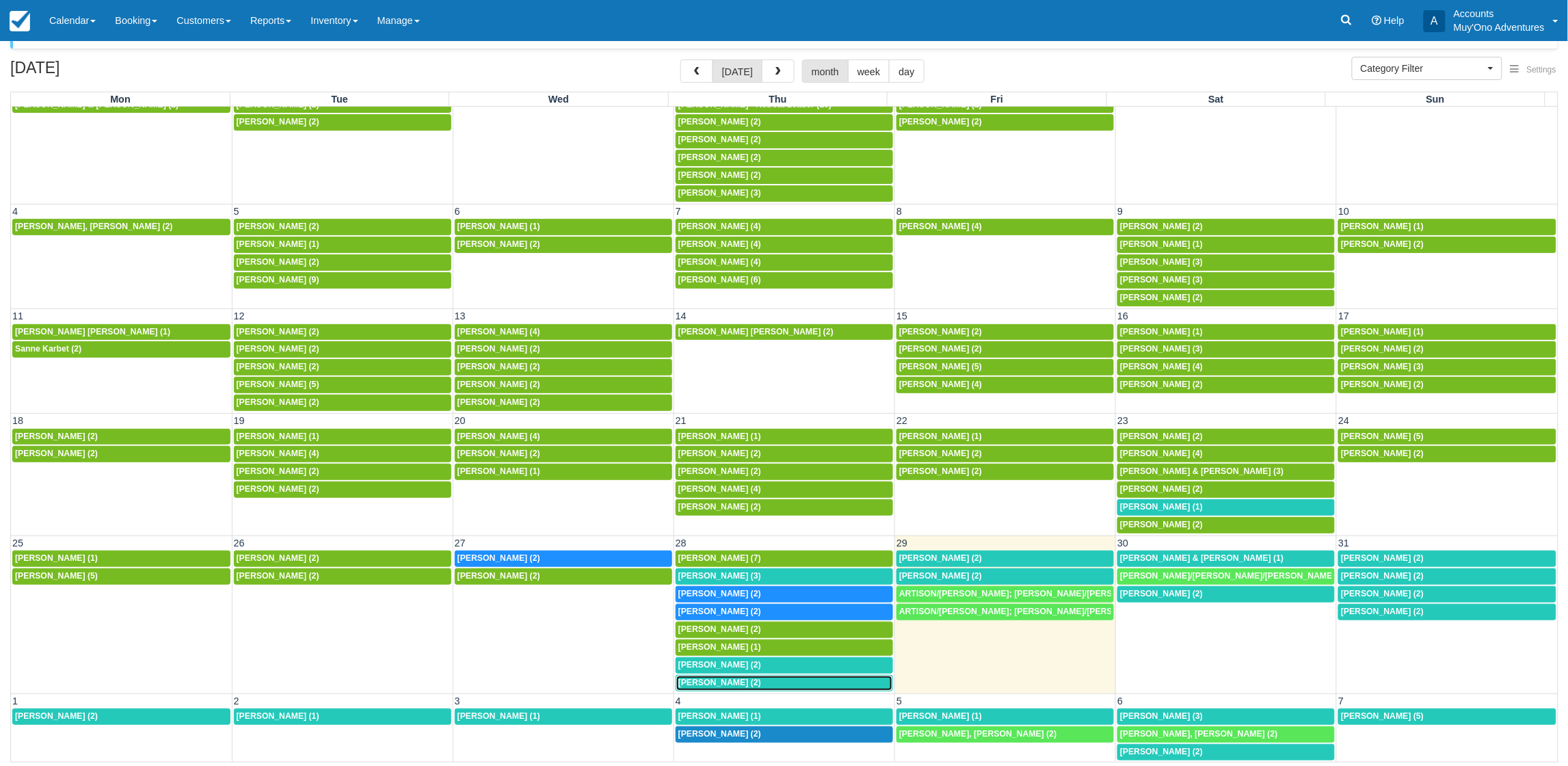
click at [732, 682] on span "Tattini, Simone (2)" at bounding box center [719, 682] width 83 height 10
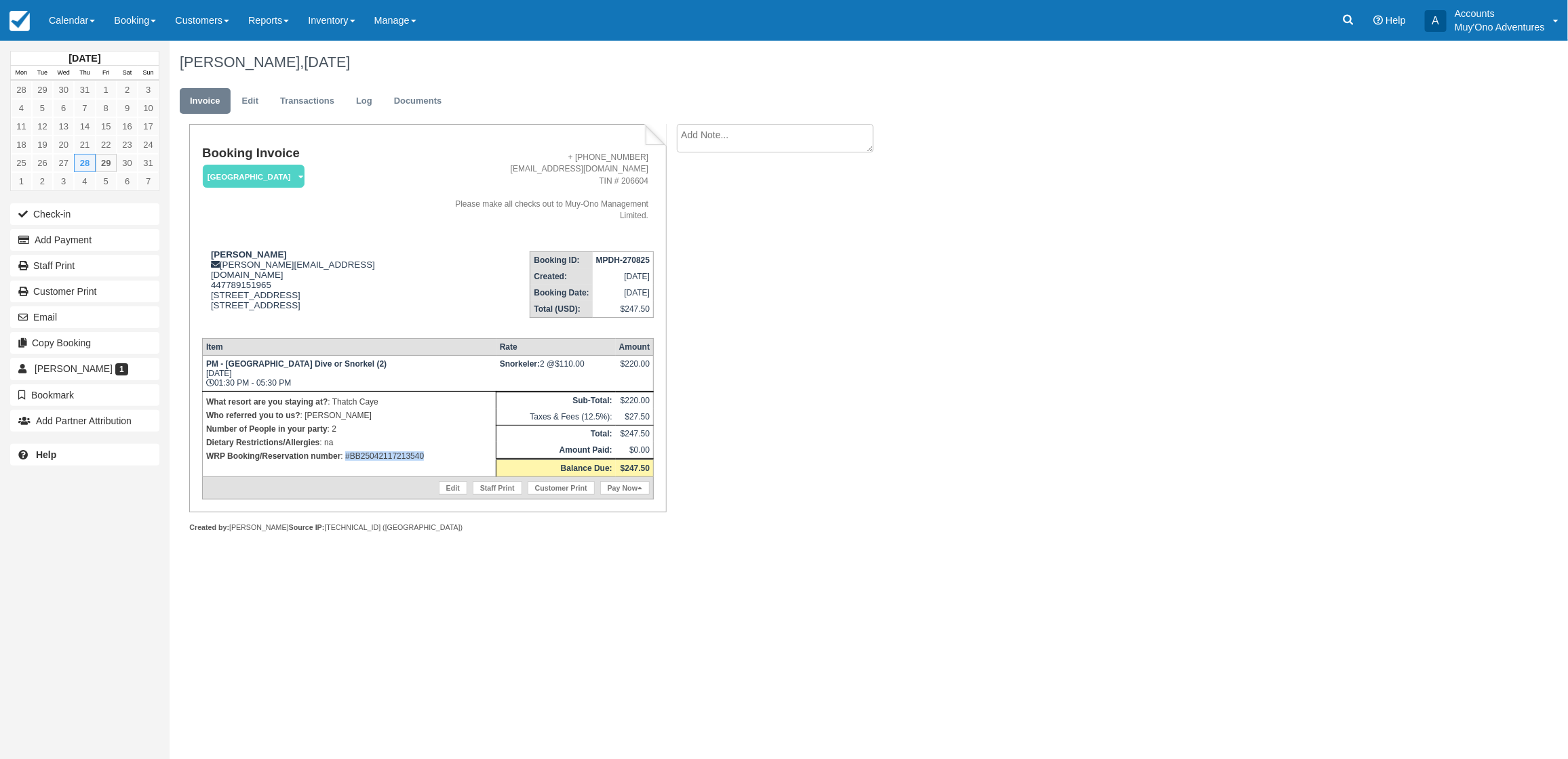
drag, startPoint x: 428, startPoint y: 434, endPoint x: 346, endPoint y: 441, distance: 82.3
click at [346, 441] on td "What resort are you staying at? : Thatch Caye Who referred you to us? : [PERSON…" at bounding box center [349, 434] width 294 height 85
copy p "#BB25042117213540"
click at [77, 244] on button "Add Payment" at bounding box center [85, 239] width 149 height 22
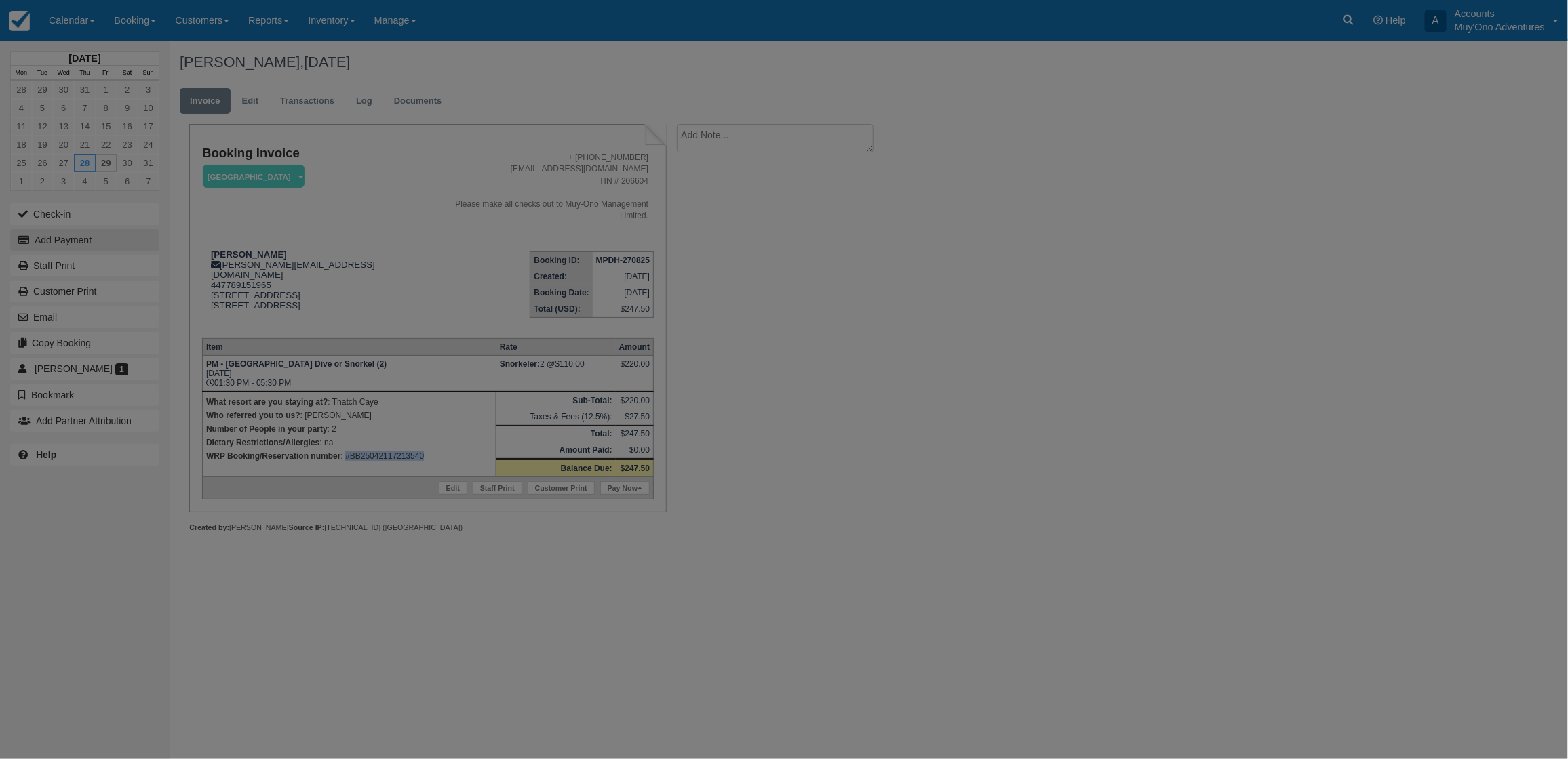
type input "[DATE]"
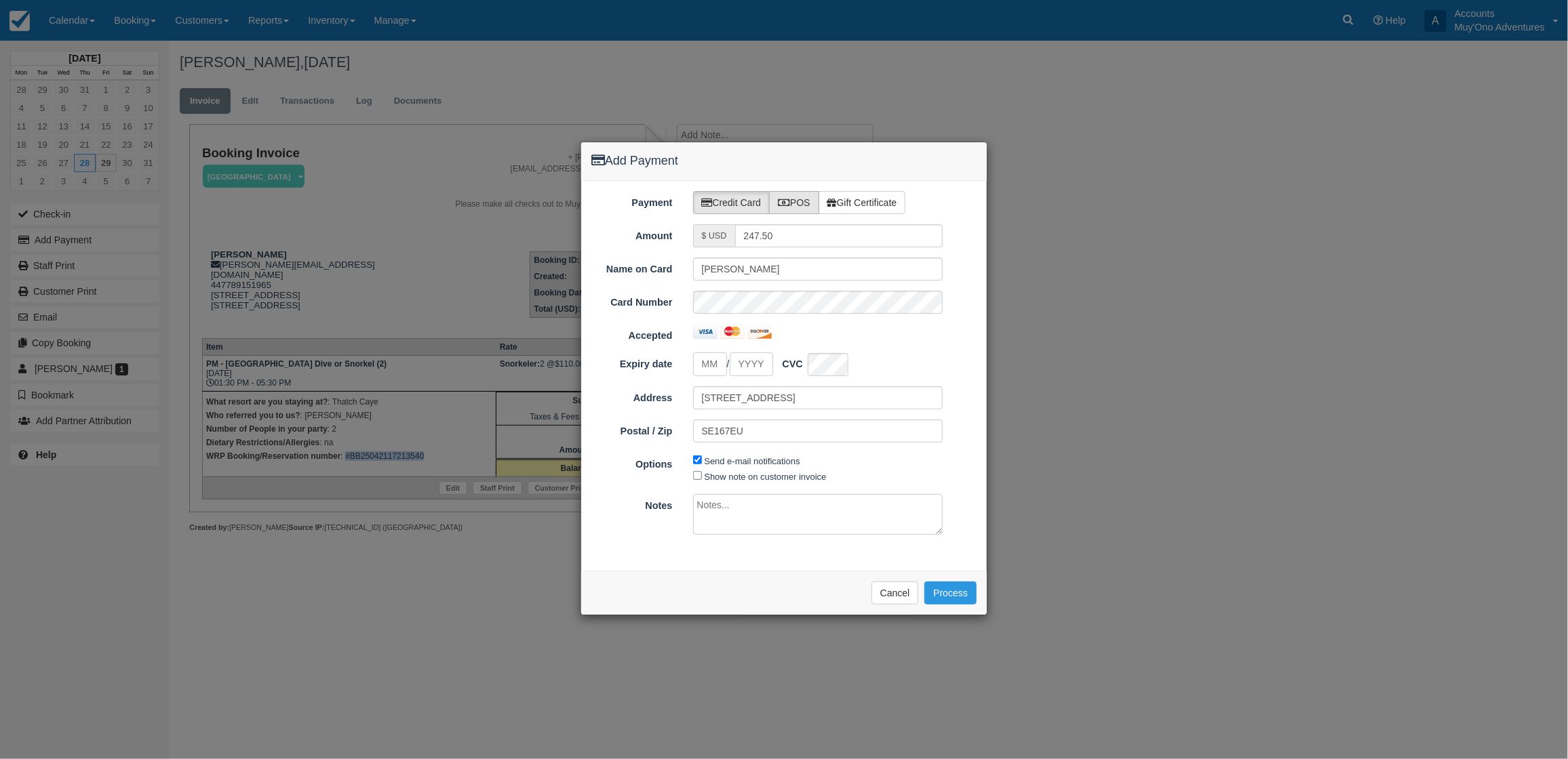
click at [793, 198] on label "POS" at bounding box center [794, 203] width 50 height 23
radio input "true"
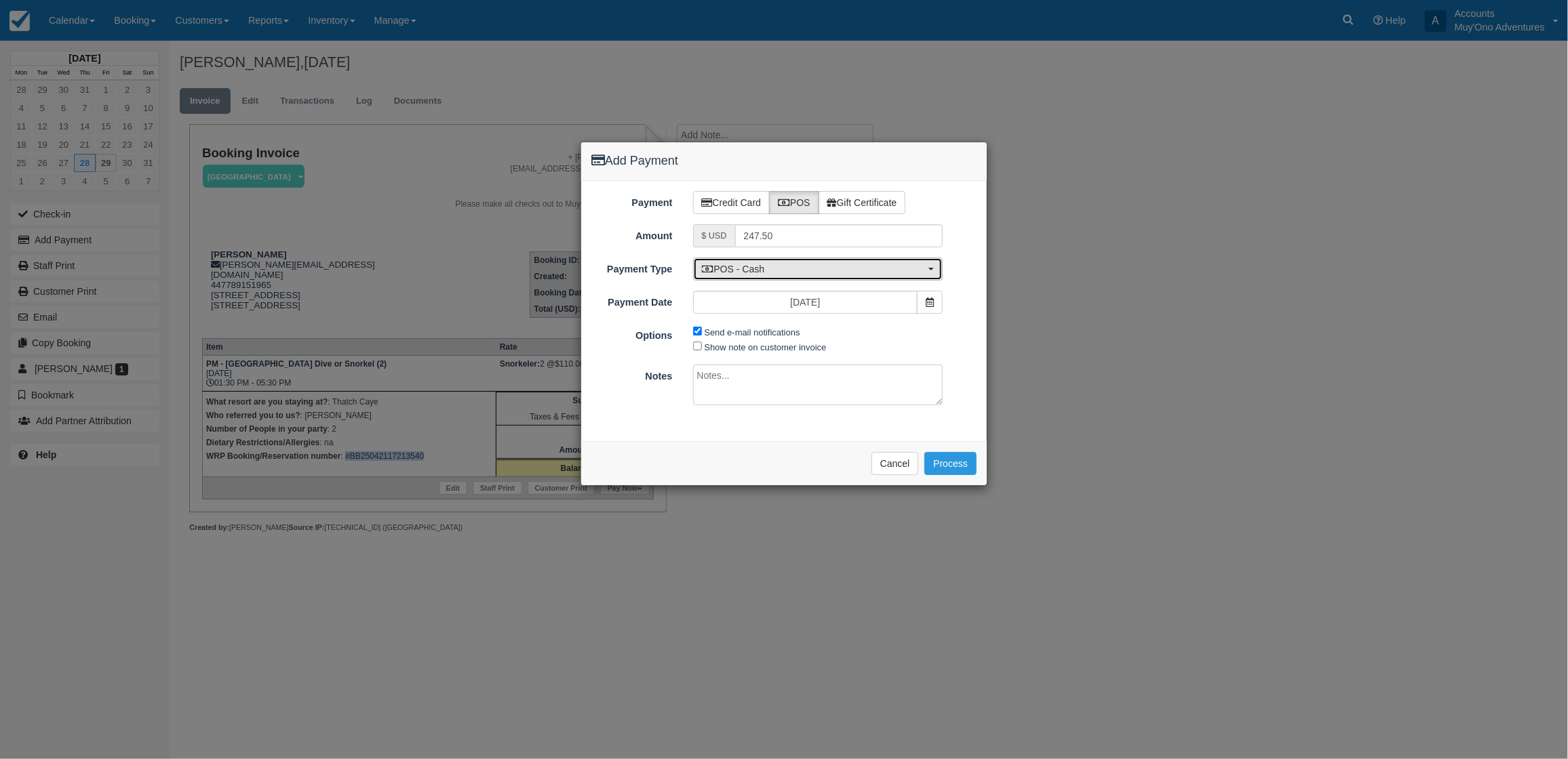
click at [737, 276] on span "POS - Cash" at bounding box center [813, 269] width 224 height 14
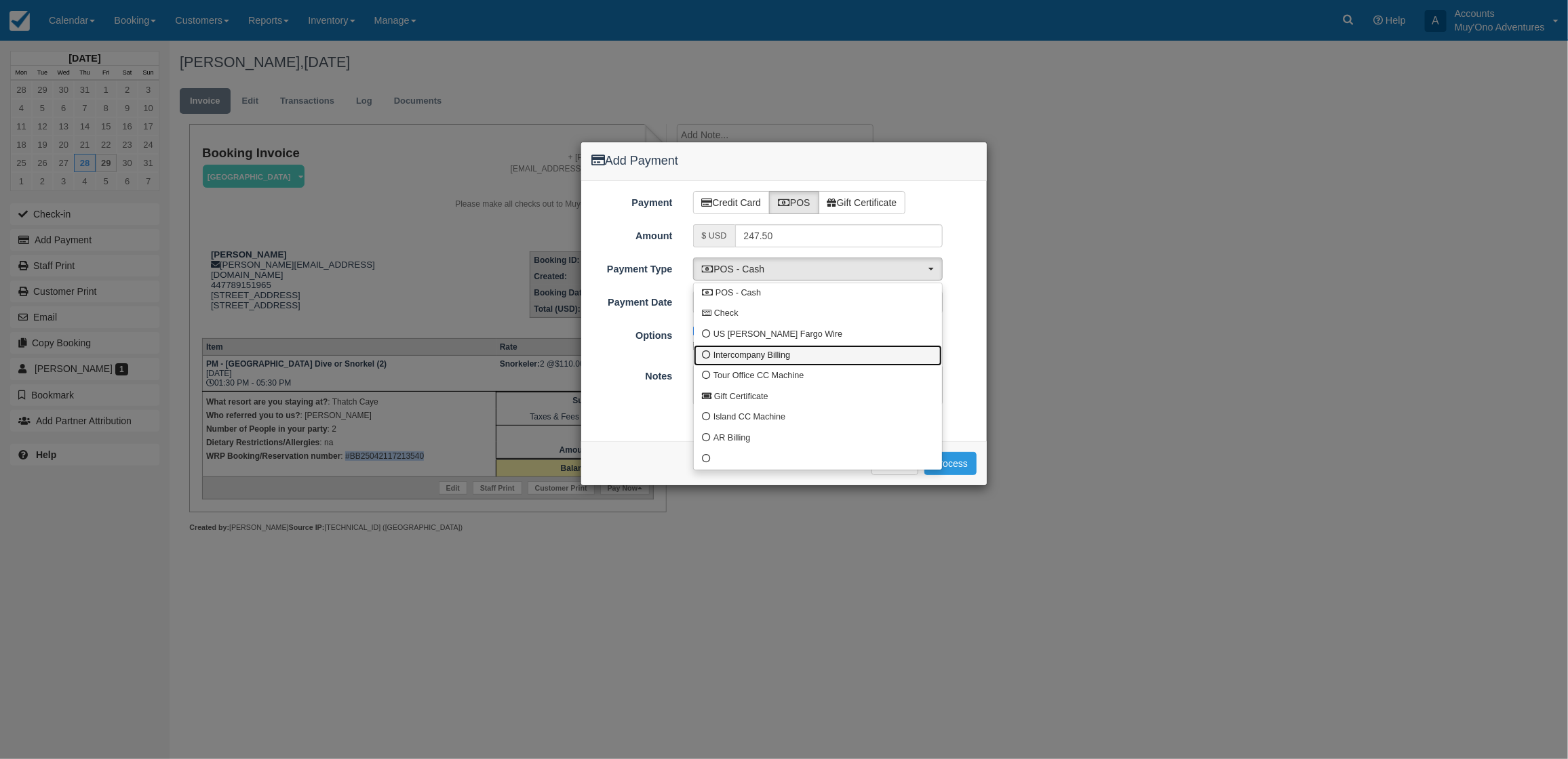
click at [721, 352] on span "Intercompany Billing" at bounding box center [752, 356] width 77 height 12
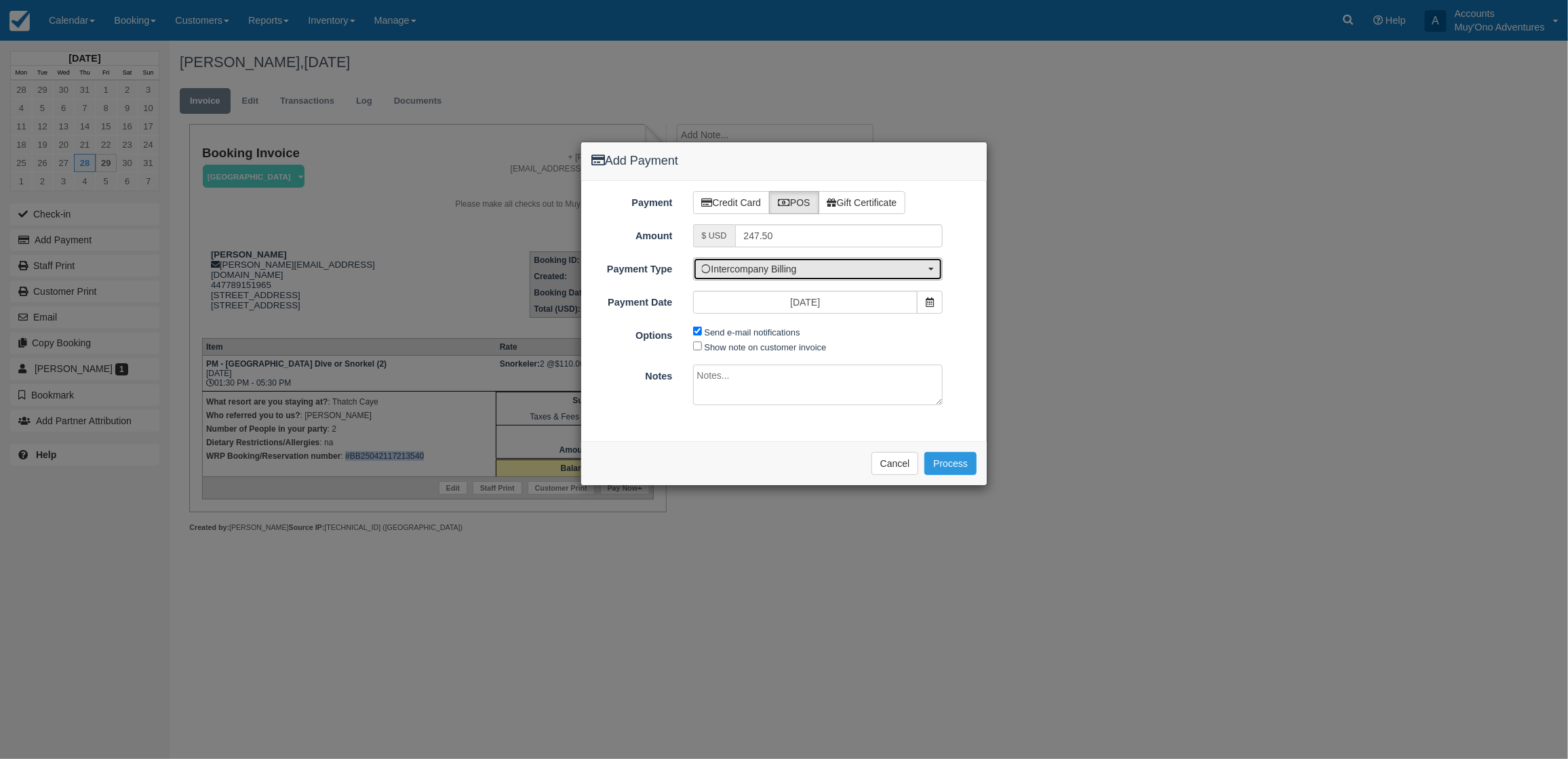
drag, startPoint x: 739, startPoint y: 264, endPoint x: 736, endPoint y: 278, distance: 14.3
click at [738, 272] on span "Intercompany Billing" at bounding box center [813, 269] width 224 height 14
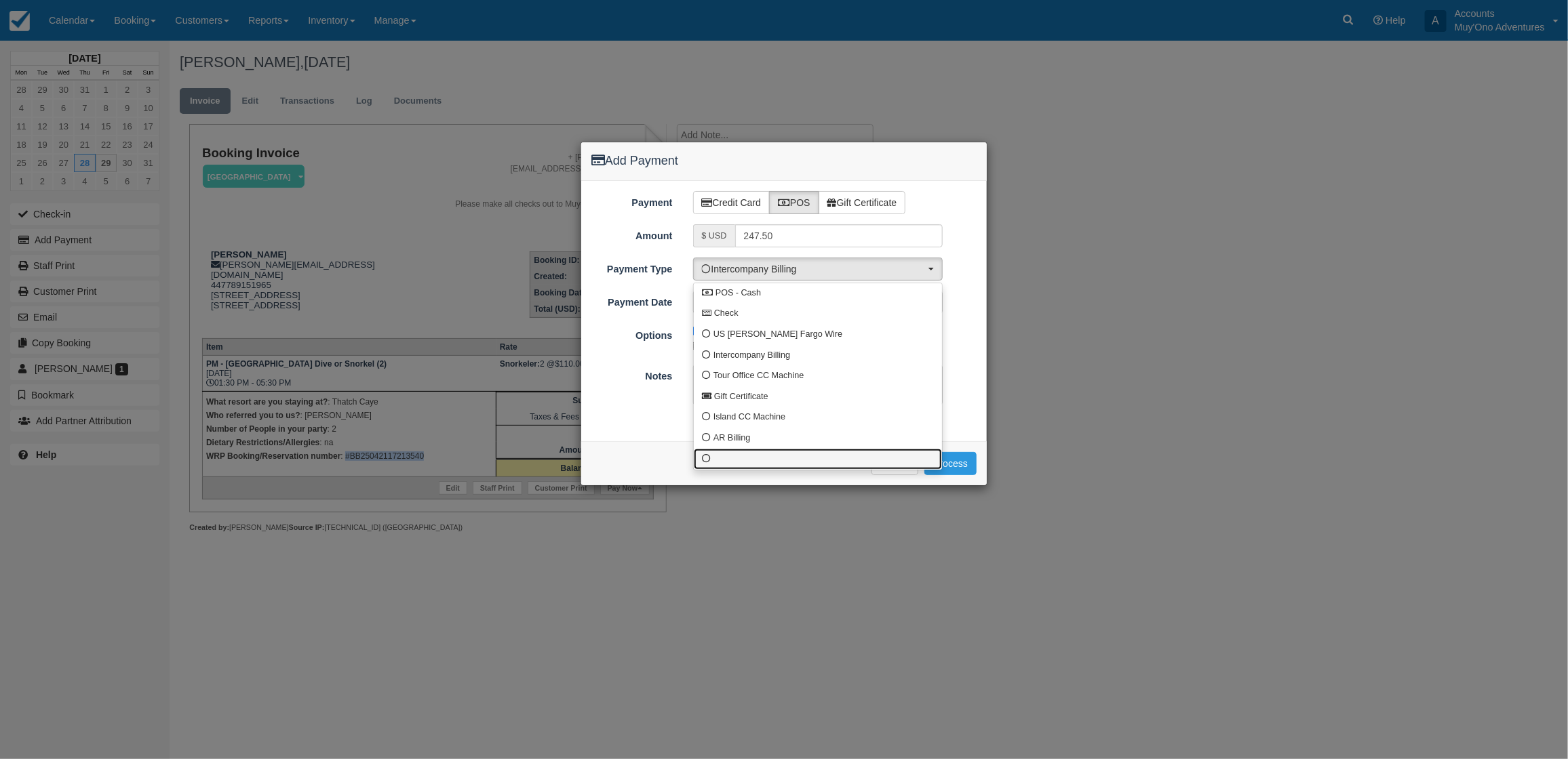
click at [706, 465] on link at bounding box center [818, 459] width 249 height 21
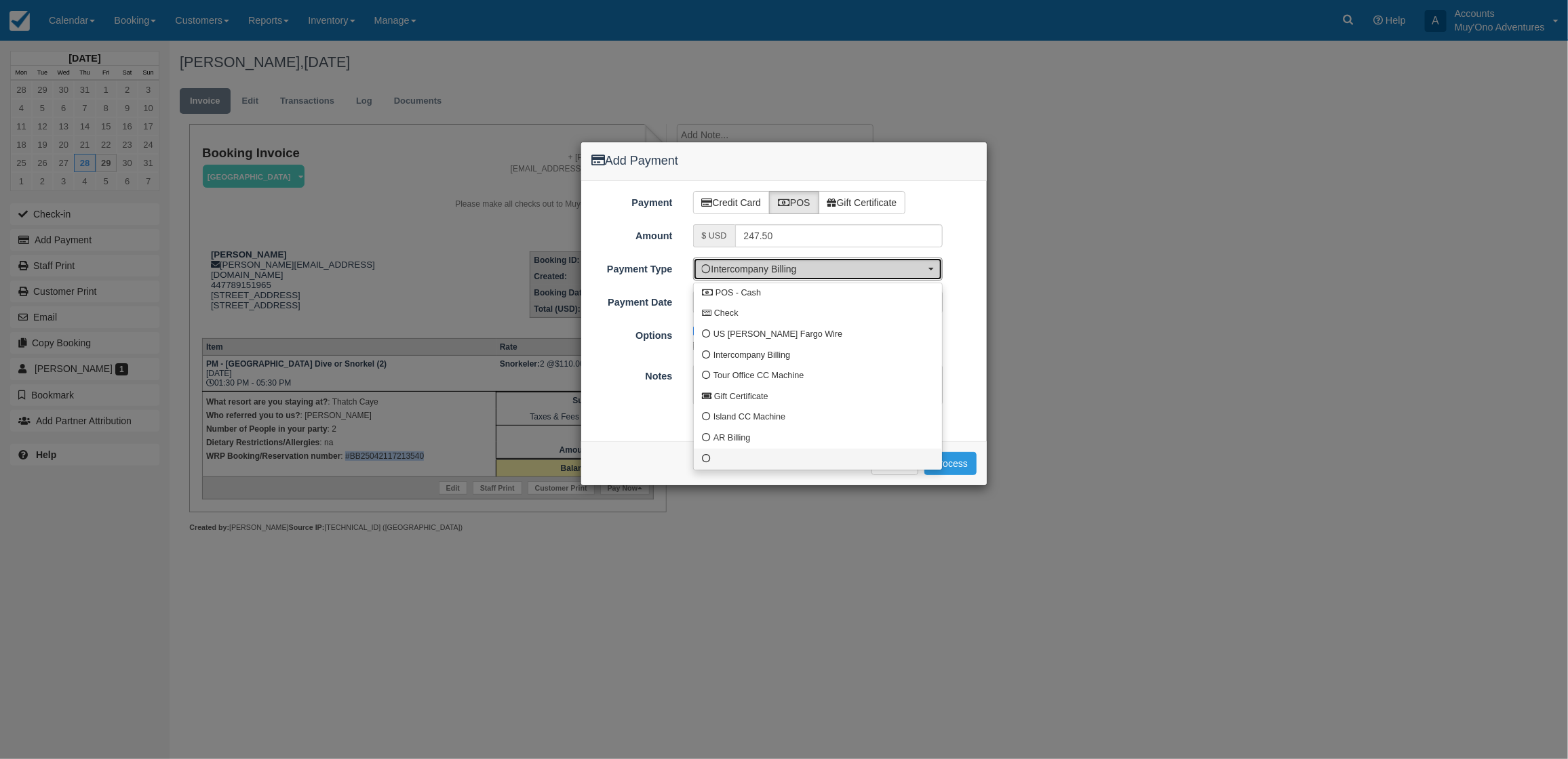
select select "custom10"
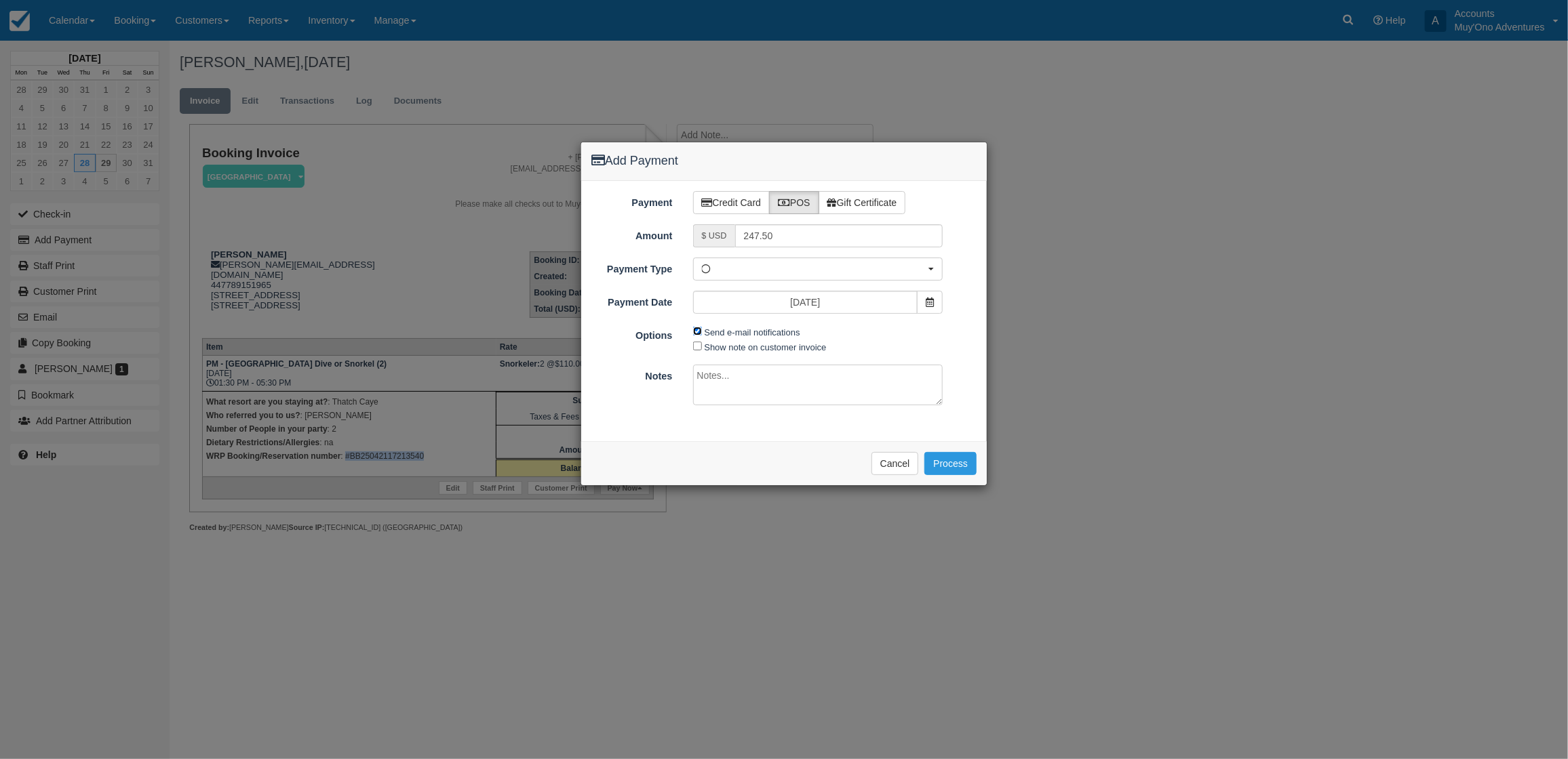
click at [697, 333] on input "Send e-mail notifications" at bounding box center [697, 331] width 9 height 9
checkbox input "false"
click at [734, 397] on textarea at bounding box center [818, 385] width 250 height 41
type textarea "i"
type textarea "Paid in WRP CT"
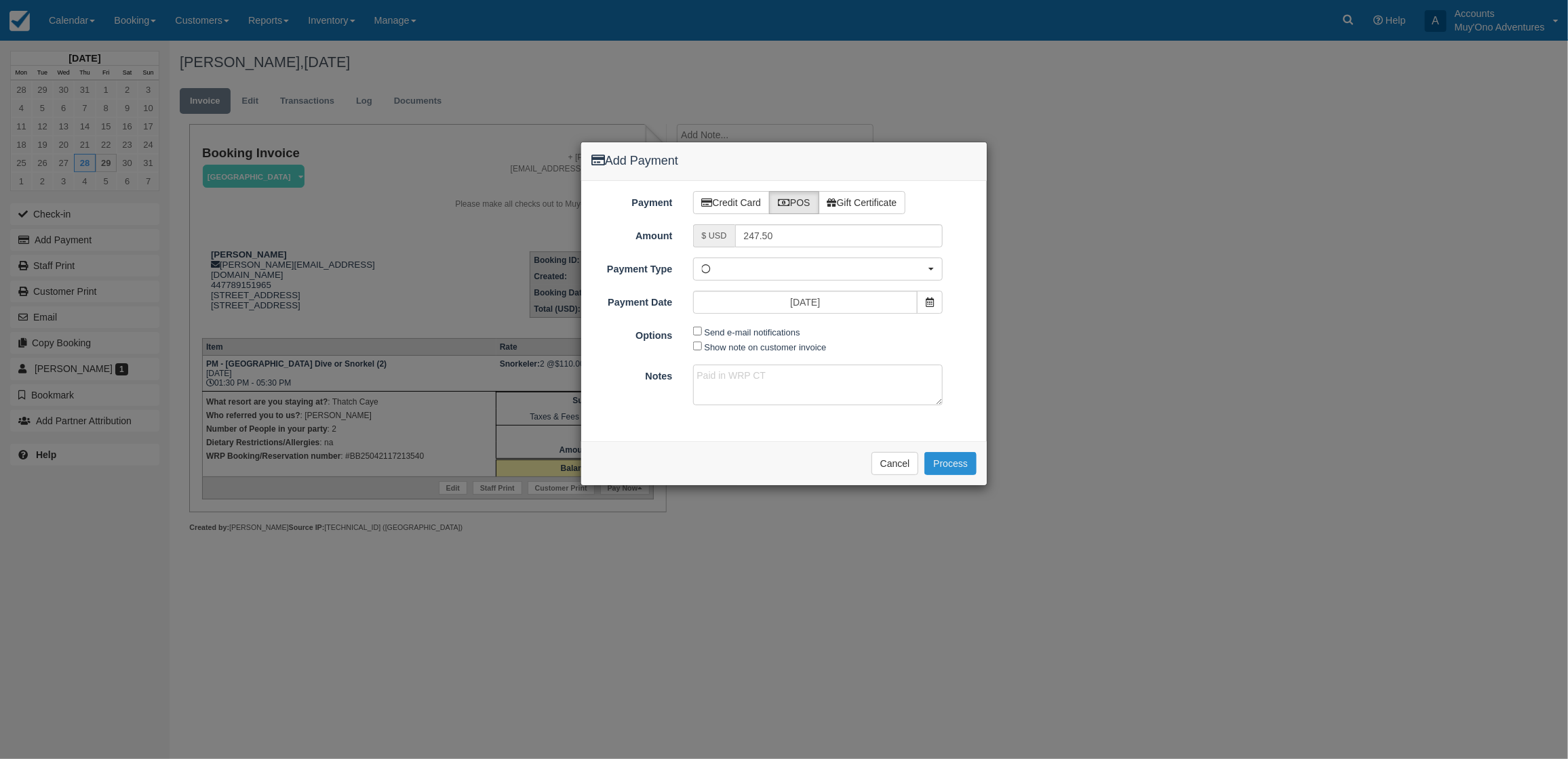
click at [941, 469] on button "Process" at bounding box center [950, 464] width 52 height 23
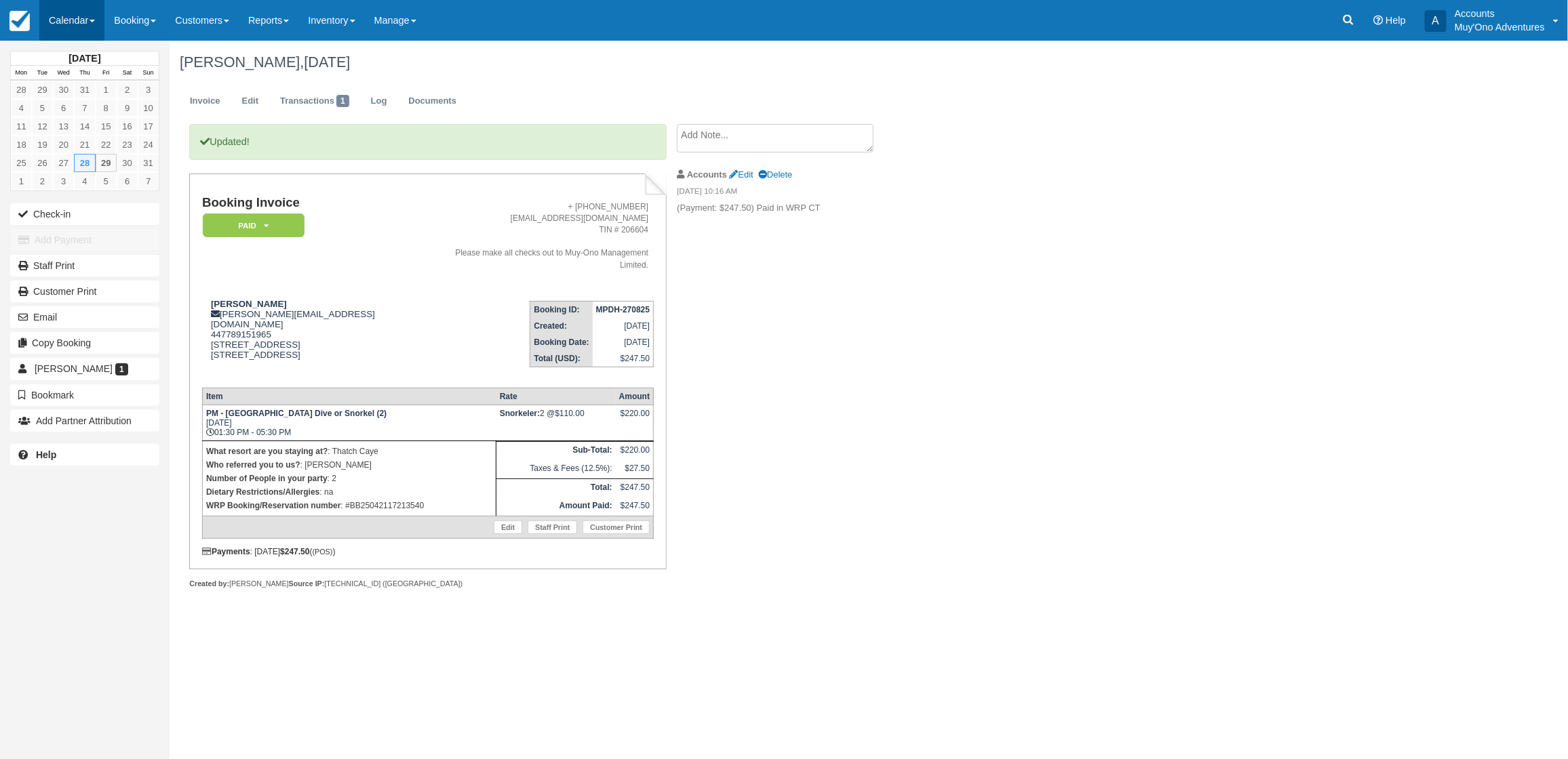
click at [70, 5] on link "Calendar" at bounding box center [72, 20] width 65 height 41
click at [72, 122] on link "Month" at bounding box center [93, 128] width 107 height 29
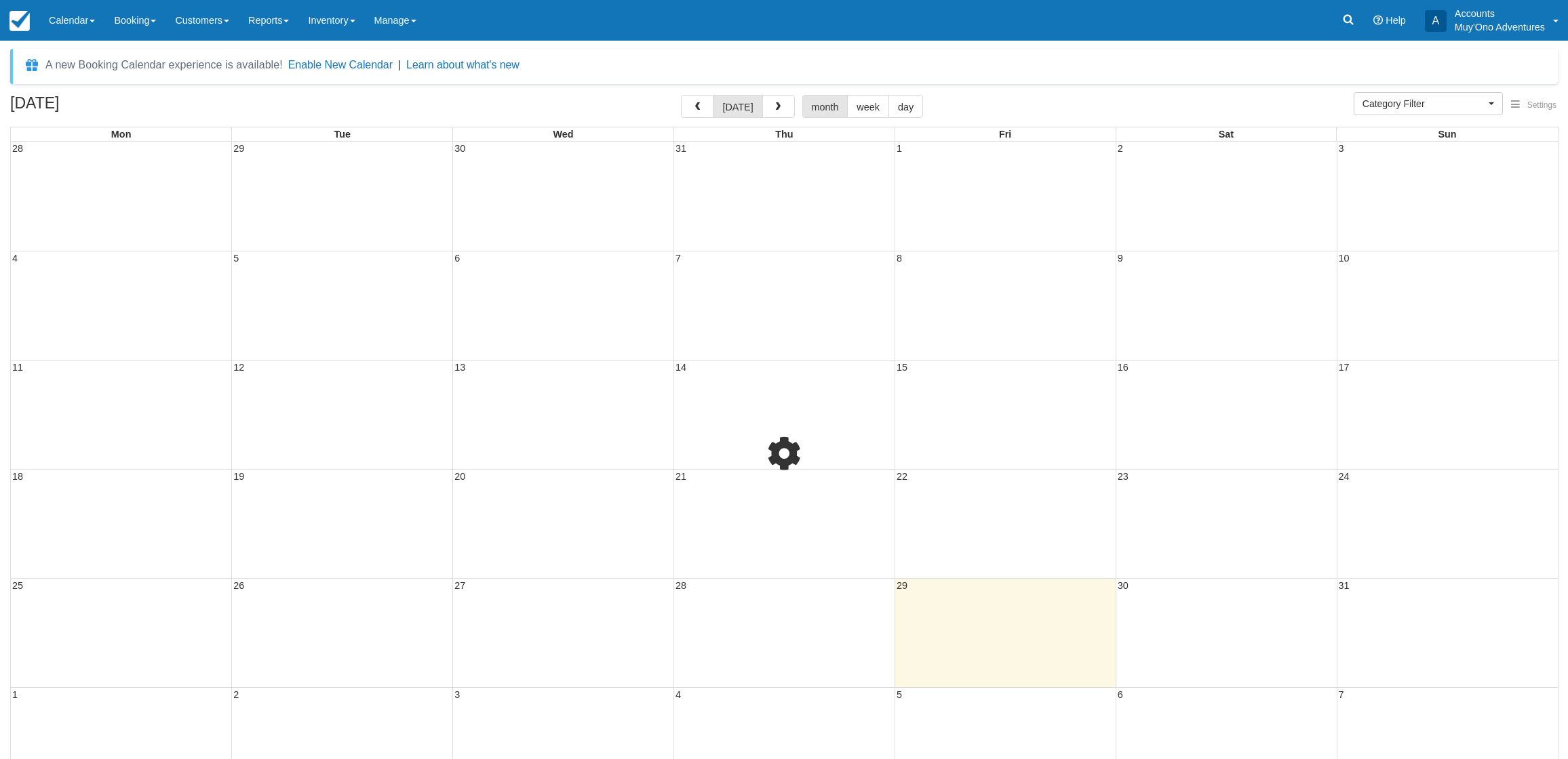
select select
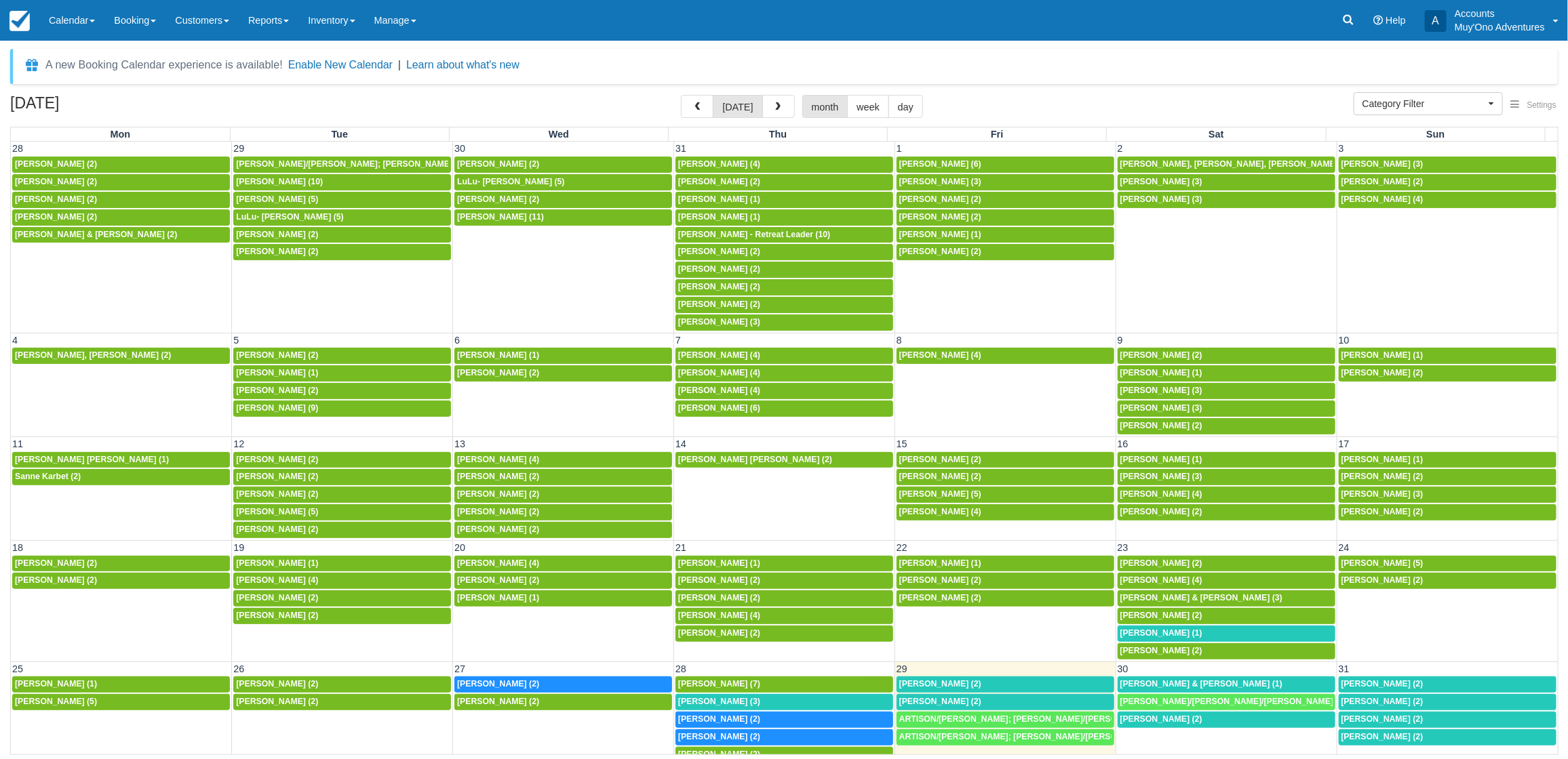
scroll to position [145, 0]
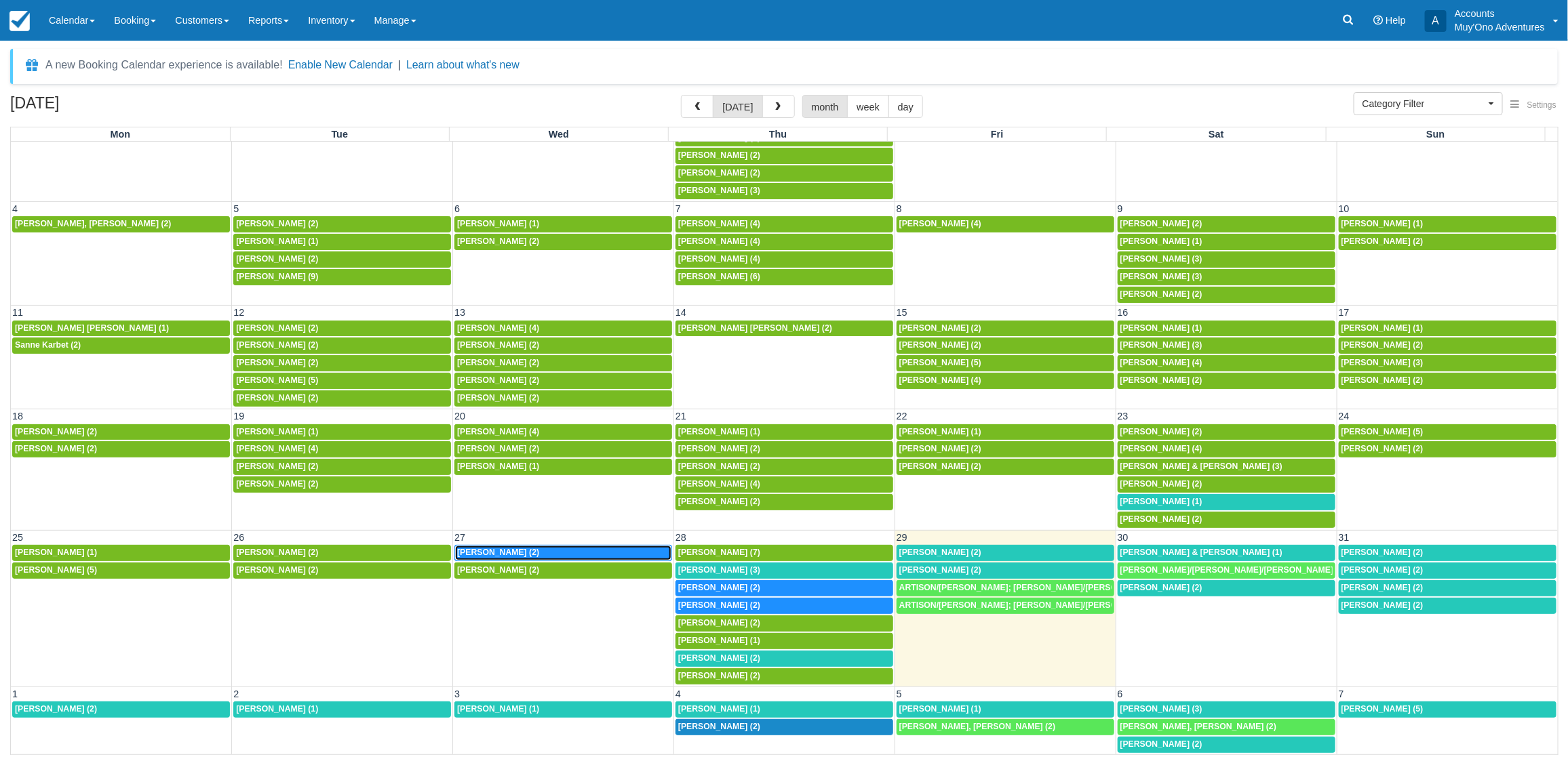
click at [510, 547] on span "David Dinnison (2)" at bounding box center [498, 552] width 82 height 10
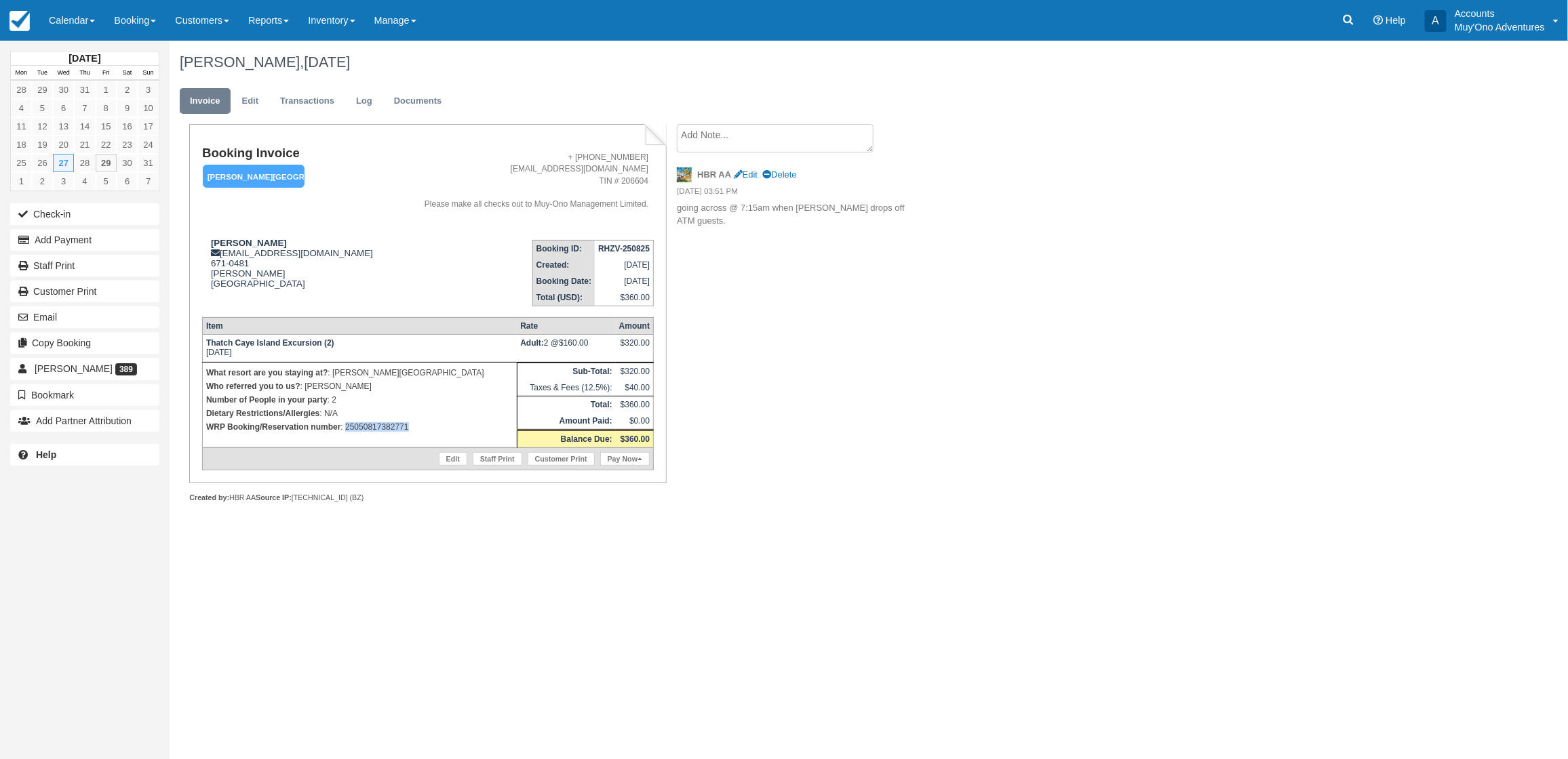
drag, startPoint x: 415, startPoint y: 424, endPoint x: 344, endPoint y: 432, distance: 71.4
click at [344, 432] on p "WRP Booking/Reservation number : 25050817382771" at bounding box center [360, 427] width 307 height 14
copy p "25050817382771"
click at [456, 422] on p "WRP Booking/Reservation number : 25050817382771" at bounding box center [360, 427] width 307 height 14
drag, startPoint x: 446, startPoint y: 425, endPoint x: 346, endPoint y: 441, distance: 101.3
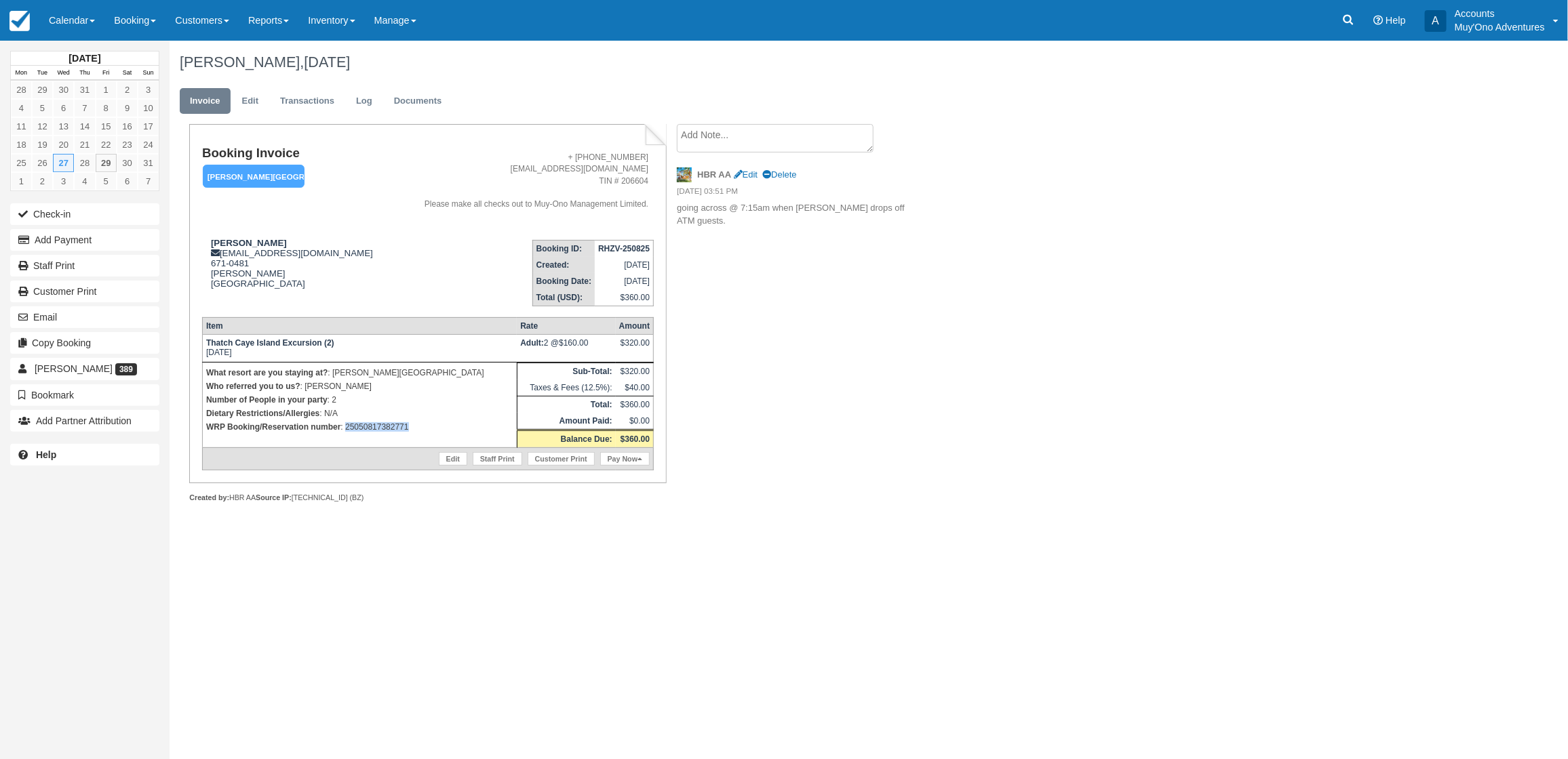
click at [346, 441] on td "What resort are you staying at? : Hopkins Bay Resort Who referred you to us? : …" at bounding box center [359, 404] width 315 height 85
copy p "25050817382771"
click at [122, 238] on button "Add Payment" at bounding box center [85, 239] width 149 height 22
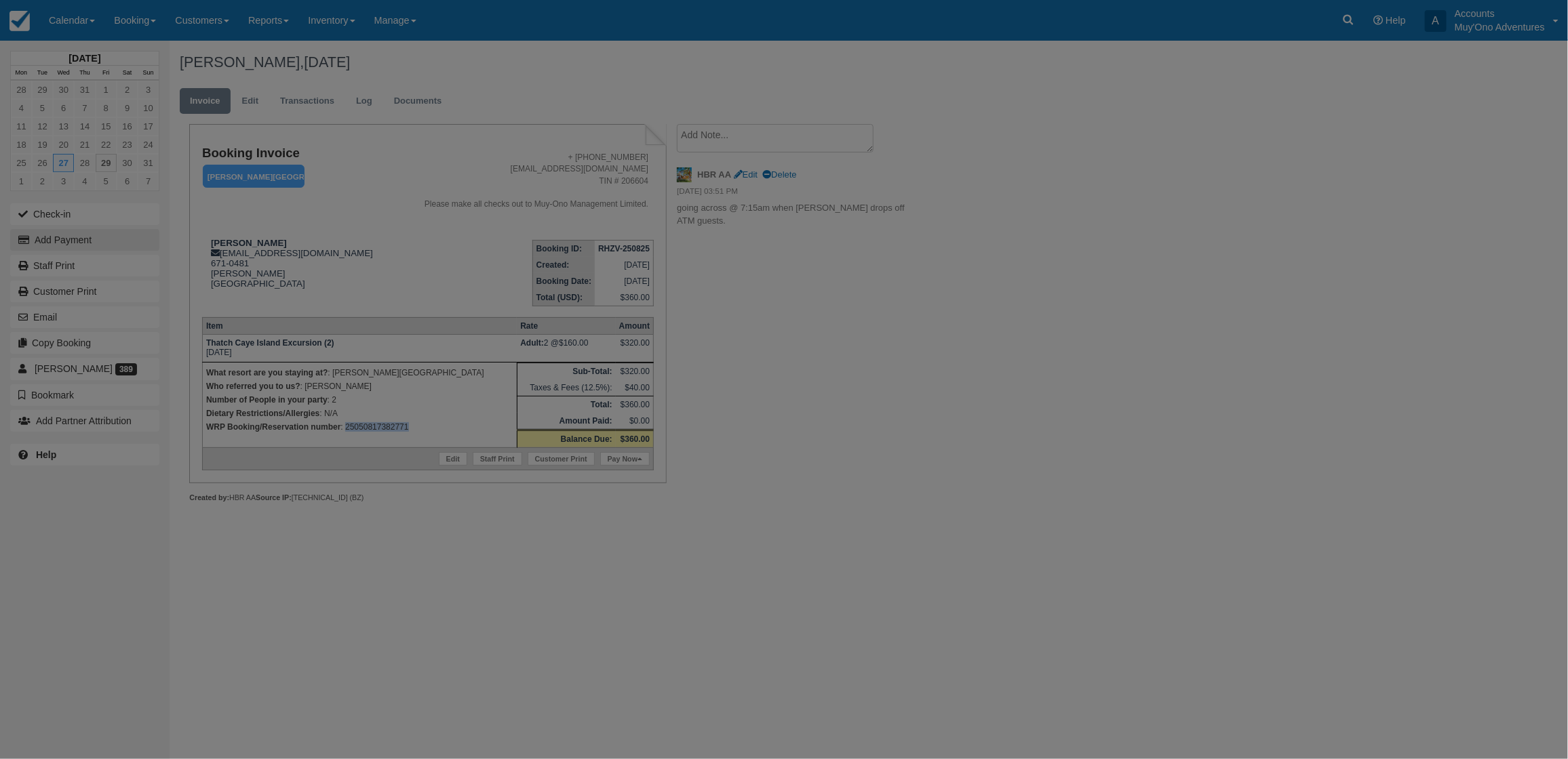
type input "08/29/25"
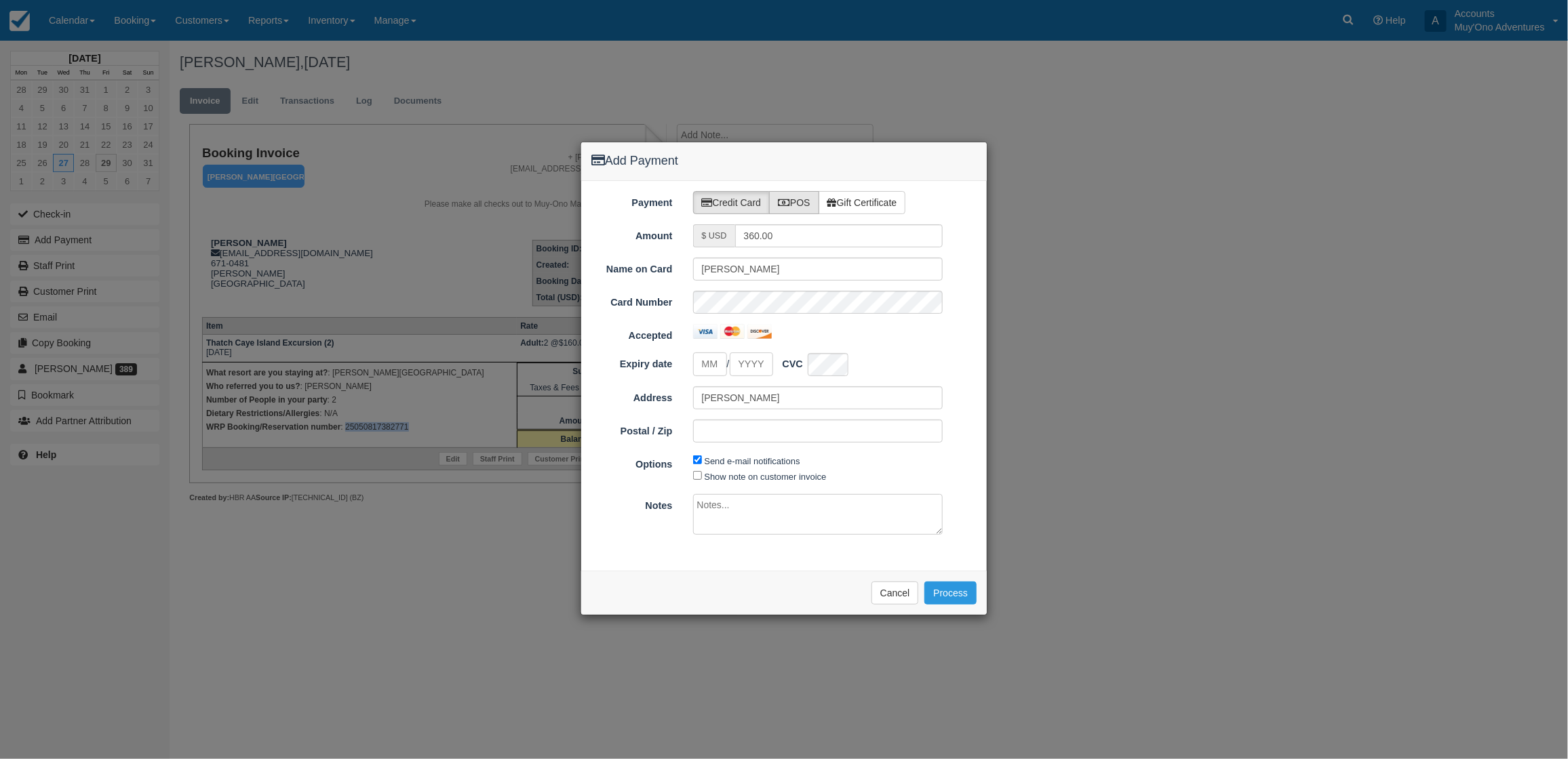
click at [798, 206] on label "POS" at bounding box center [794, 203] width 50 height 23
radio input "true"
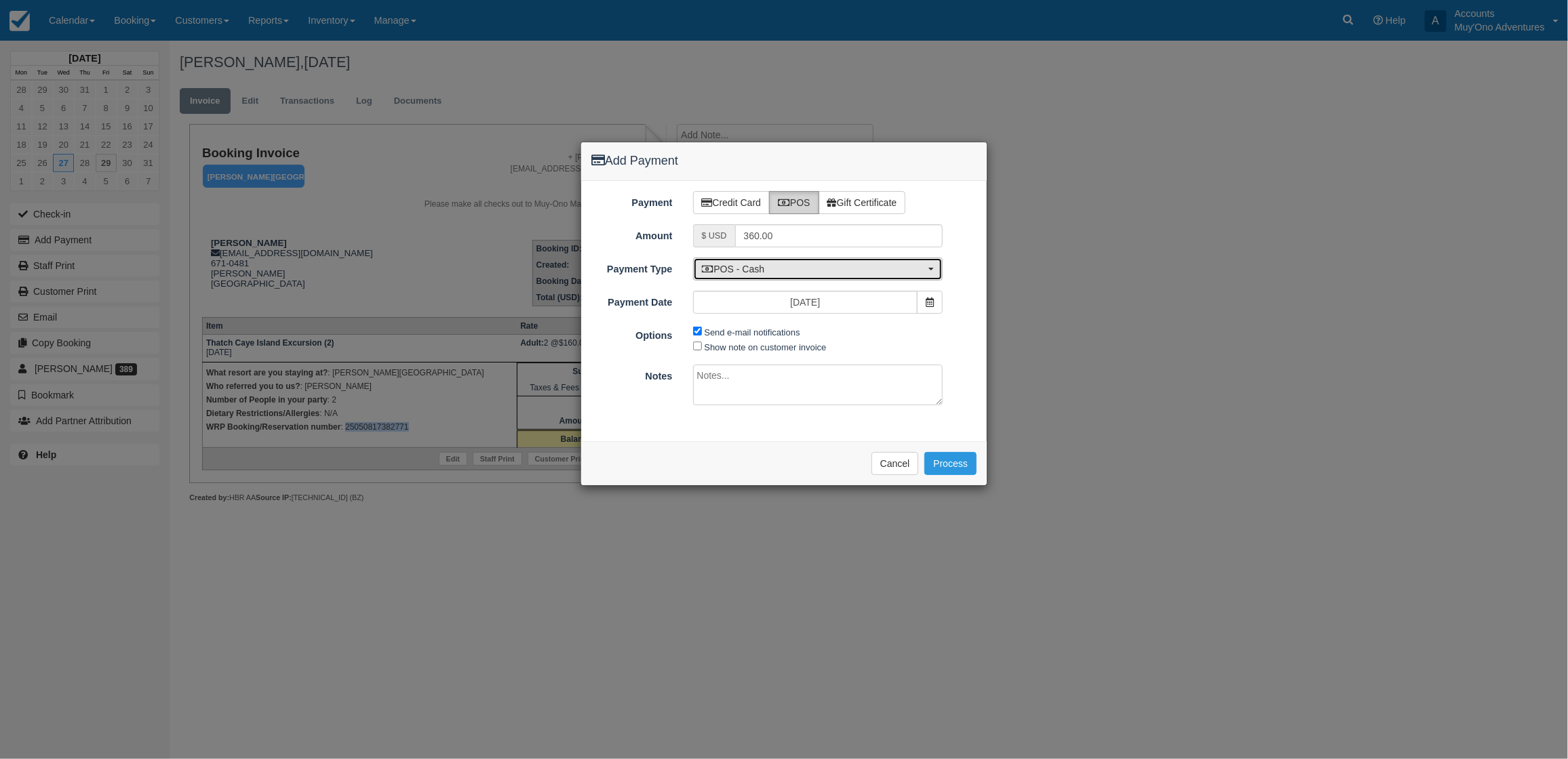
click at [779, 273] on span "POS - Cash" at bounding box center [813, 269] width 224 height 14
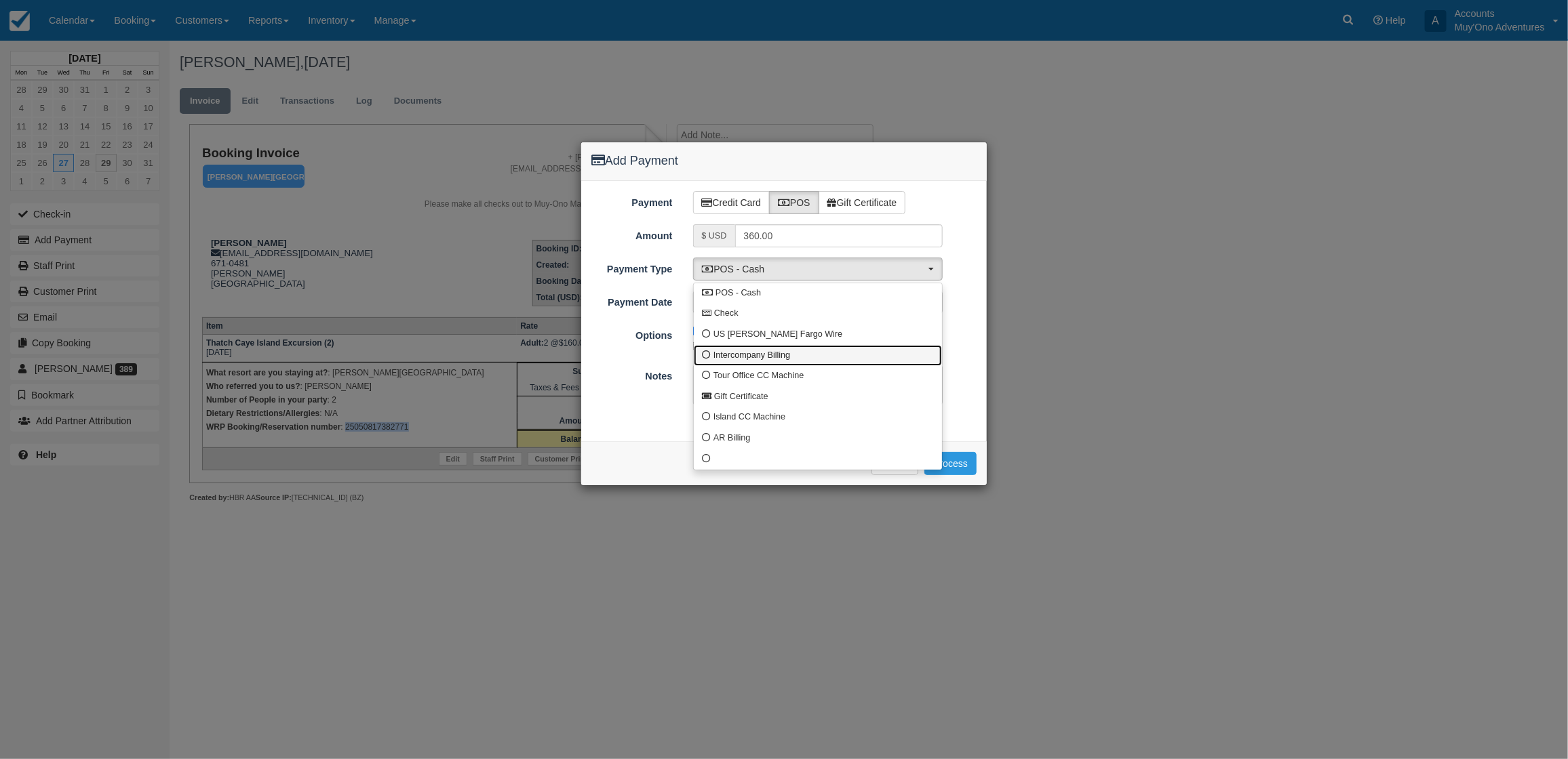
click at [737, 350] on span "Intercompany Billing" at bounding box center [752, 356] width 77 height 12
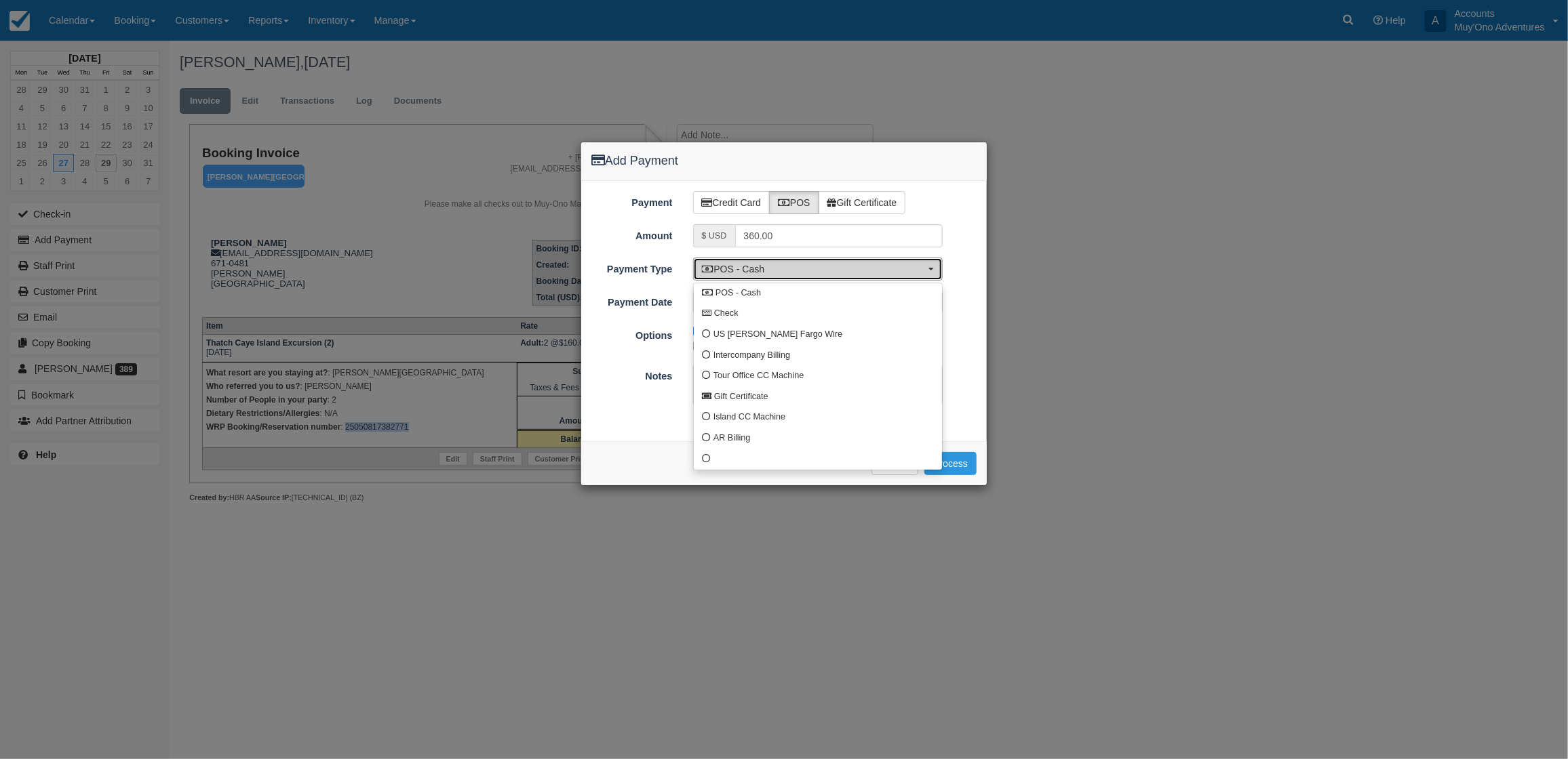
select select "custom4"
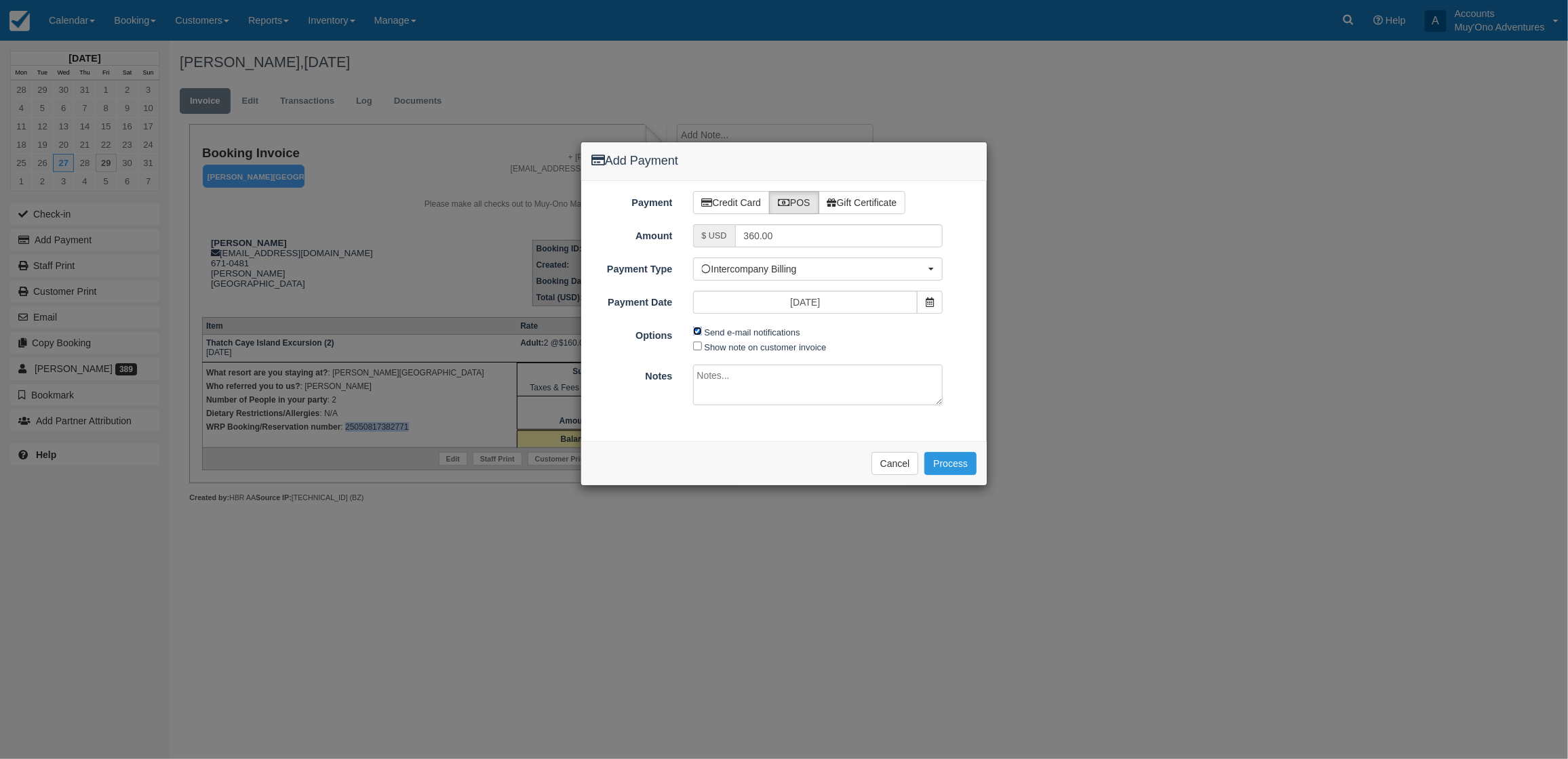
click at [695, 334] on input "Send e-mail notifications" at bounding box center [697, 331] width 9 height 9
checkbox input "false"
click at [730, 381] on textarea at bounding box center [818, 385] width 250 height 41
type textarea "Invoiced in HBR CT"
click at [965, 459] on button "Process" at bounding box center [950, 464] width 52 height 23
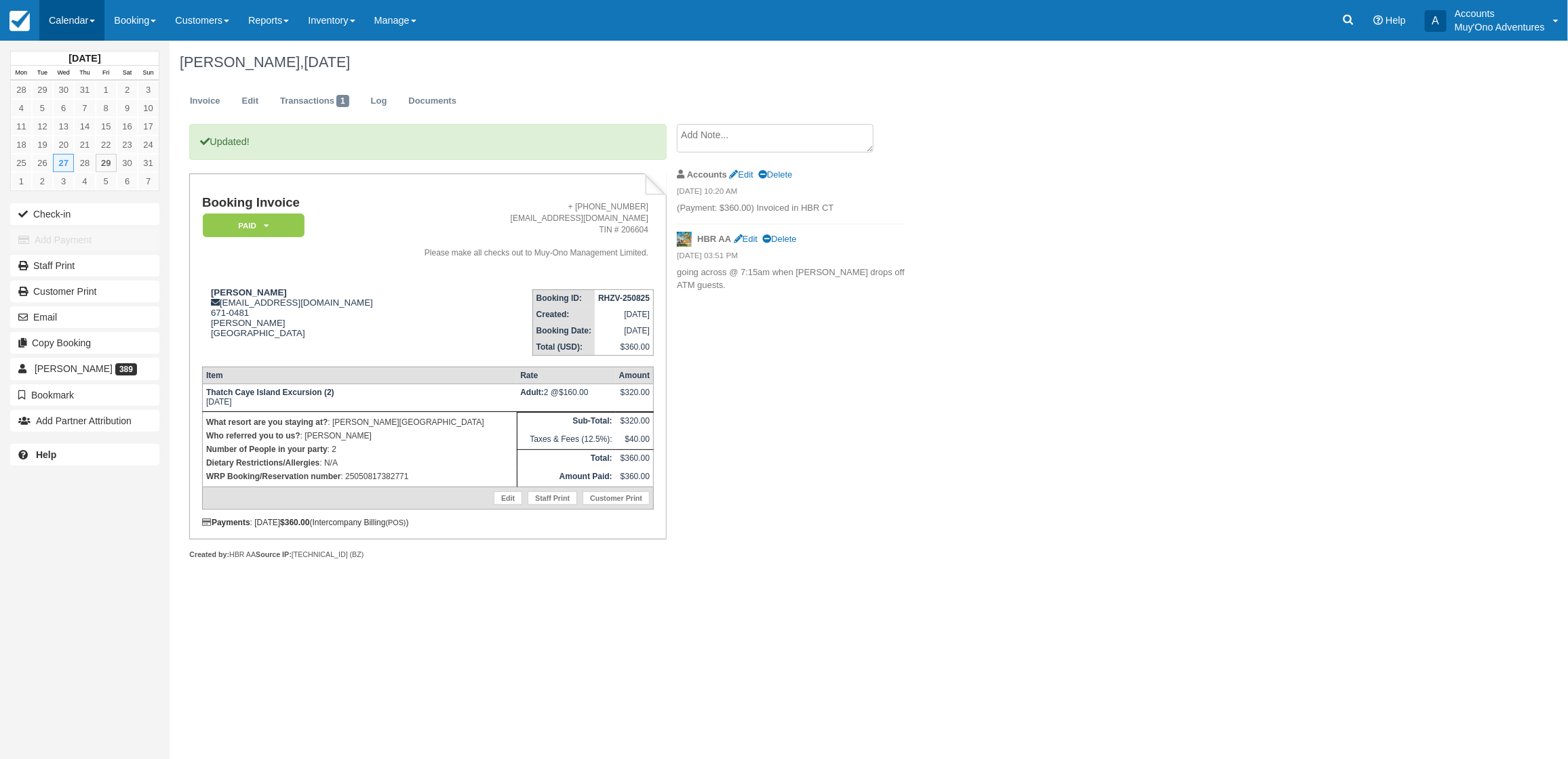
click at [81, 21] on link "Calendar" at bounding box center [72, 20] width 65 height 41
click at [104, 123] on link "Month" at bounding box center [93, 128] width 107 height 29
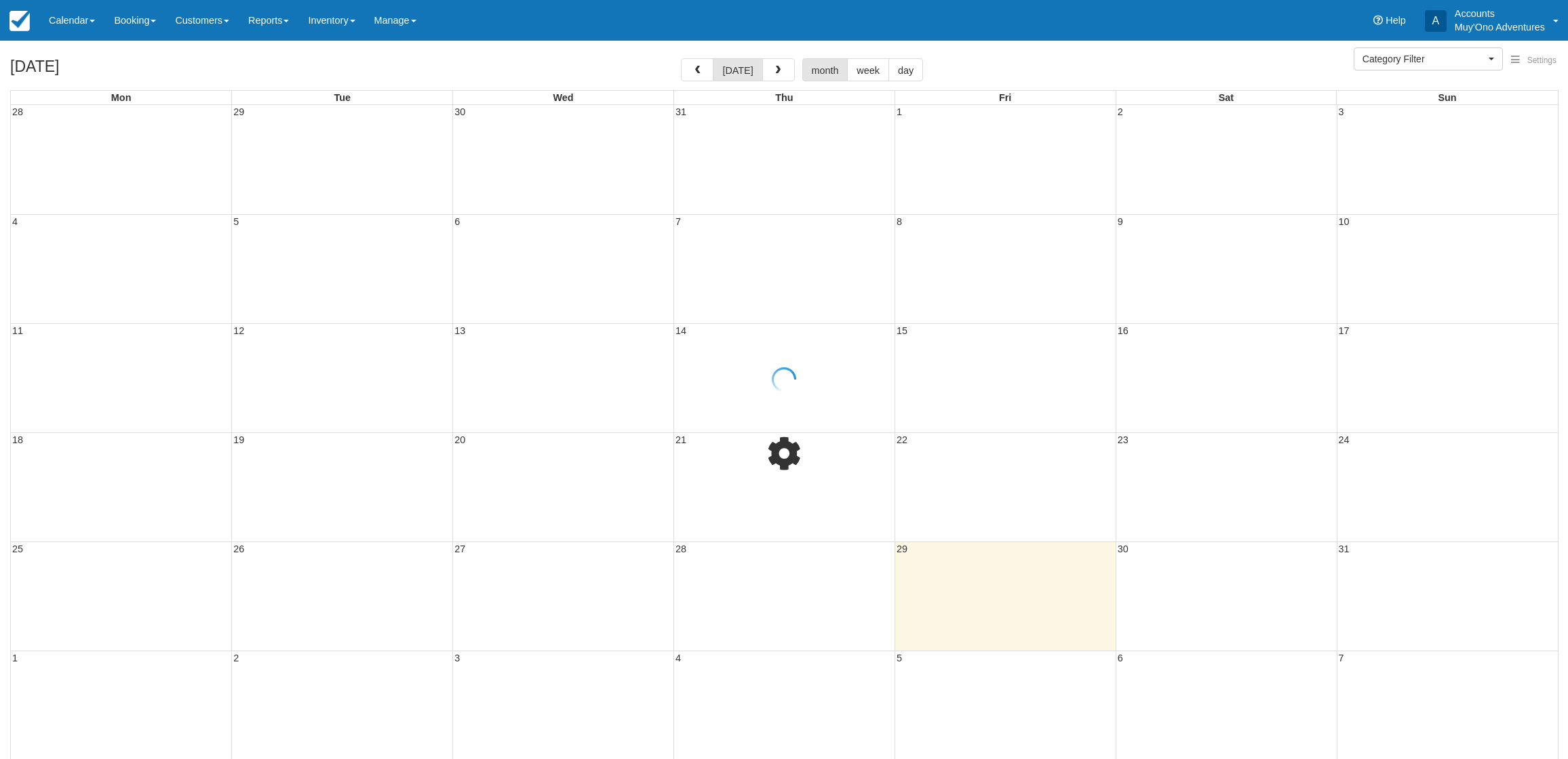
select select
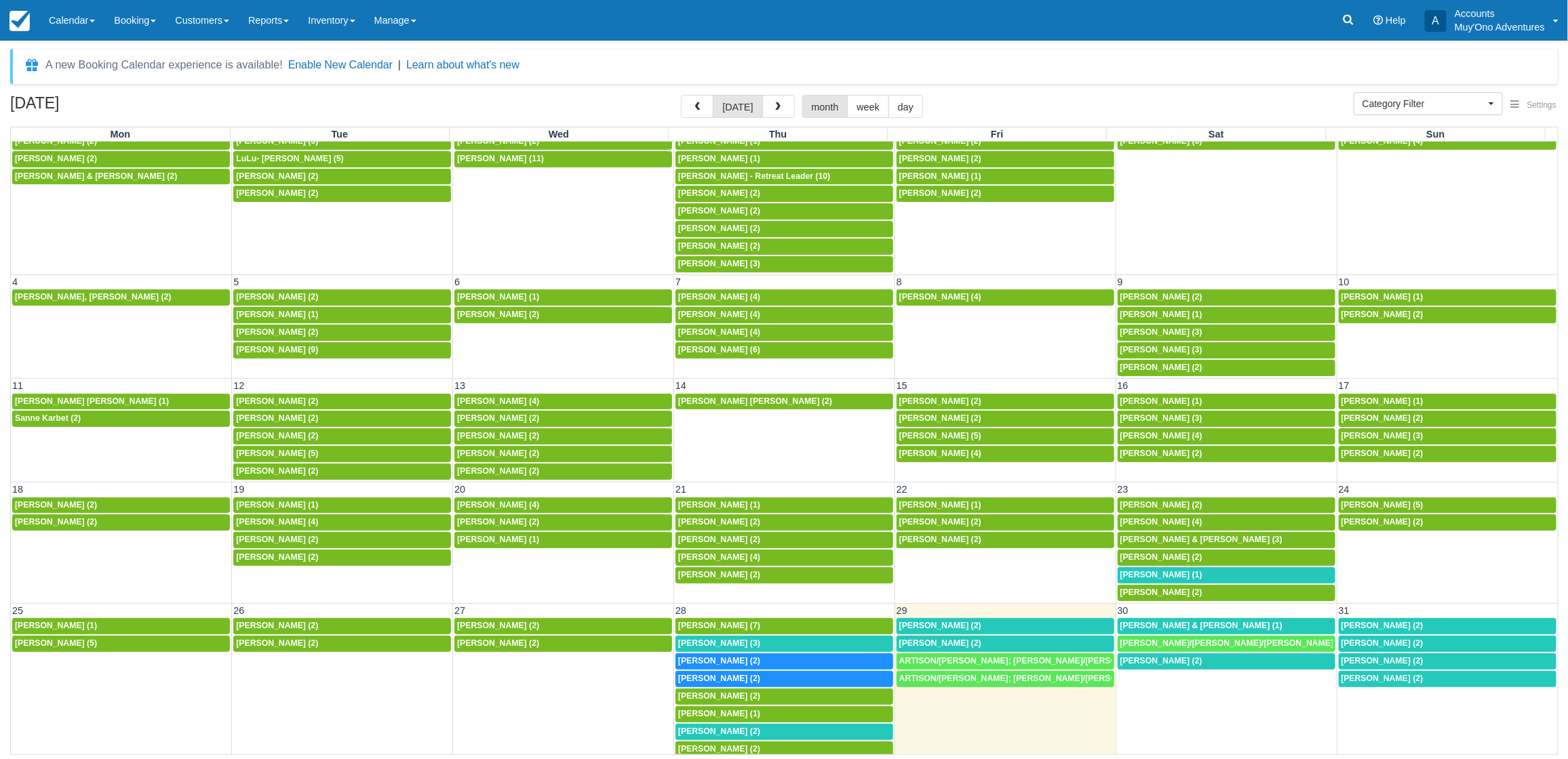
scroll to position [145, 0]
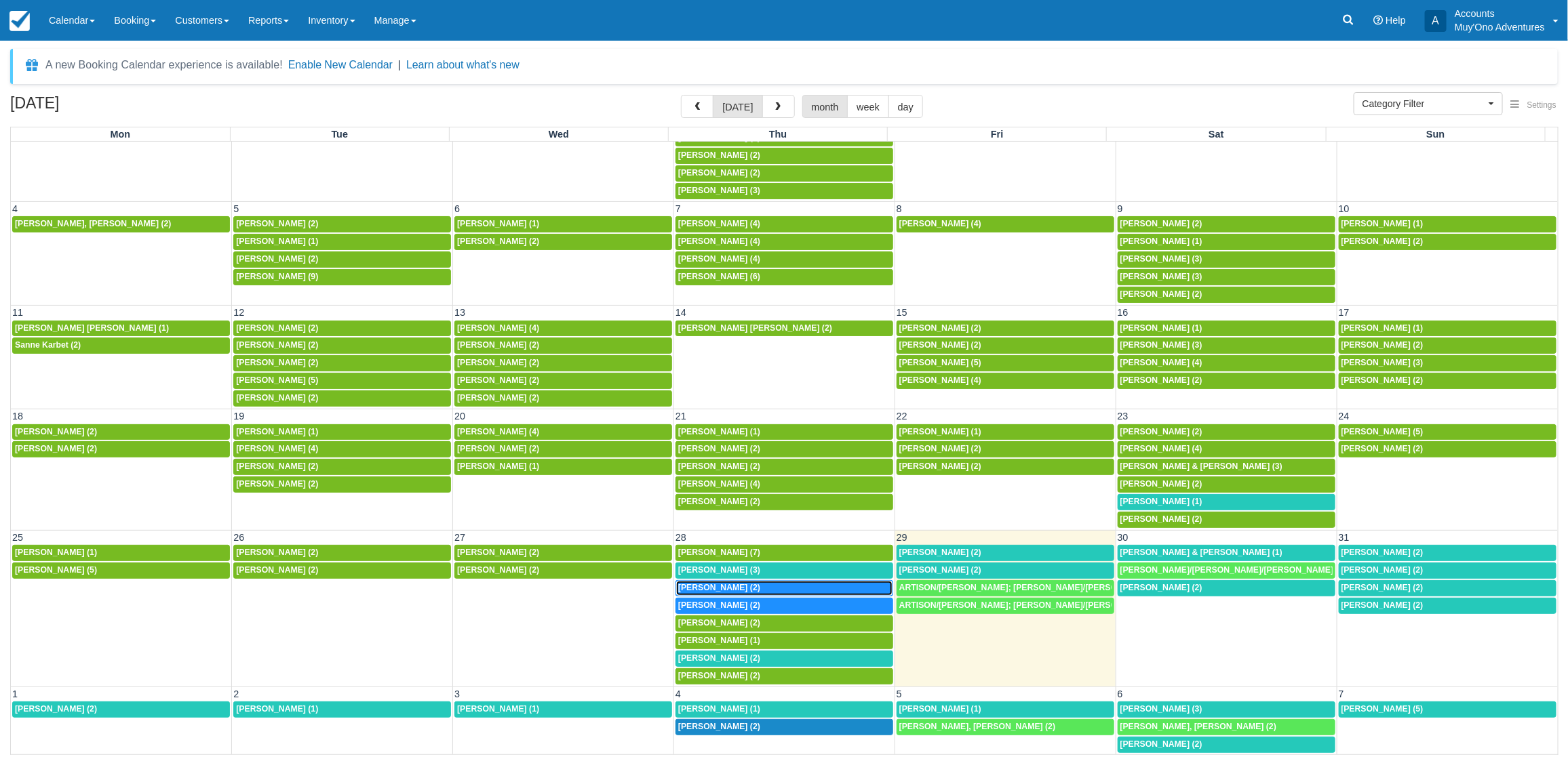
click at [765, 583] on div "Bryce Maurice (2)" at bounding box center [784, 588] width 212 height 11
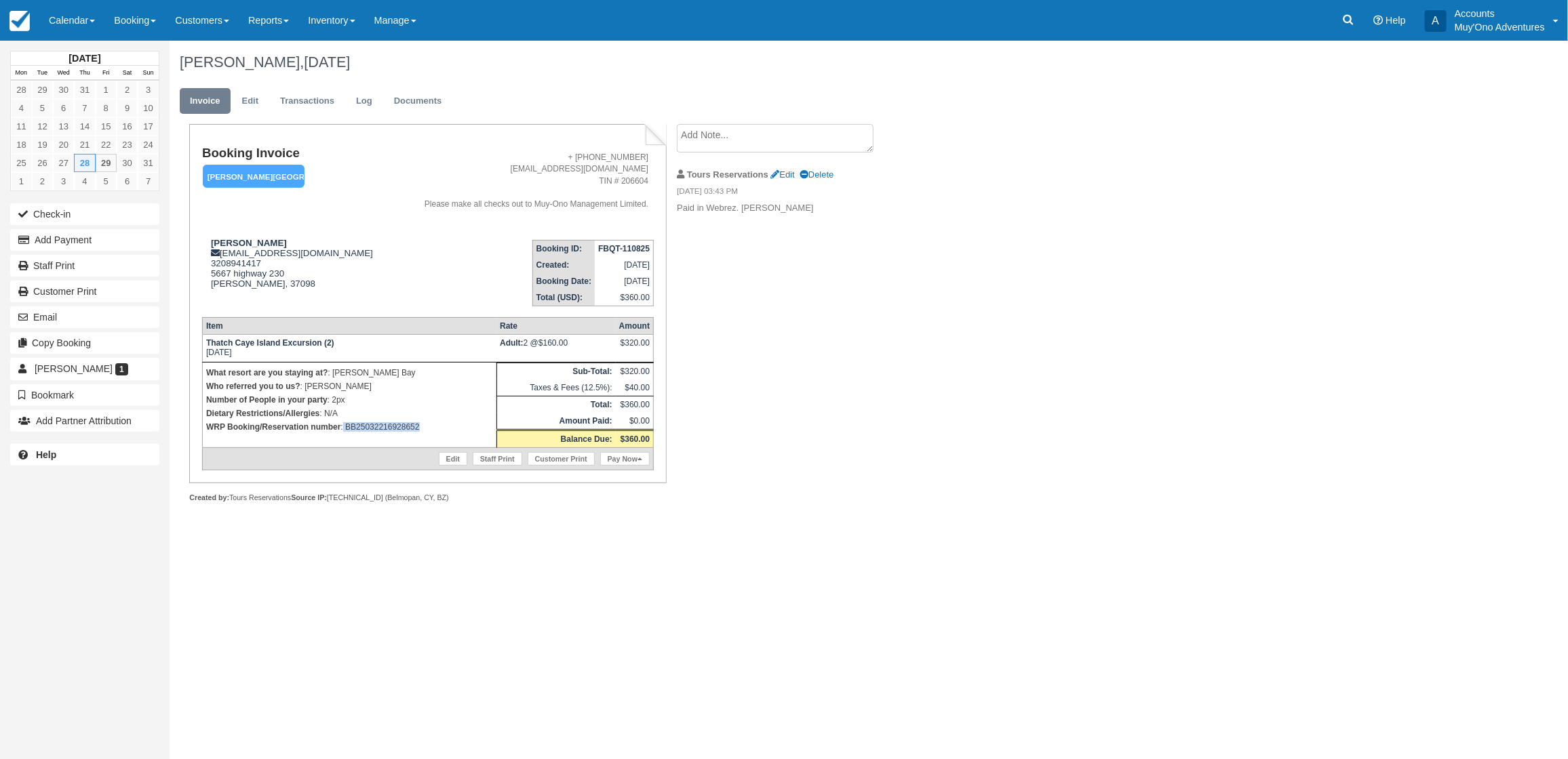
drag, startPoint x: 420, startPoint y: 427, endPoint x: 343, endPoint y: 428, distance: 77.0
click at [343, 428] on p "WRP Booking/Reservation number : BB25032216928652" at bounding box center [349, 427] width 287 height 14
copy p "BB25032216928652"
drag, startPoint x: 115, startPoint y: 239, endPoint x: 133, endPoint y: 239, distance: 18.0
click at [116, 239] on button "Add Payment" at bounding box center [85, 239] width 149 height 22
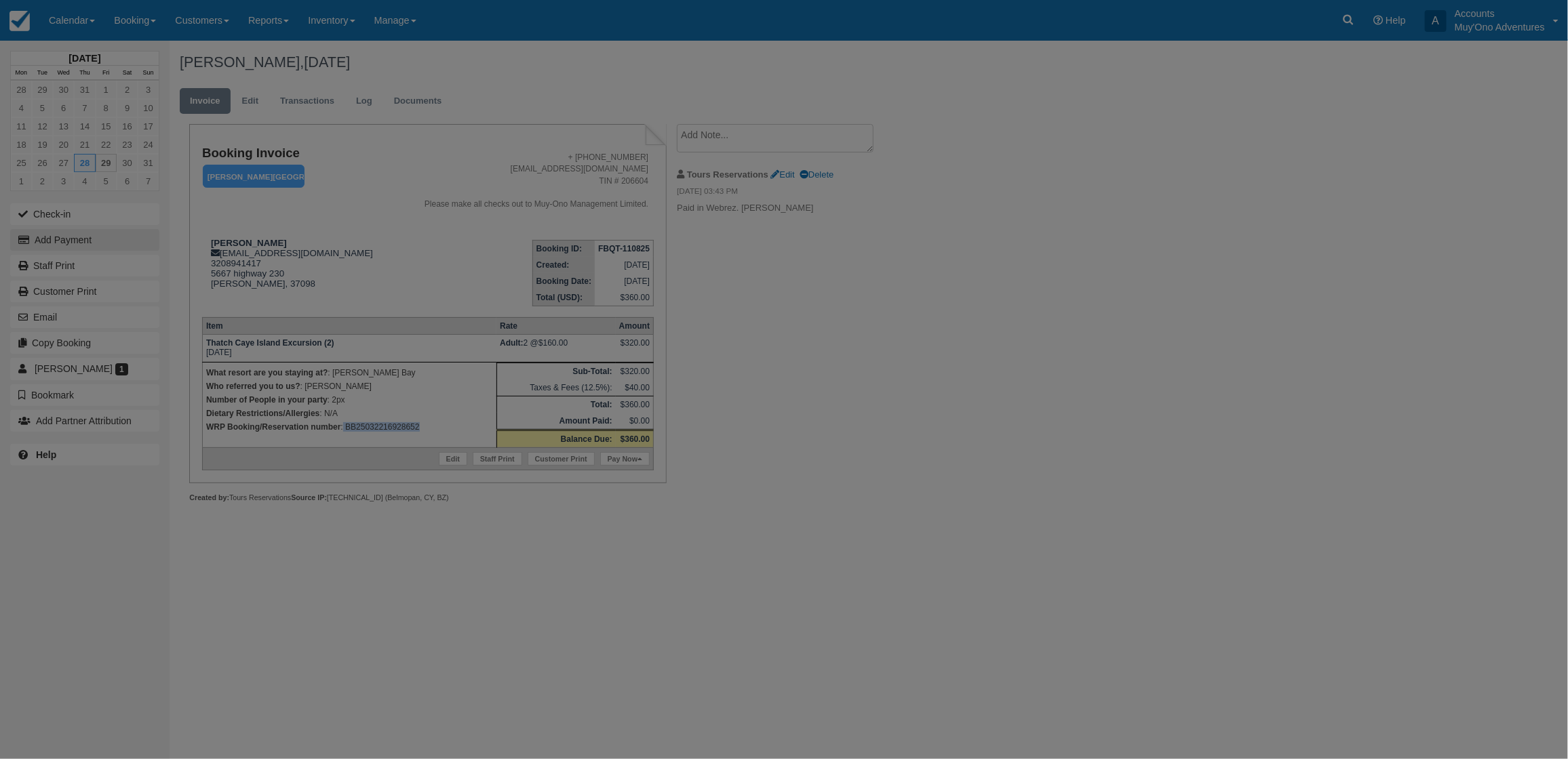
type input "[DATE]"
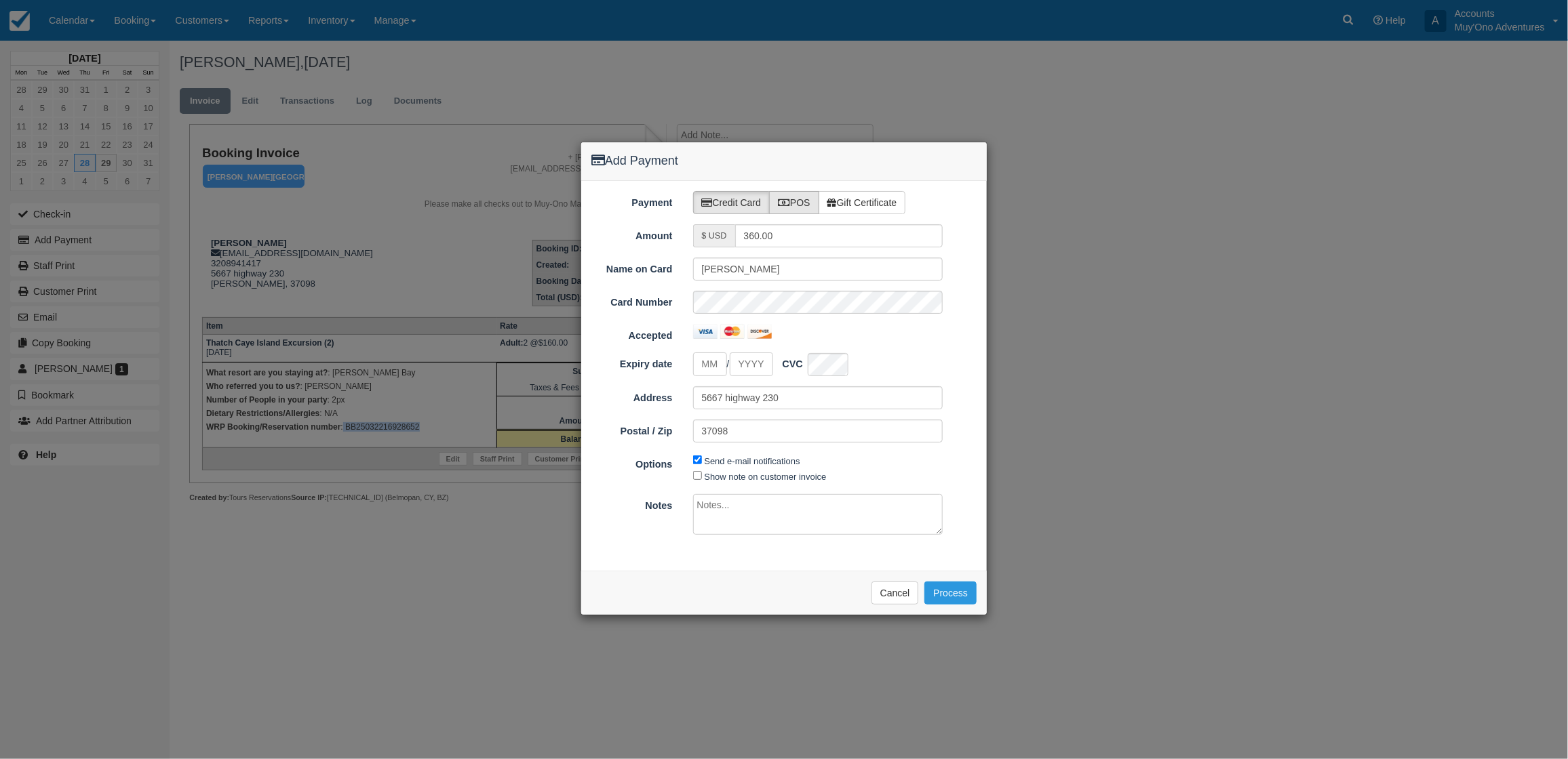
click at [798, 201] on label "POS" at bounding box center [794, 203] width 50 height 23
radio input "true"
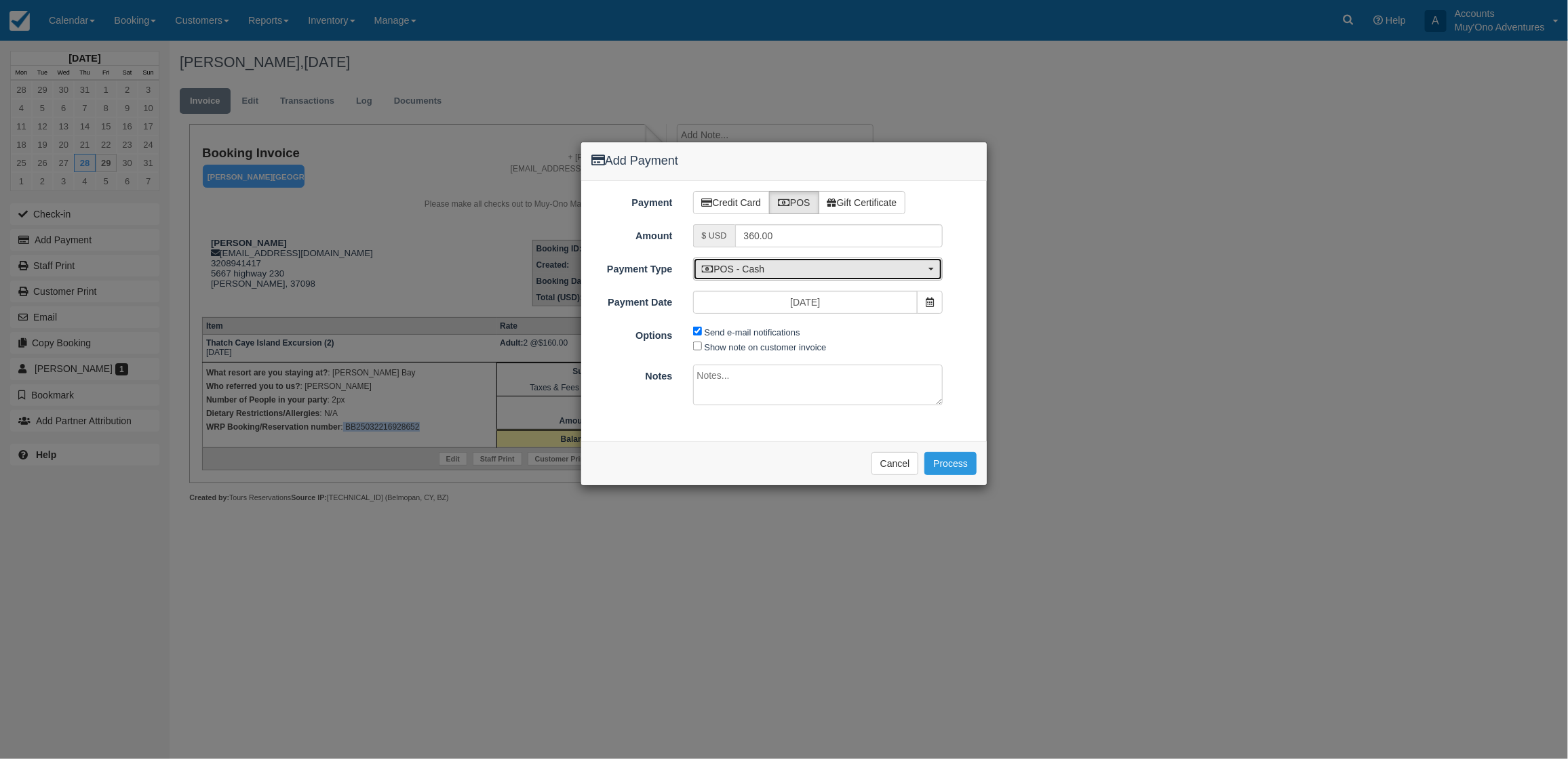
click at [767, 265] on span "POS - Cash" at bounding box center [813, 269] width 224 height 14
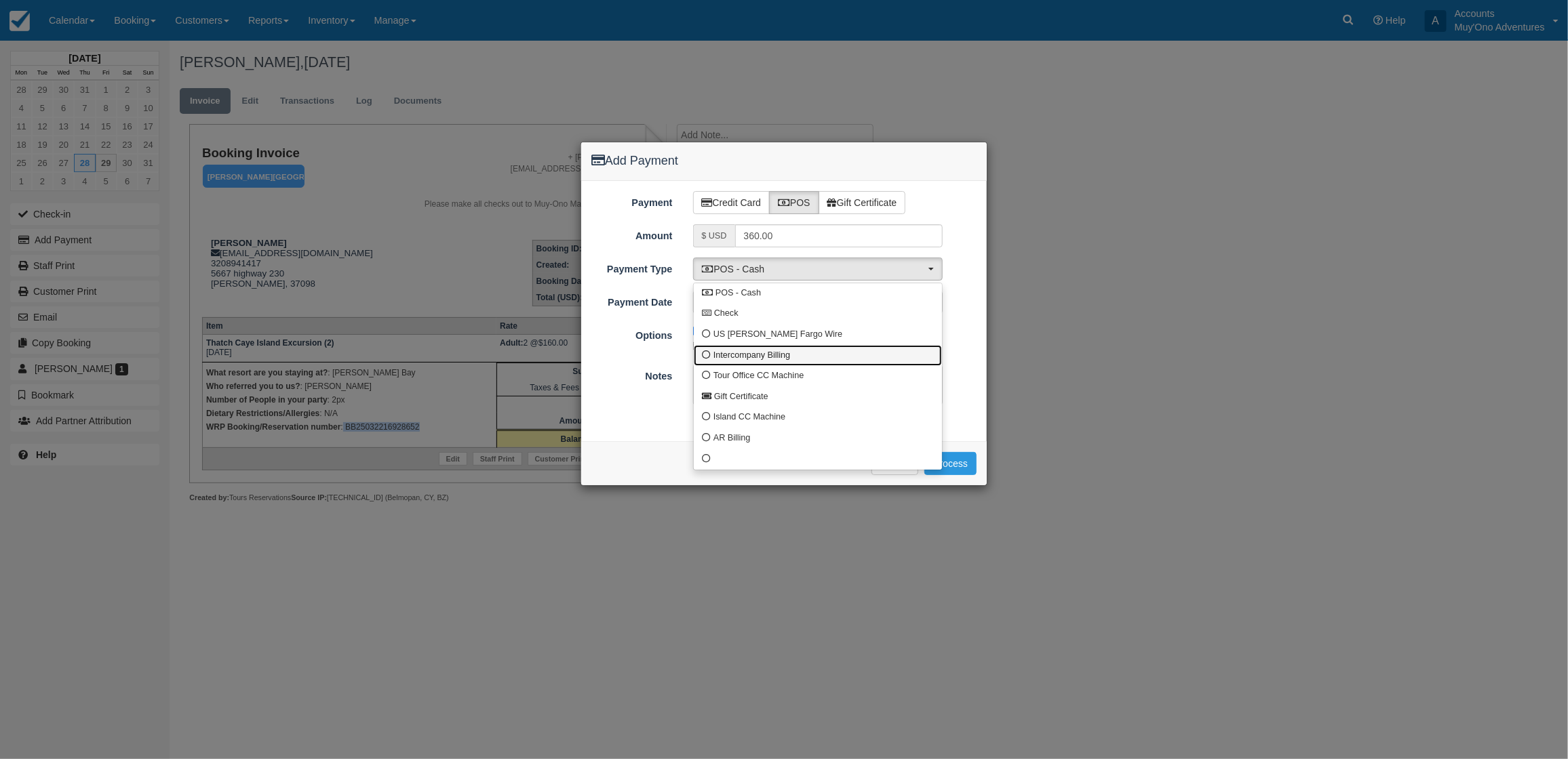
click at [729, 345] on link "Intercompany Billing" at bounding box center [818, 355] width 249 height 21
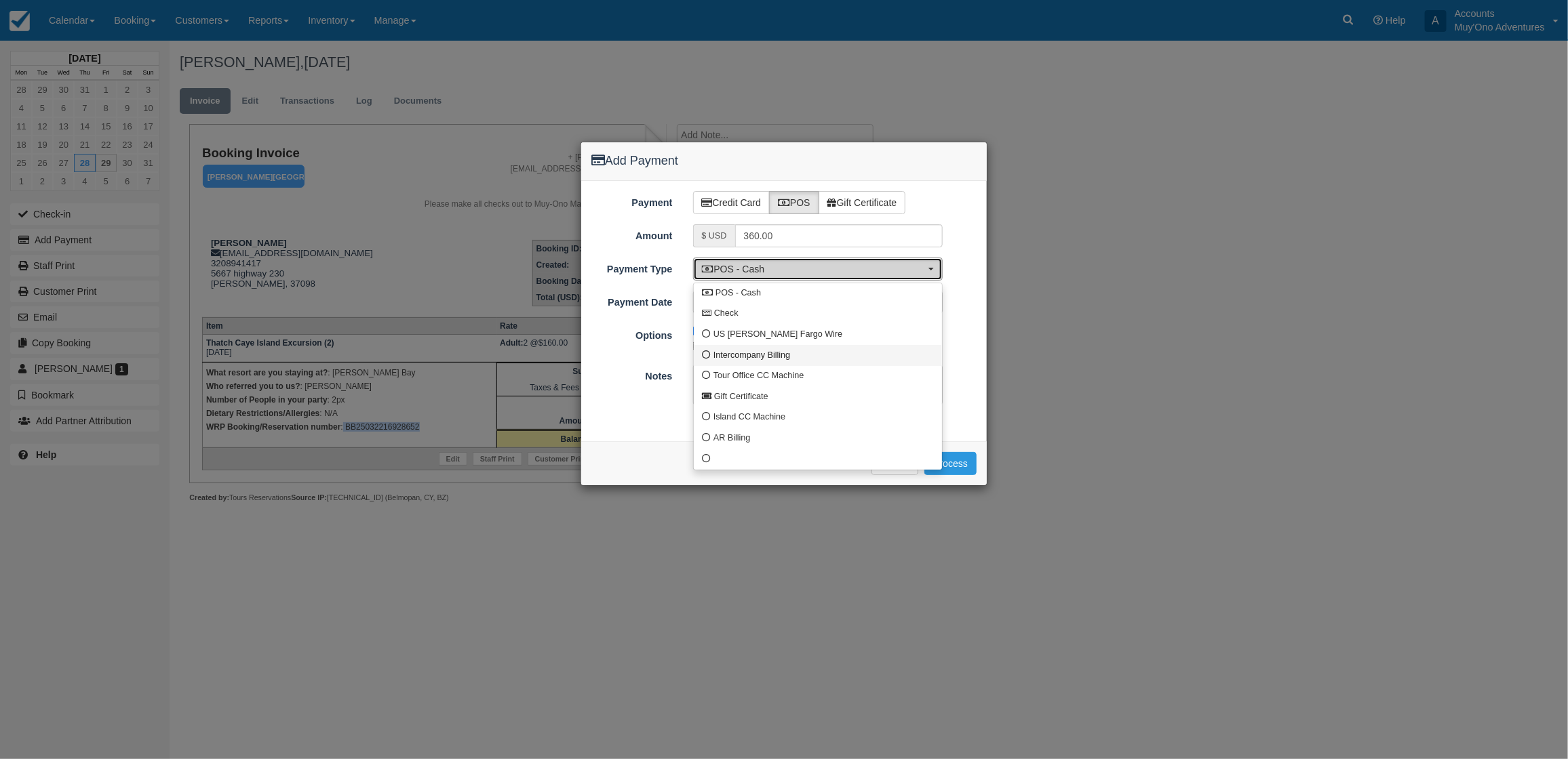
select select "custom4"
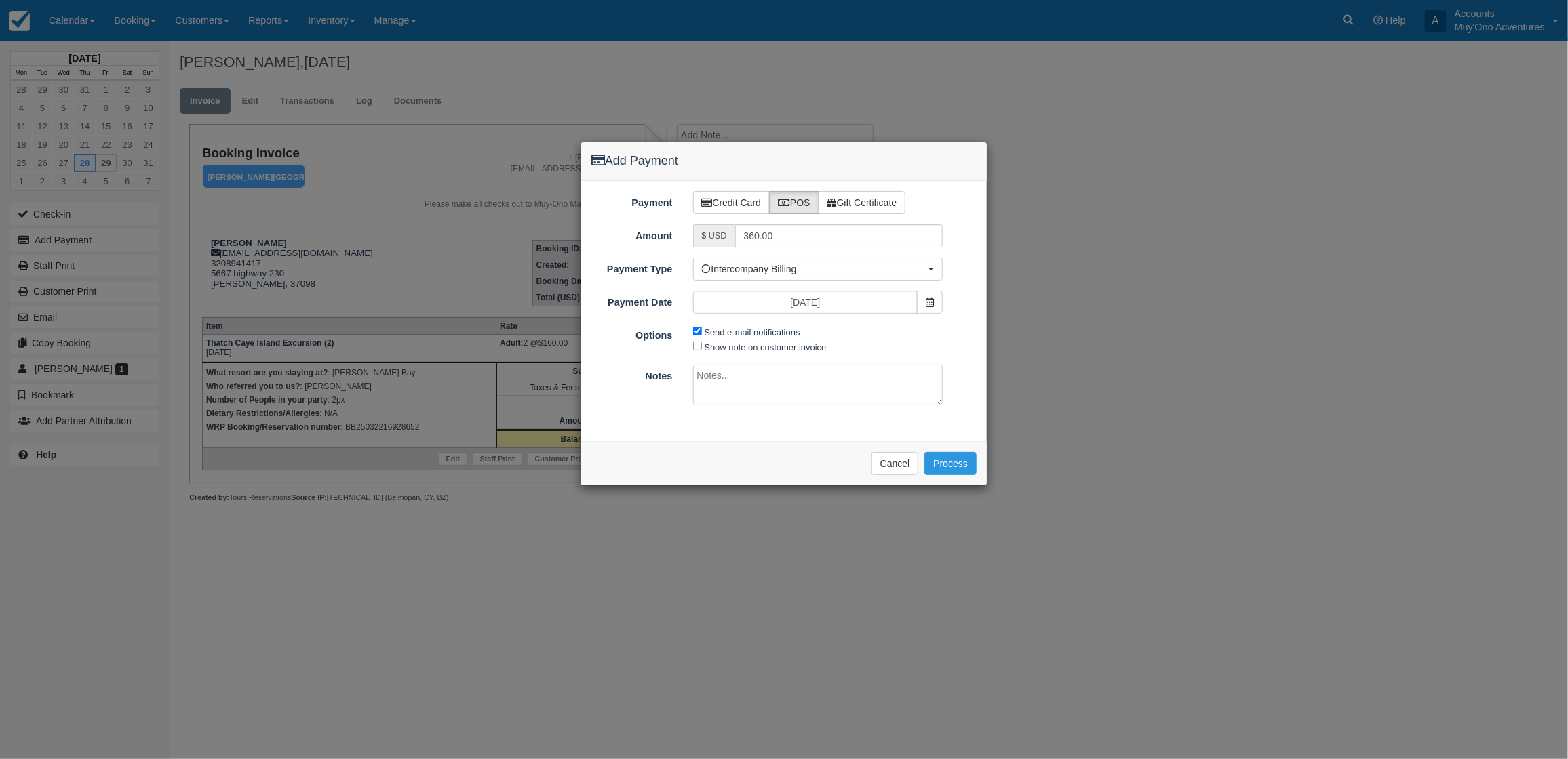
drag, startPoint x: 697, startPoint y: 326, endPoint x: 697, endPoint y: 336, distance: 10.0
click at [697, 334] on span "Send e-mail notifications" at bounding box center [749, 331] width 114 height 16
click at [697, 334] on input "Send e-mail notifications" at bounding box center [697, 331] width 9 height 9
checkbox input "false"
click at [816, 404] on textarea at bounding box center [818, 385] width 250 height 41
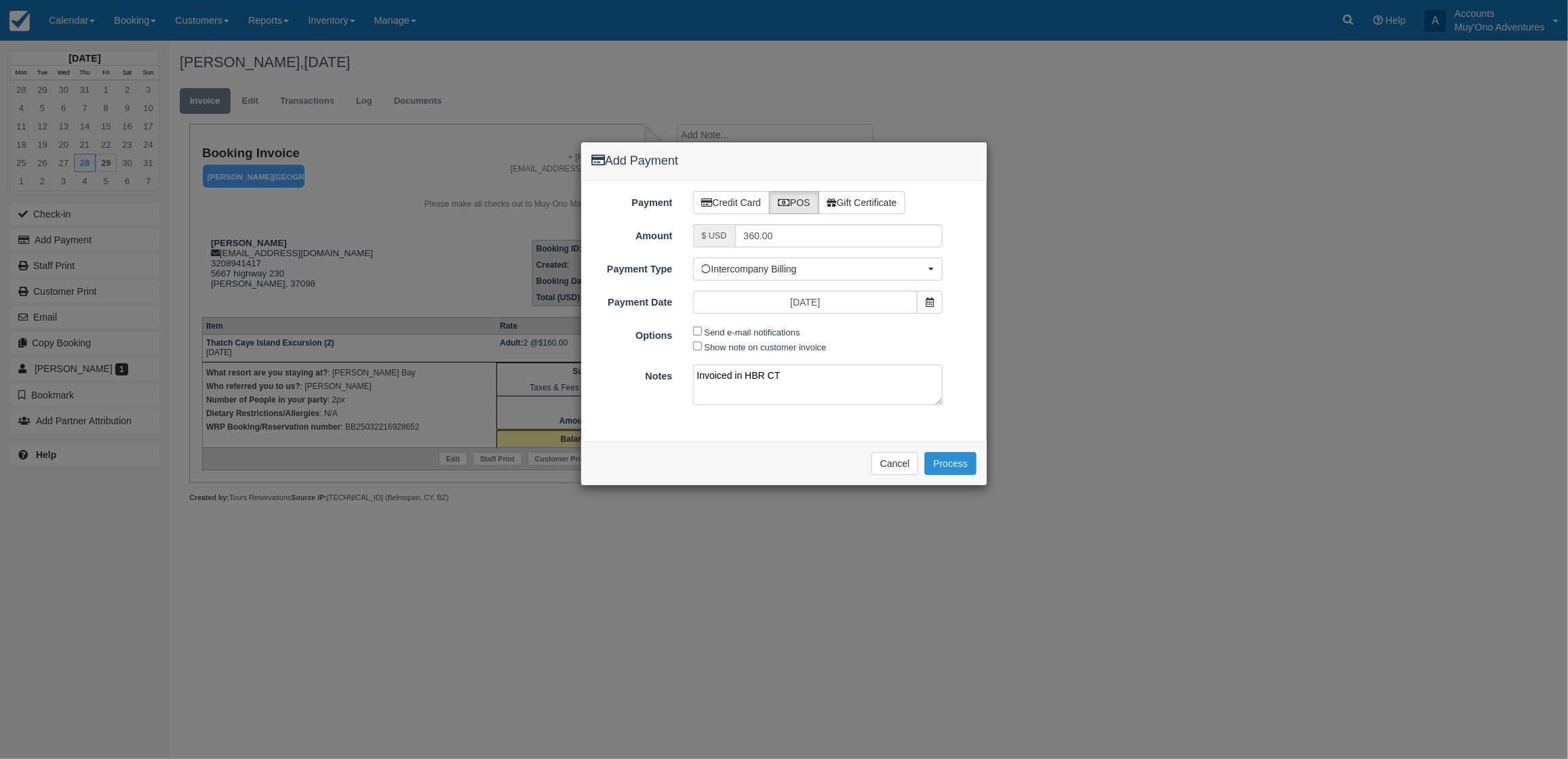
type textarea "Invoiced in HBR CT"
click at [944, 468] on button "Process" at bounding box center [950, 464] width 52 height 23
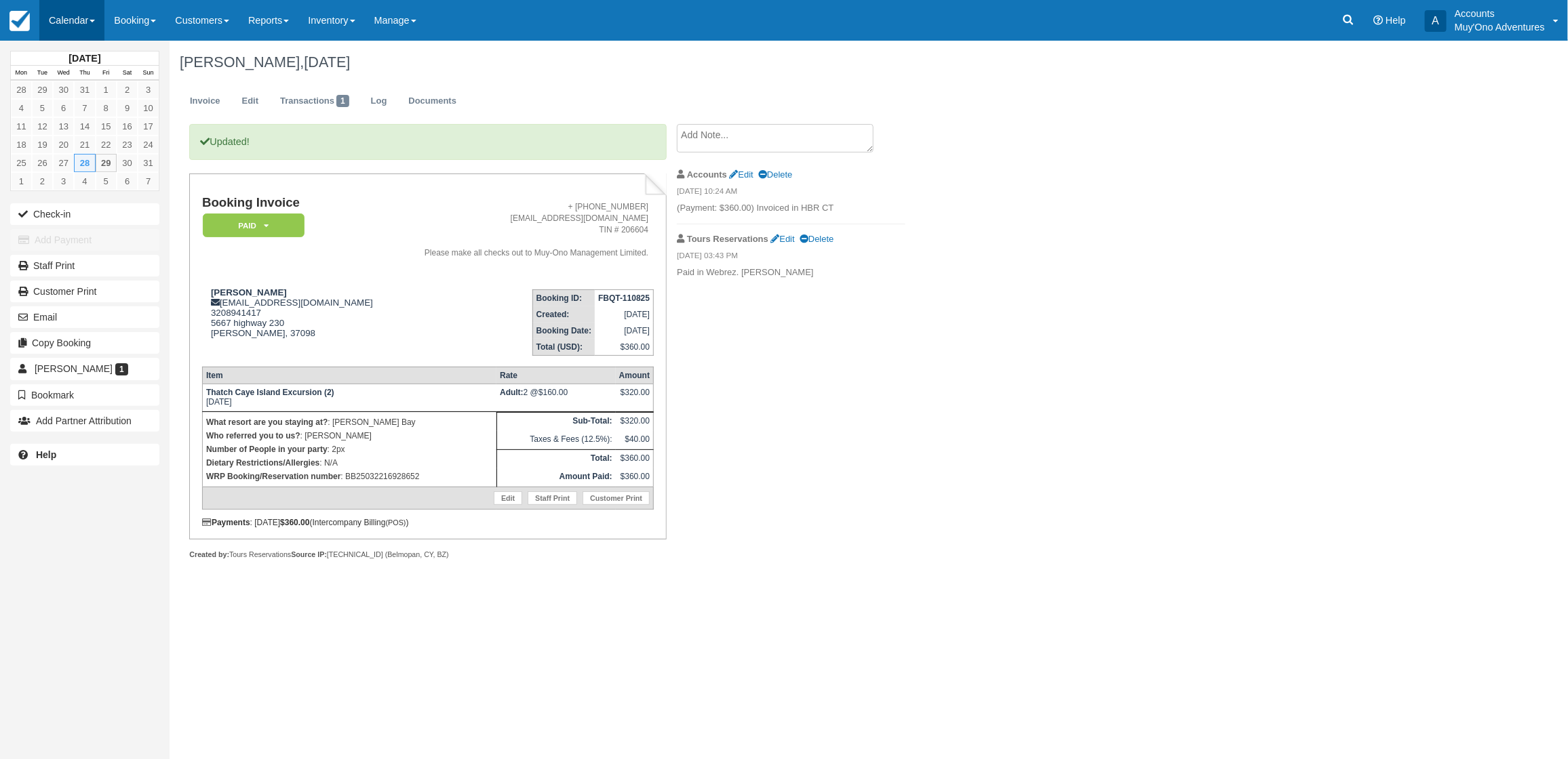
click at [93, 11] on link "Calendar" at bounding box center [72, 20] width 65 height 41
click at [55, 131] on link "Month" at bounding box center [93, 128] width 107 height 29
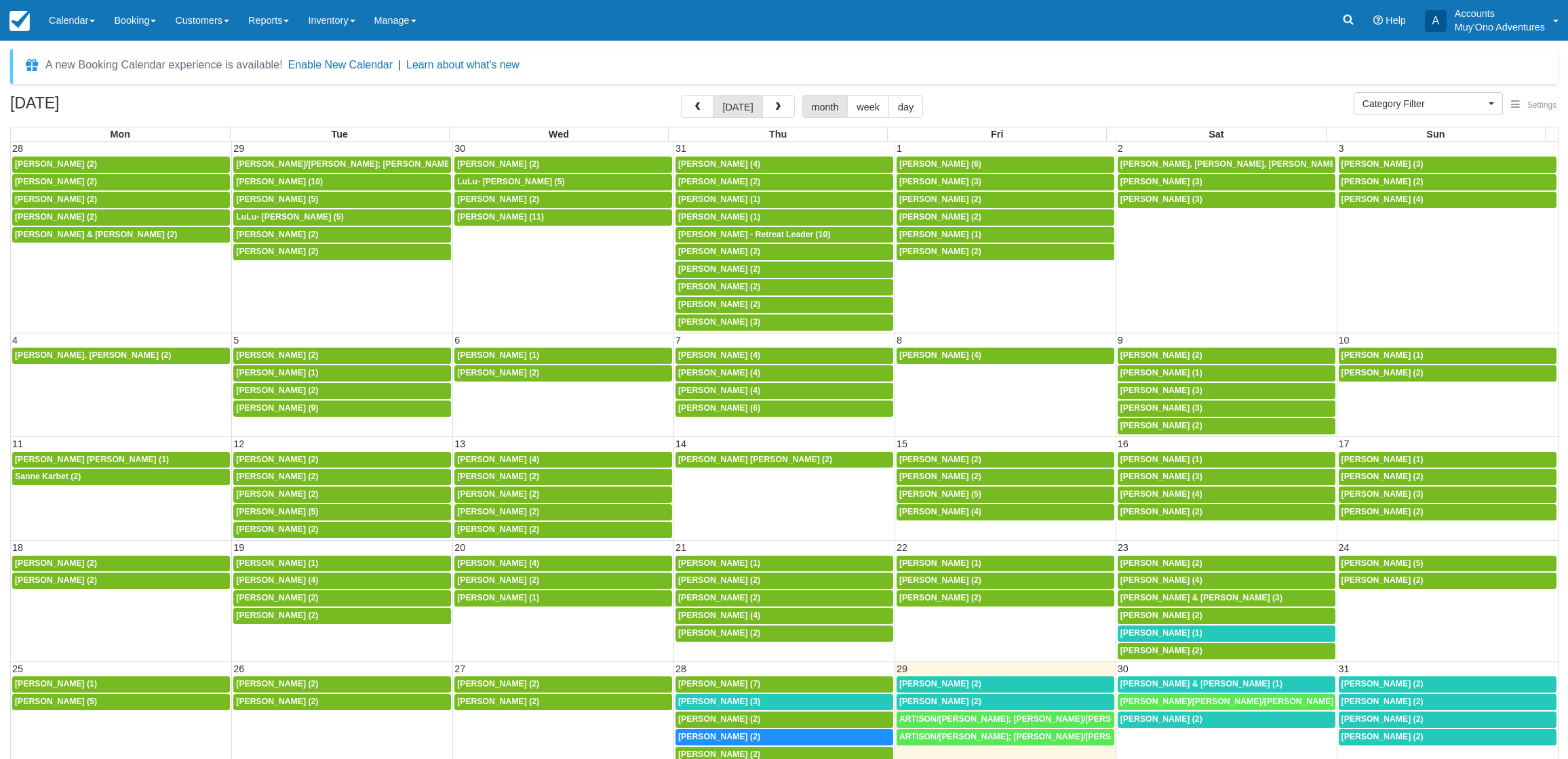
select select
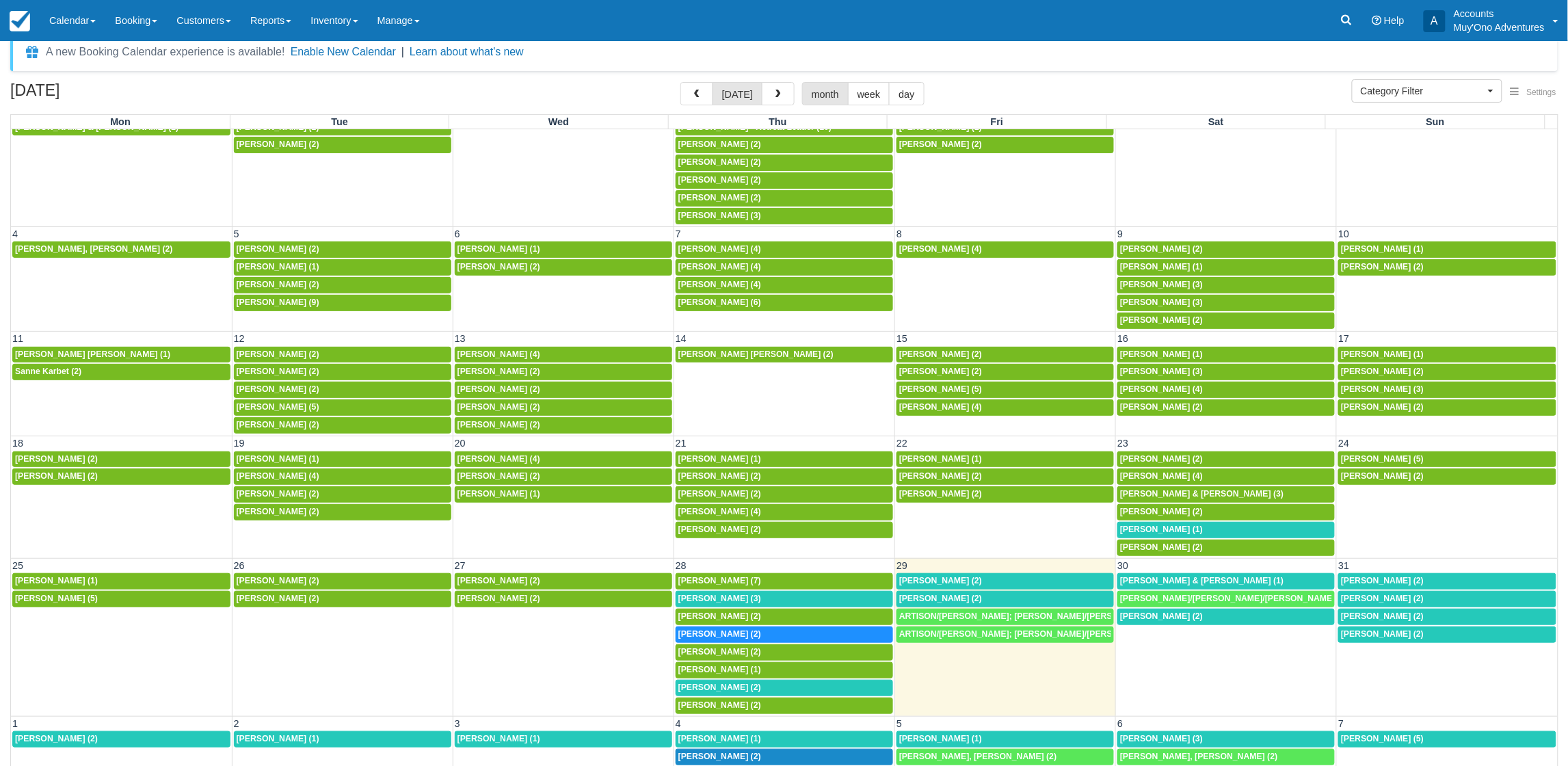
scroll to position [36, 0]
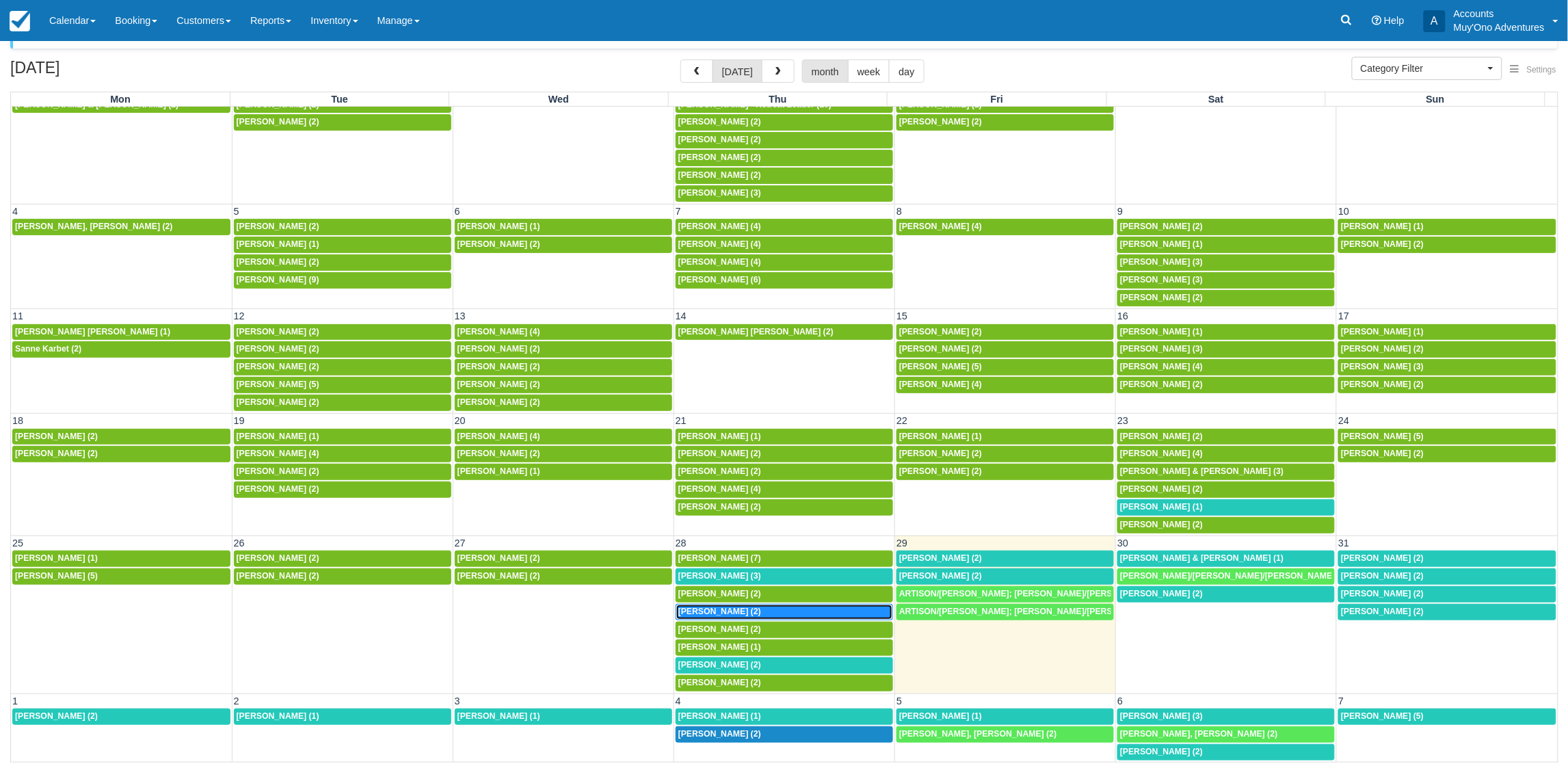
click at [805, 607] on div "8a Blane Jacobson (2)" at bounding box center [784, 612] width 212 height 11
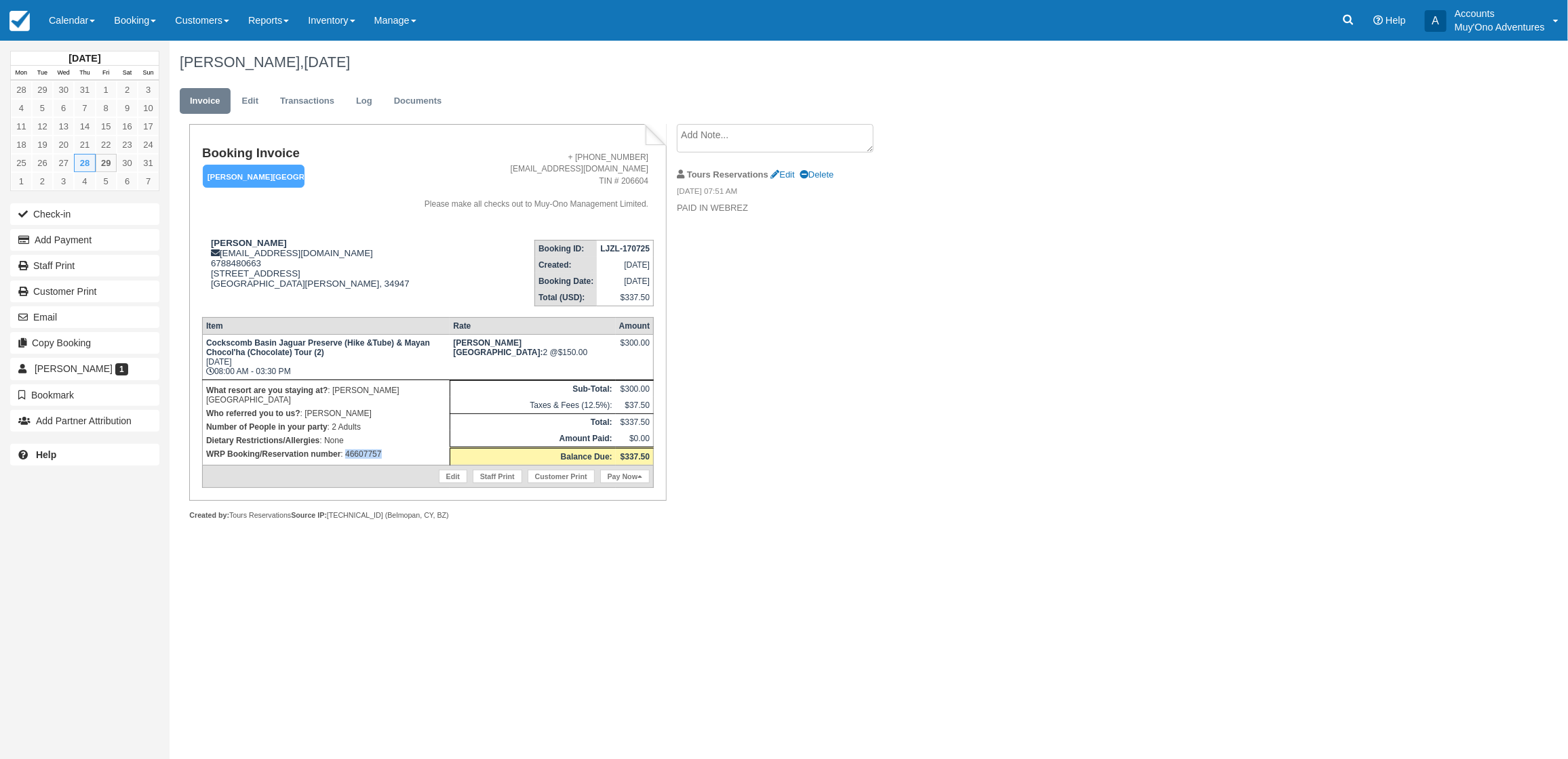
drag, startPoint x: 407, startPoint y: 450, endPoint x: 346, endPoint y: 454, distance: 61.1
click at [346, 454] on td "What resort are you staying at? : [PERSON_NAME][GEOGRAPHIC_DATA] Who referred y…" at bounding box center [325, 422] width 248 height 85
copy p "46607757"
click at [104, 233] on button "Add Payment" at bounding box center [85, 239] width 149 height 22
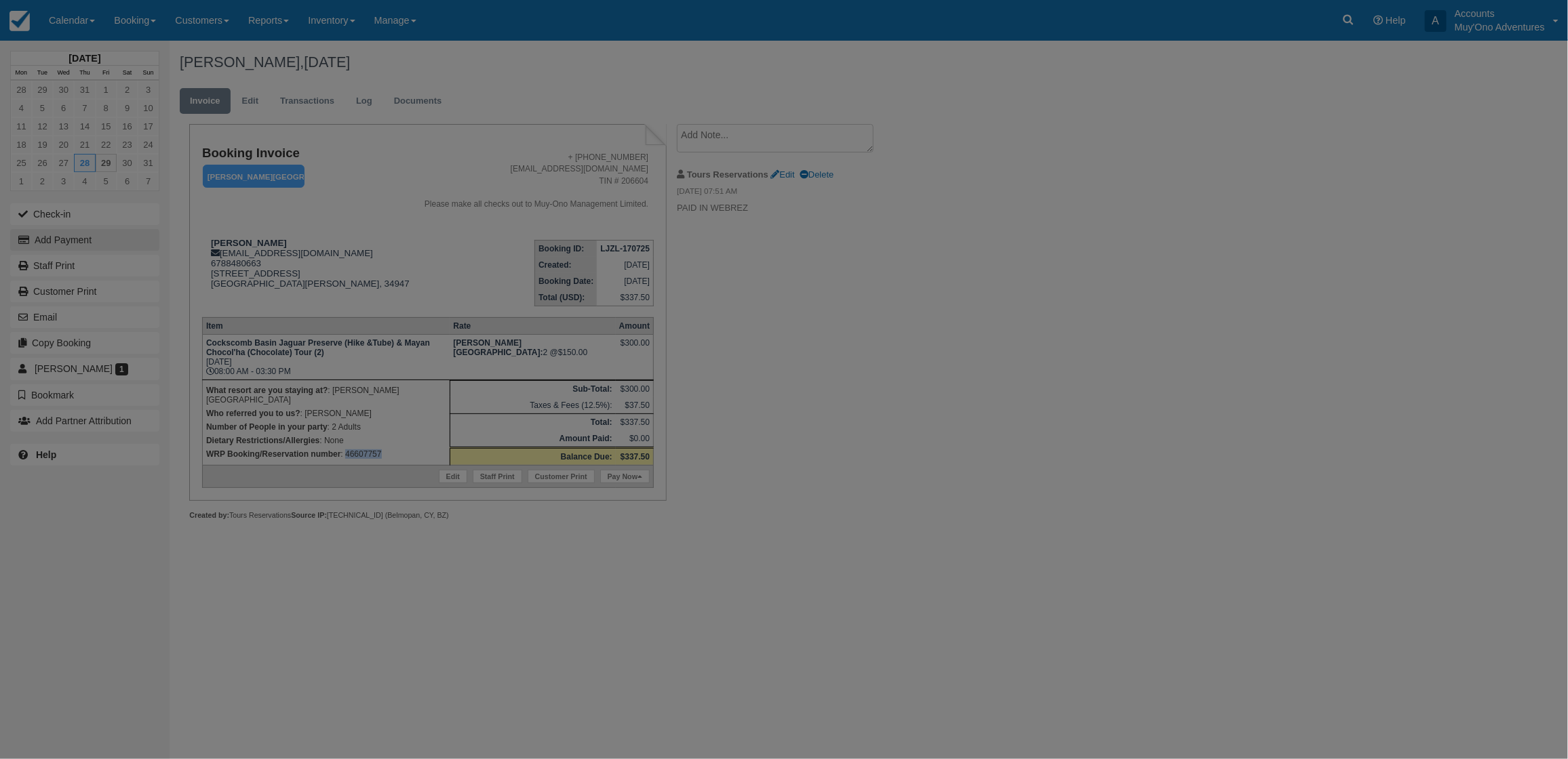
type input "08/29/25"
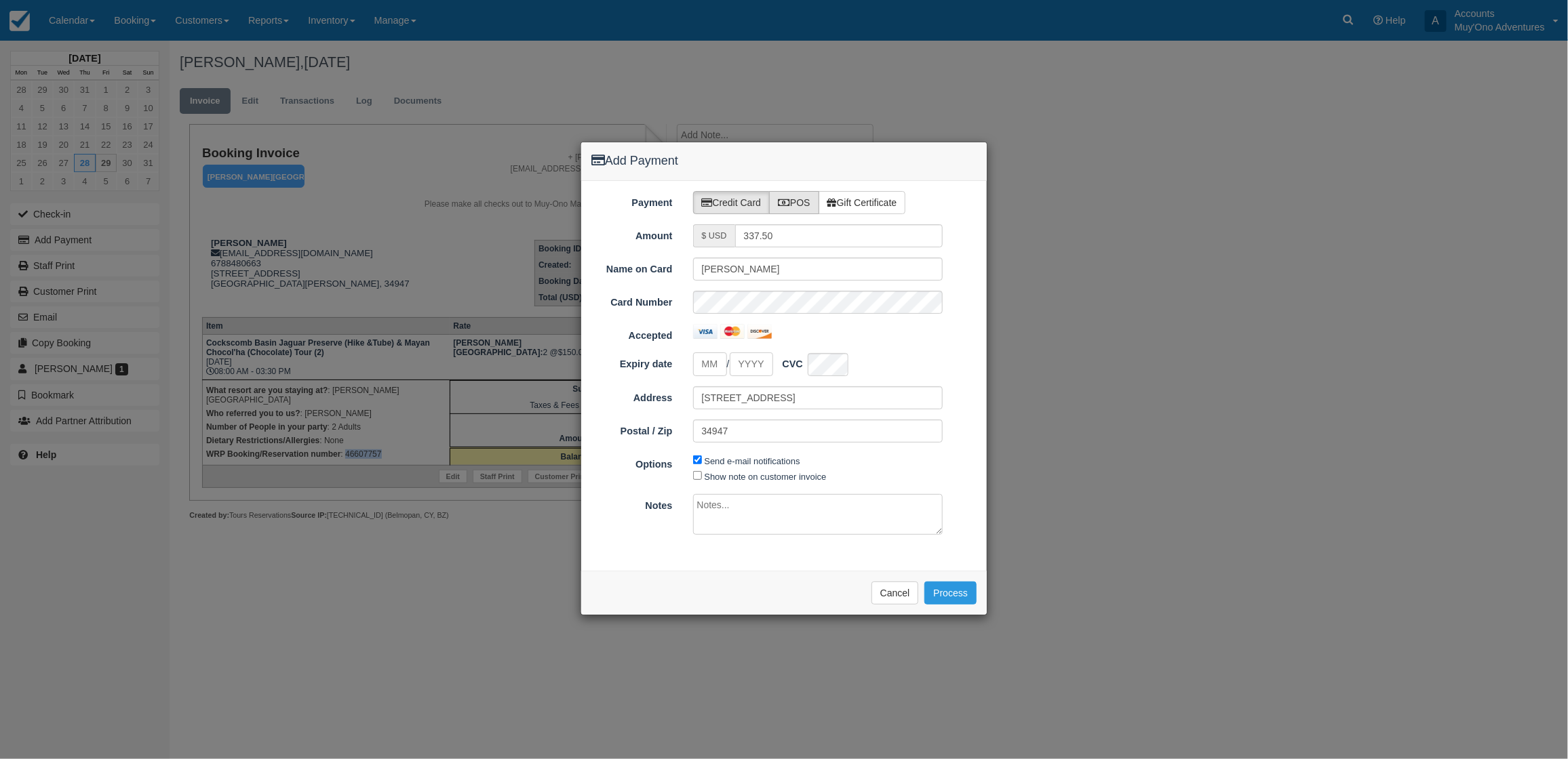
click at [783, 204] on icon at bounding box center [784, 203] width 12 height 10
radio input "true"
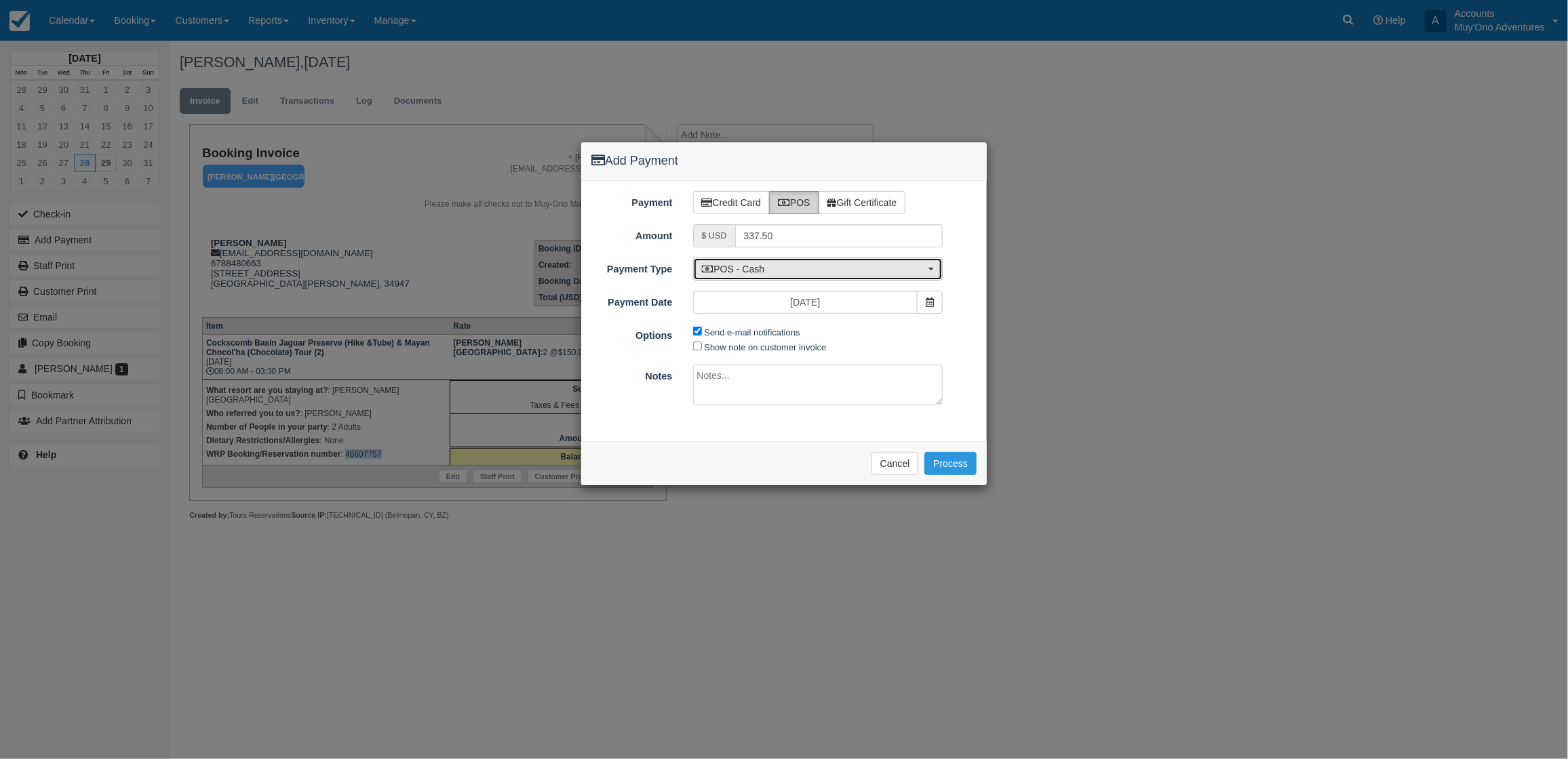
click at [779, 276] on button "POS - Cash" at bounding box center [818, 269] width 250 height 23
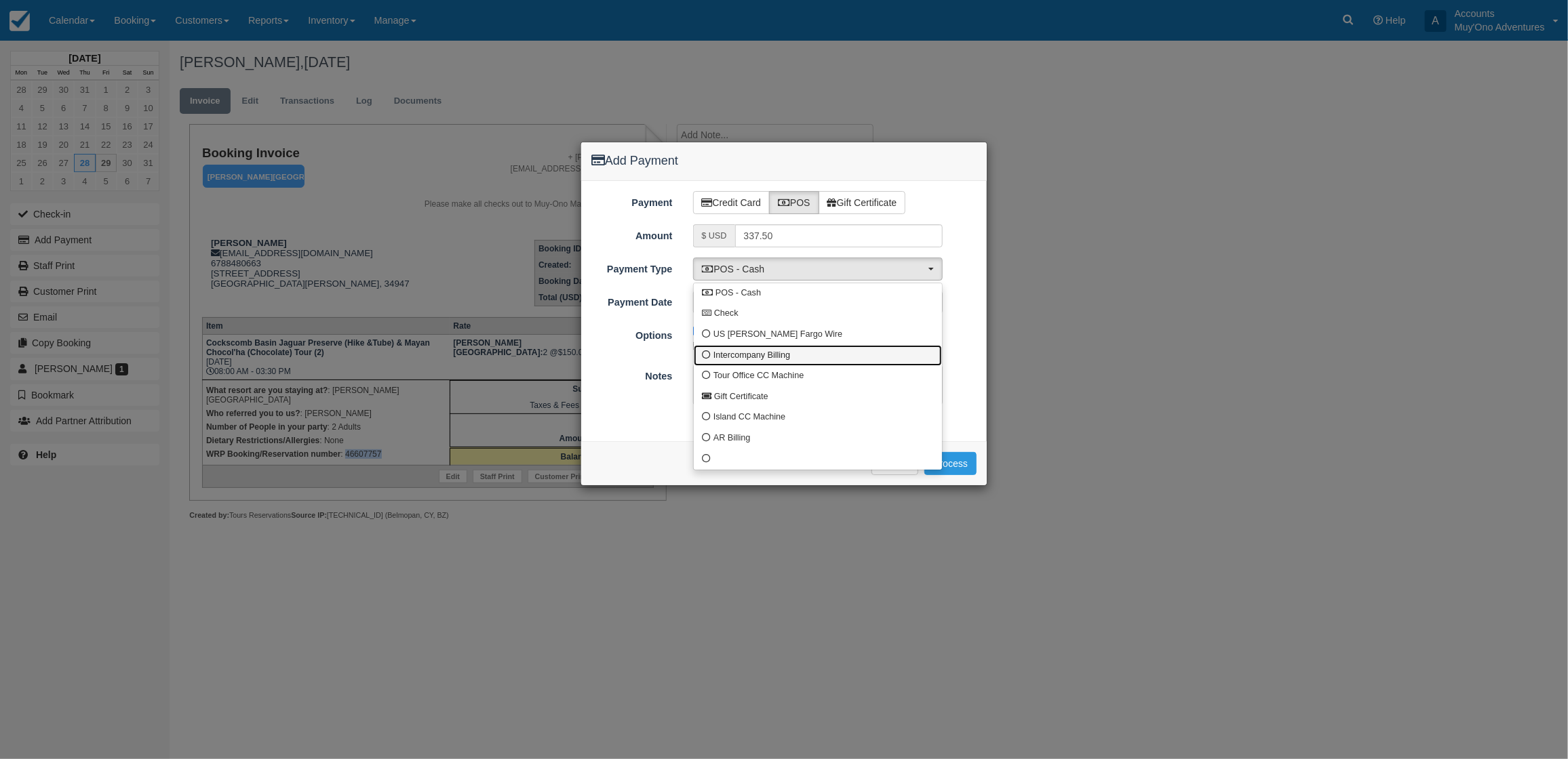
click at [763, 353] on span "Intercompany Billing" at bounding box center [752, 356] width 77 height 12
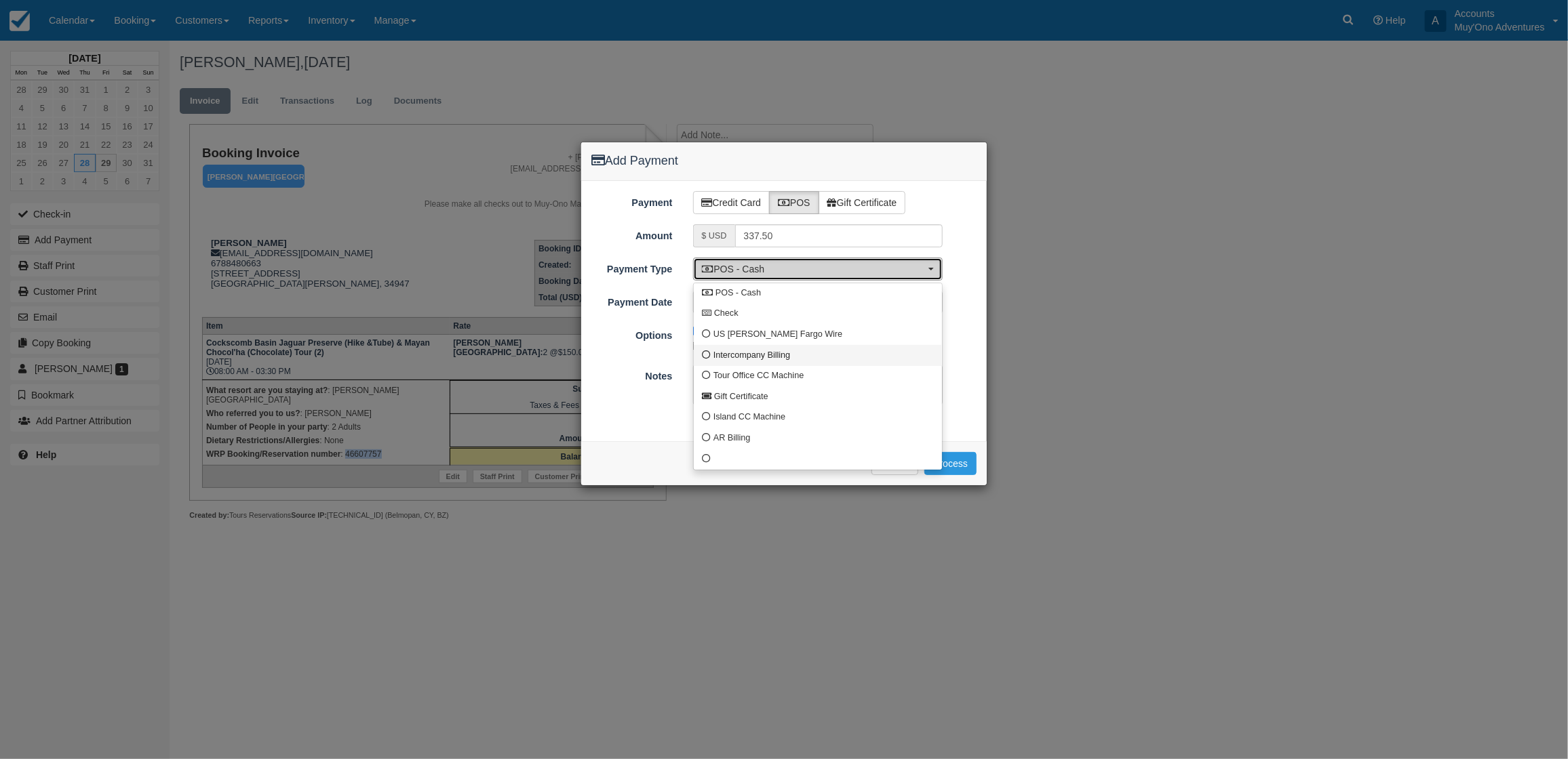
select select "custom4"
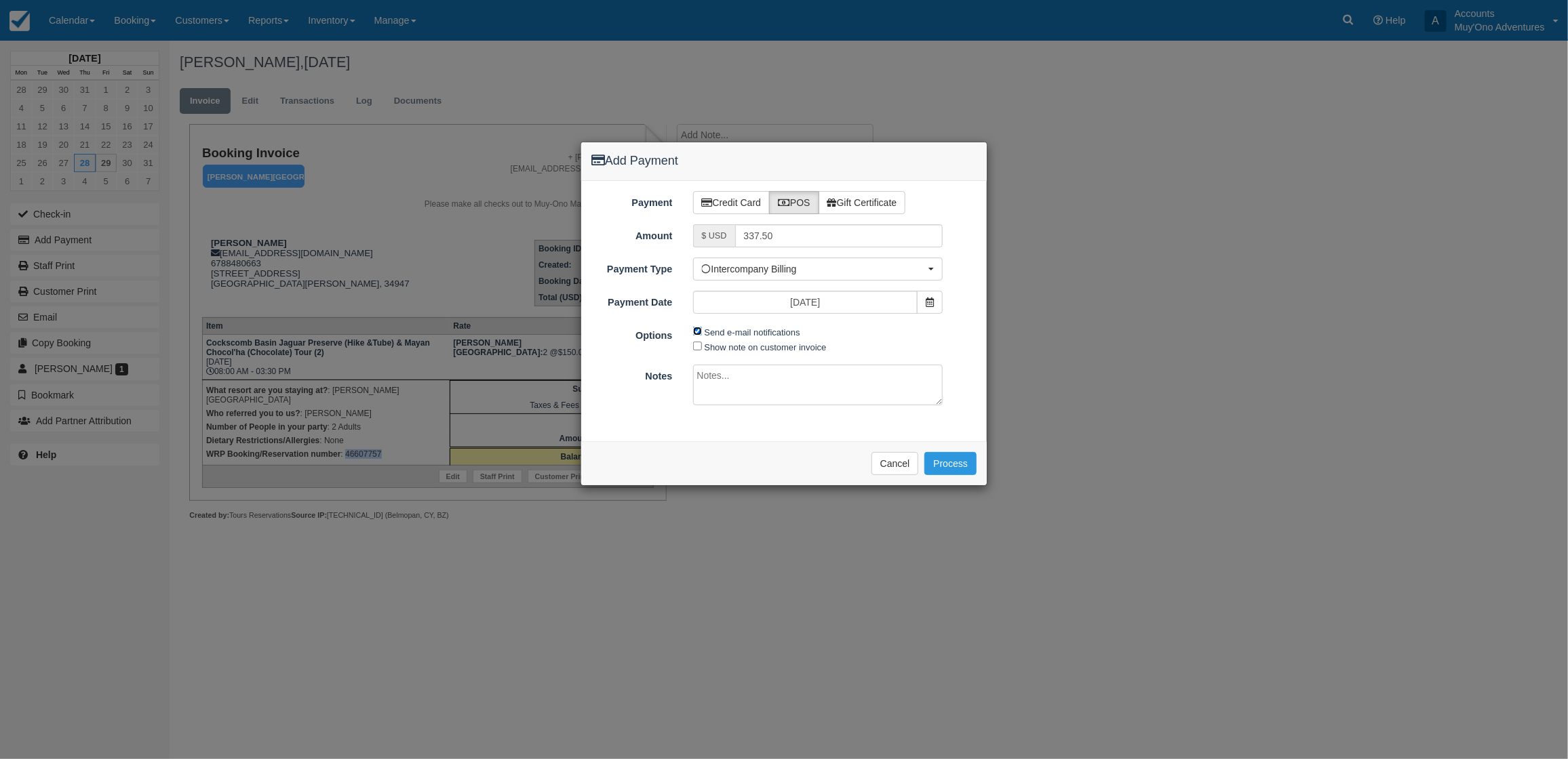
click at [695, 329] on input "Send e-mail notifications" at bounding box center [697, 331] width 9 height 9
checkbox input "false"
click at [710, 383] on textarea at bounding box center [818, 385] width 250 height 41
type textarea "Invoiced in HBR CT"
click at [957, 459] on button "Process" at bounding box center [950, 464] width 52 height 23
